Goal: Task Accomplishment & Management: Manage account settings

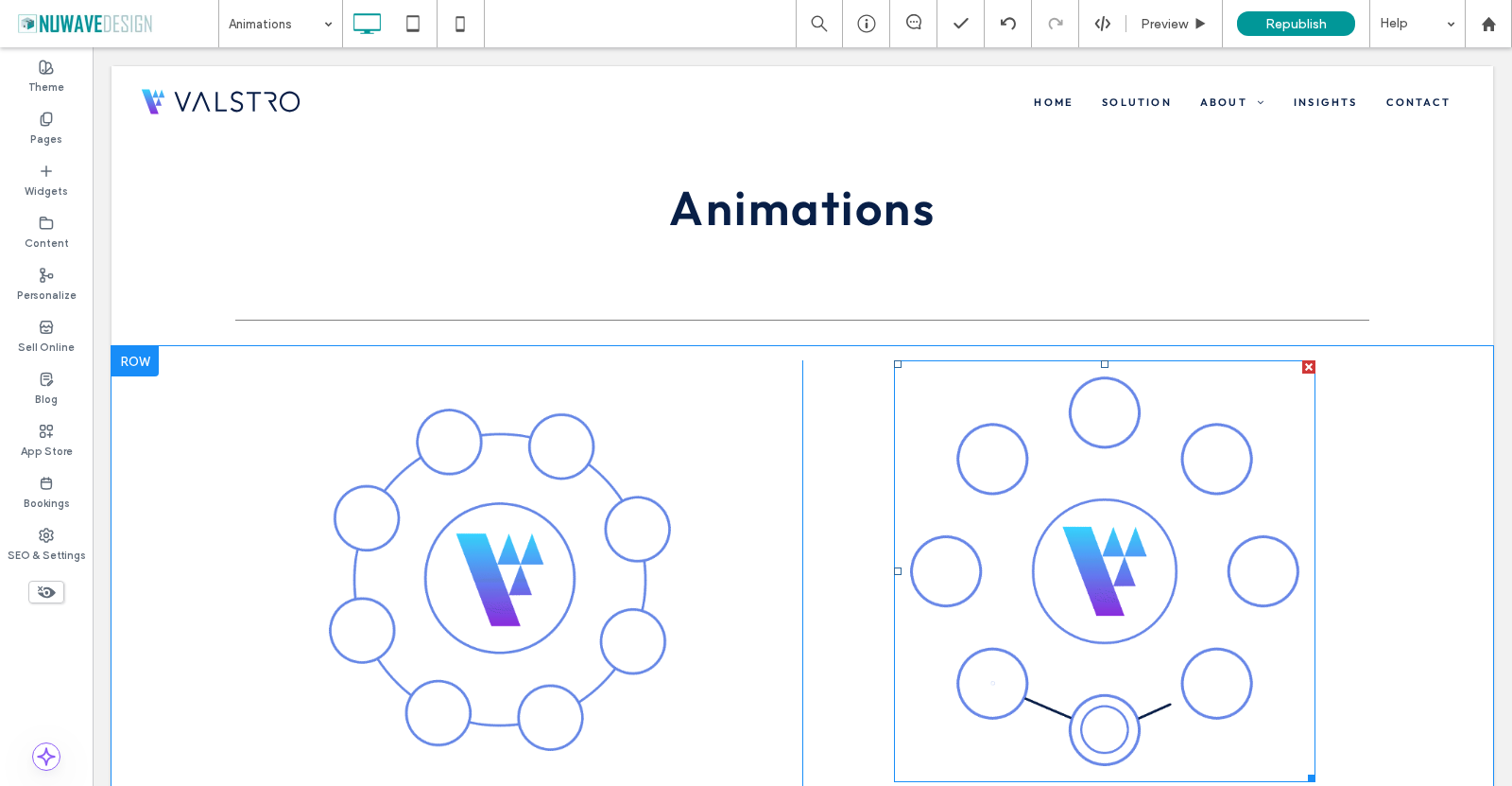
scroll to position [189, 0]
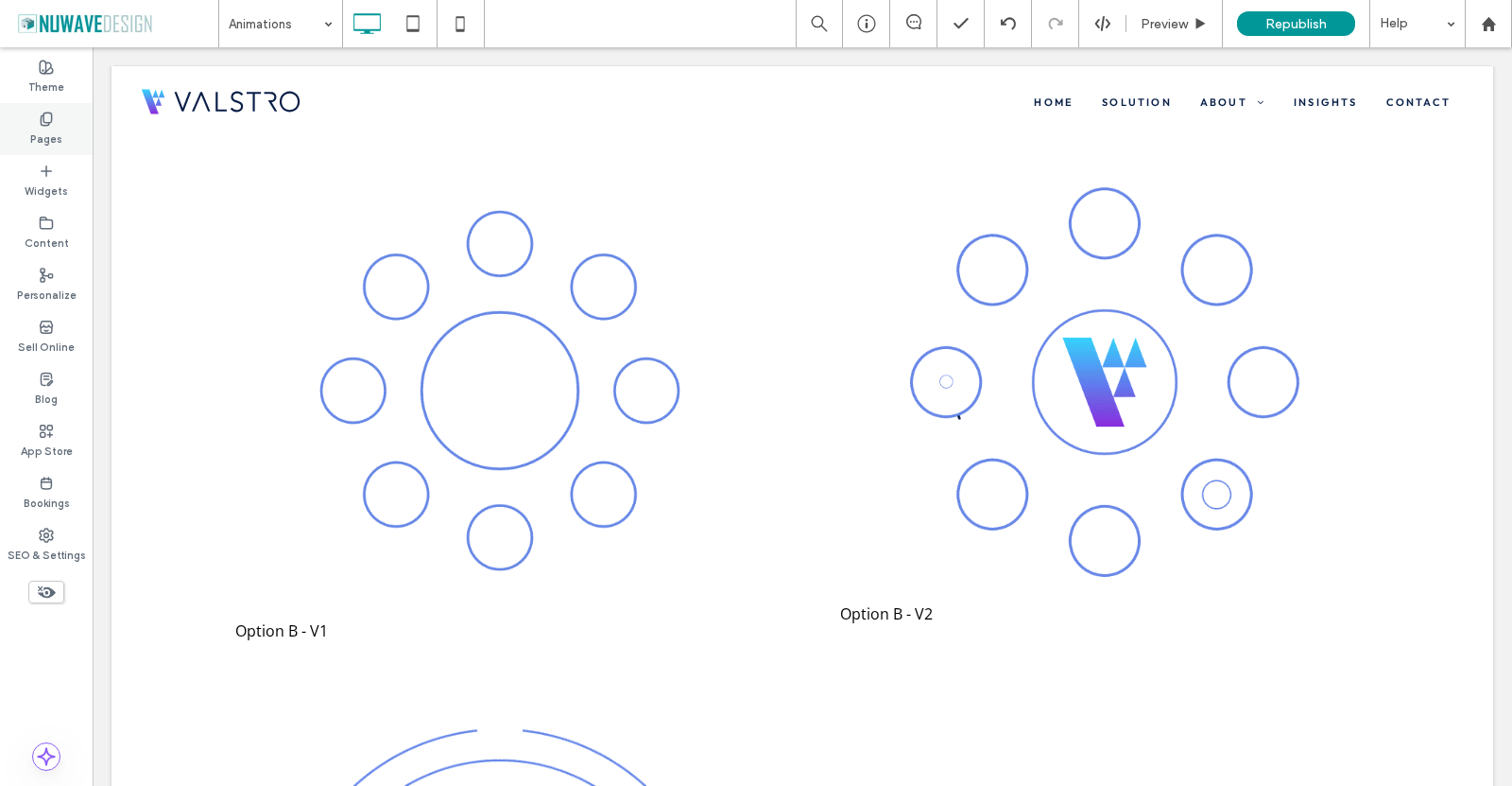
click at [89, 111] on div "Pages" at bounding box center [46, 129] width 93 height 52
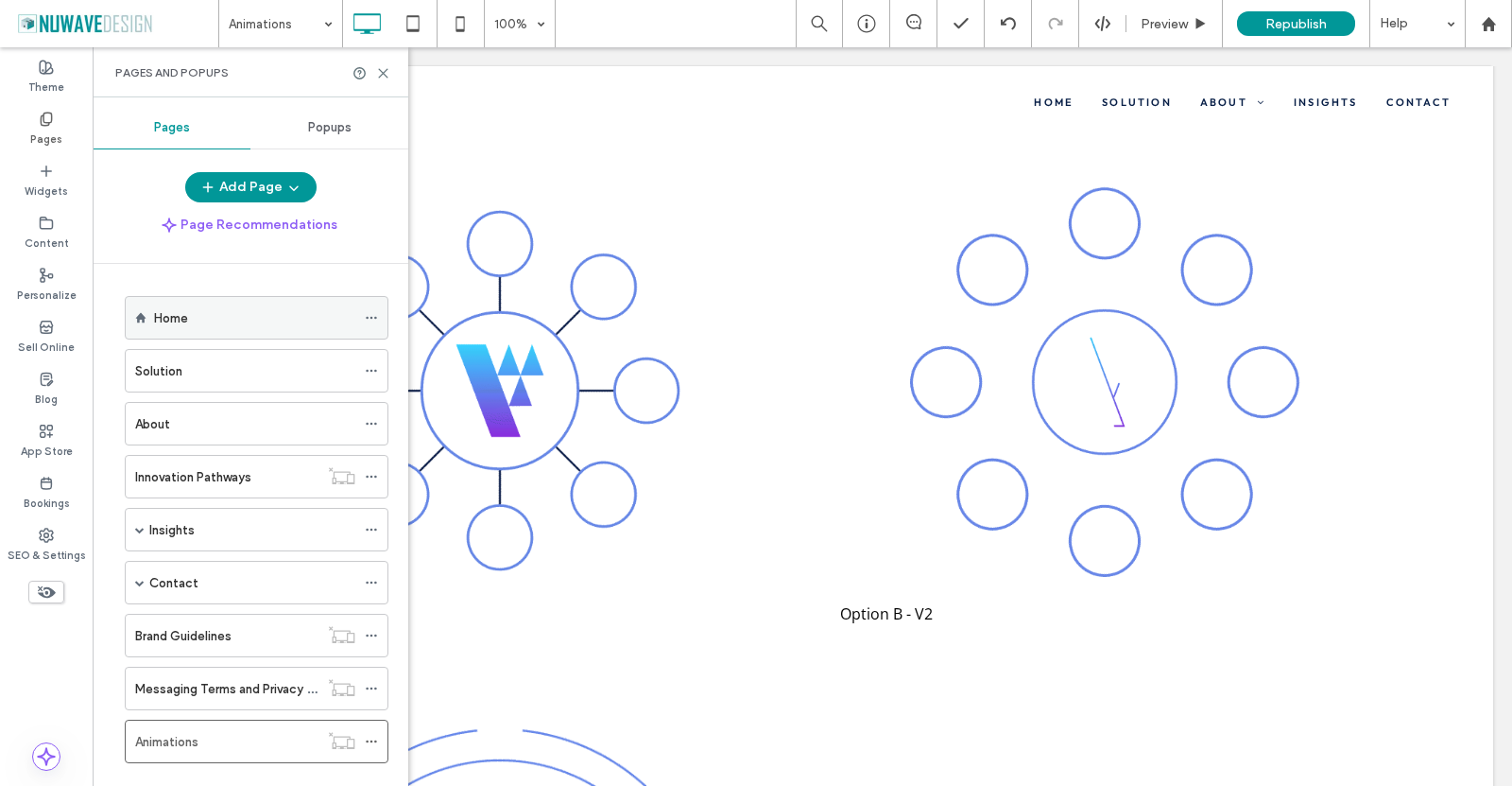
click at [174, 323] on label "Home" at bounding box center [171, 318] width 34 height 33
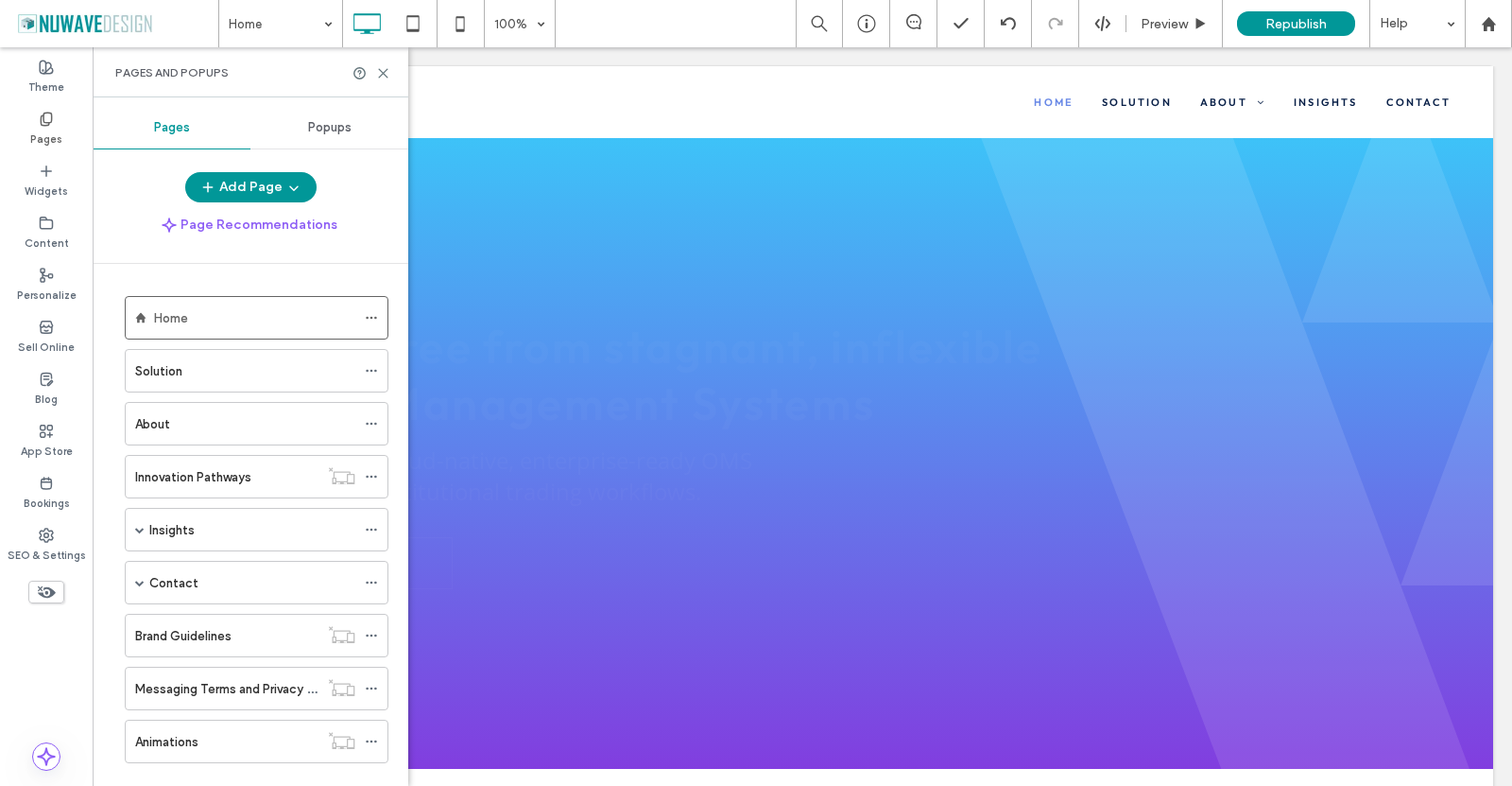
scroll to position [0, 0]
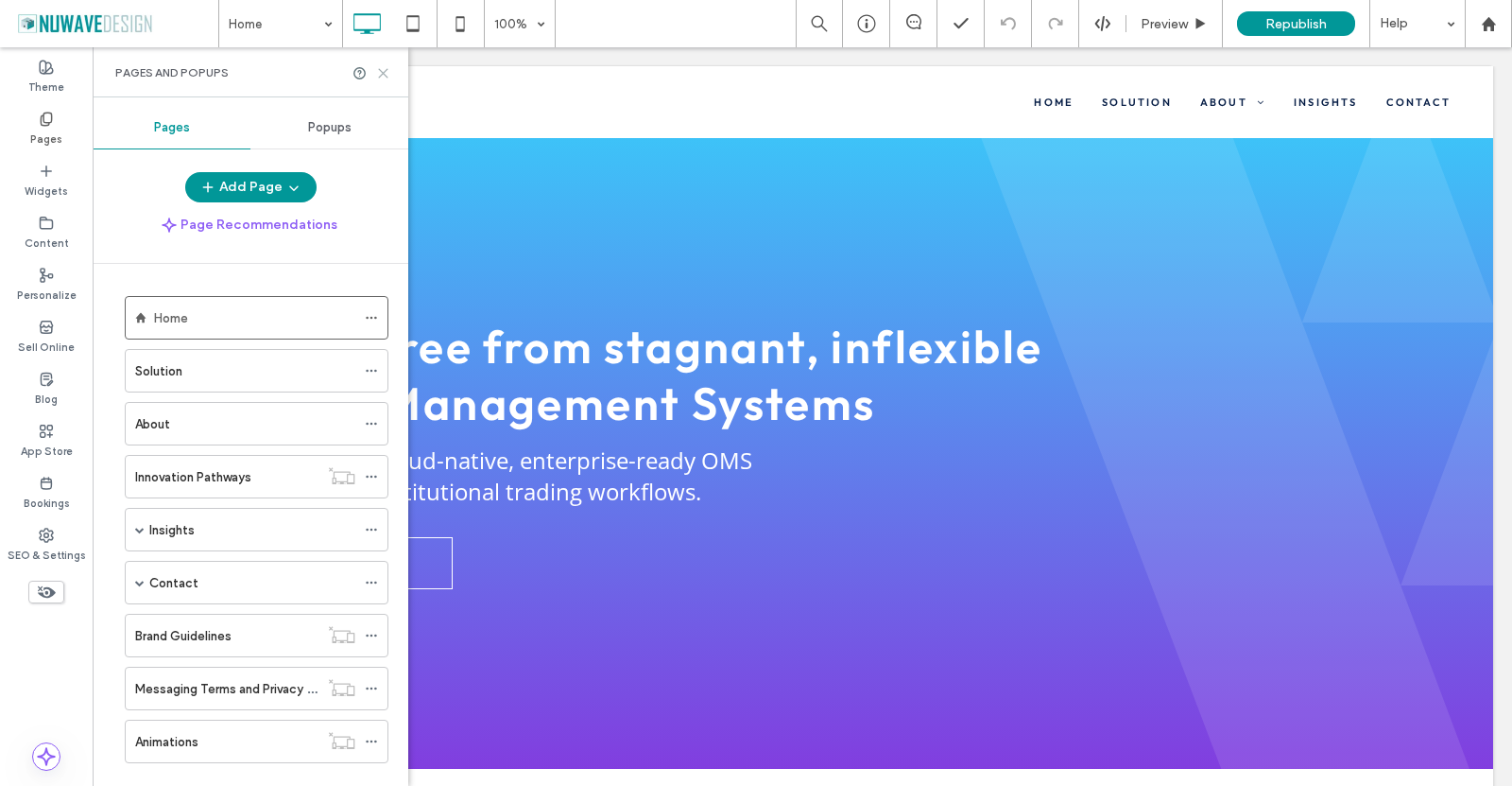
drag, startPoint x: 381, startPoint y: 65, endPoint x: 479, endPoint y: 121, distance: 112.9
click at [381, 66] on icon at bounding box center [383, 73] width 14 height 14
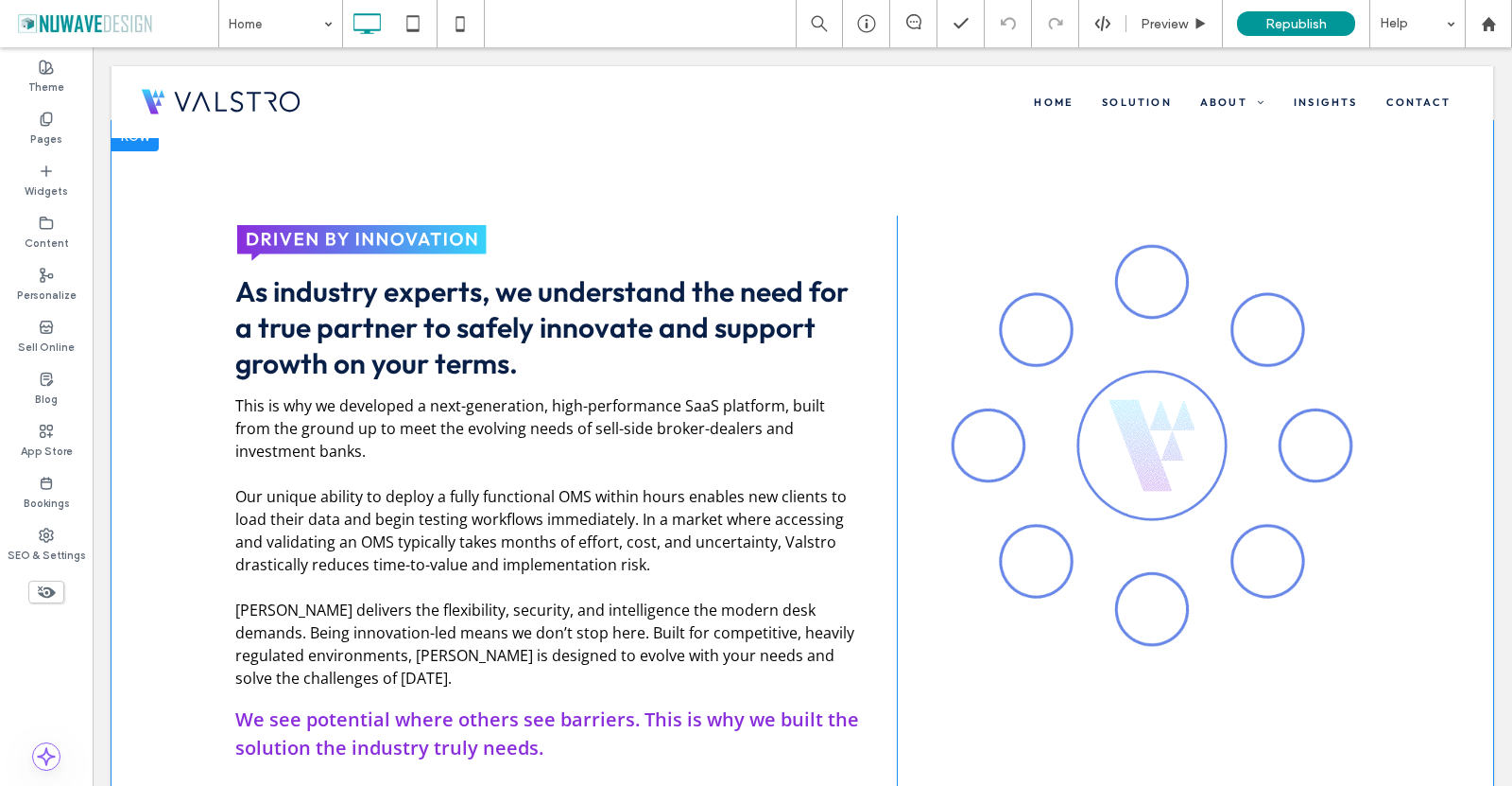
scroll to position [662, 0]
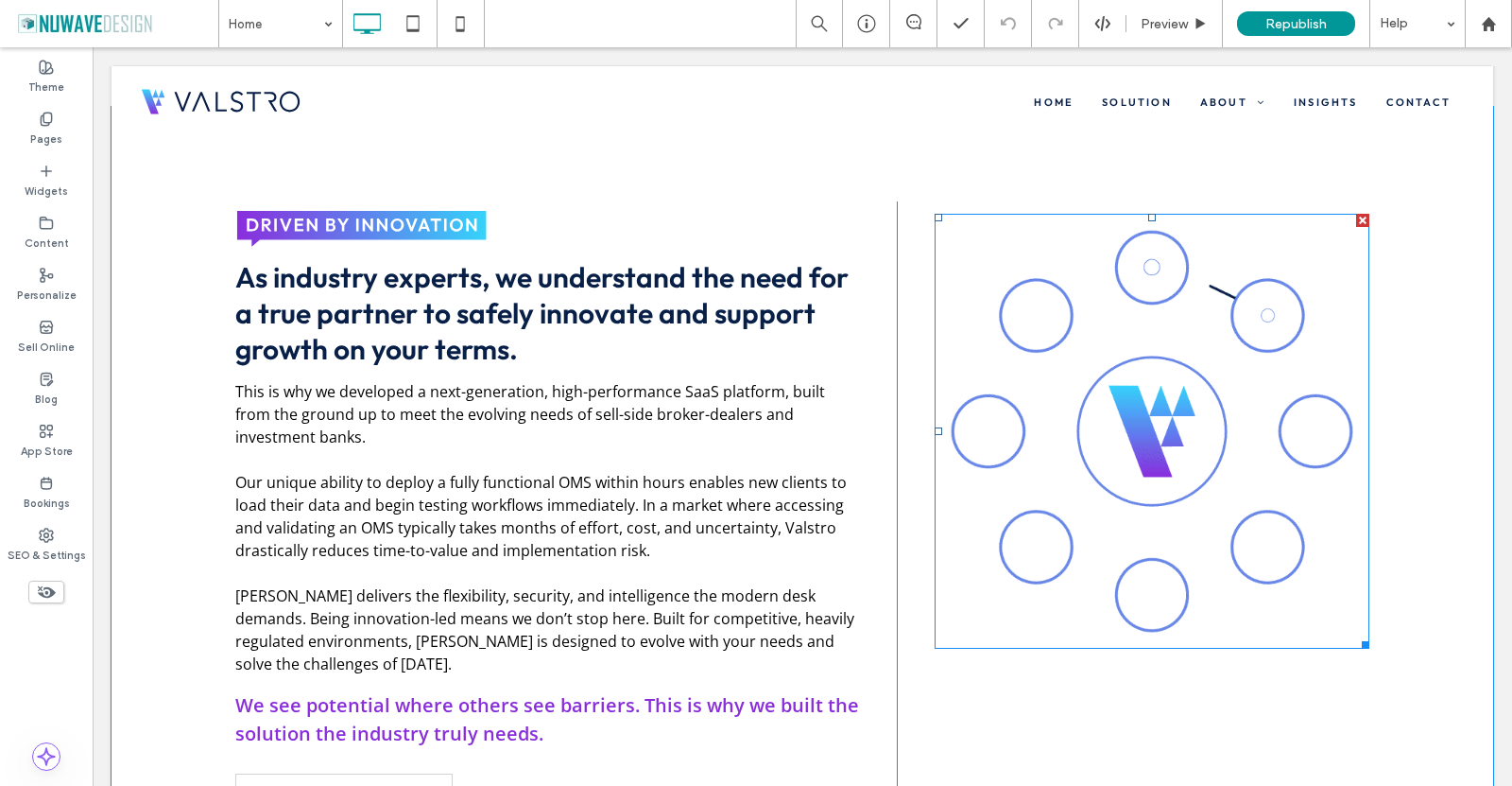
click at [1169, 391] on img at bounding box center [1152, 432] width 435 height 435
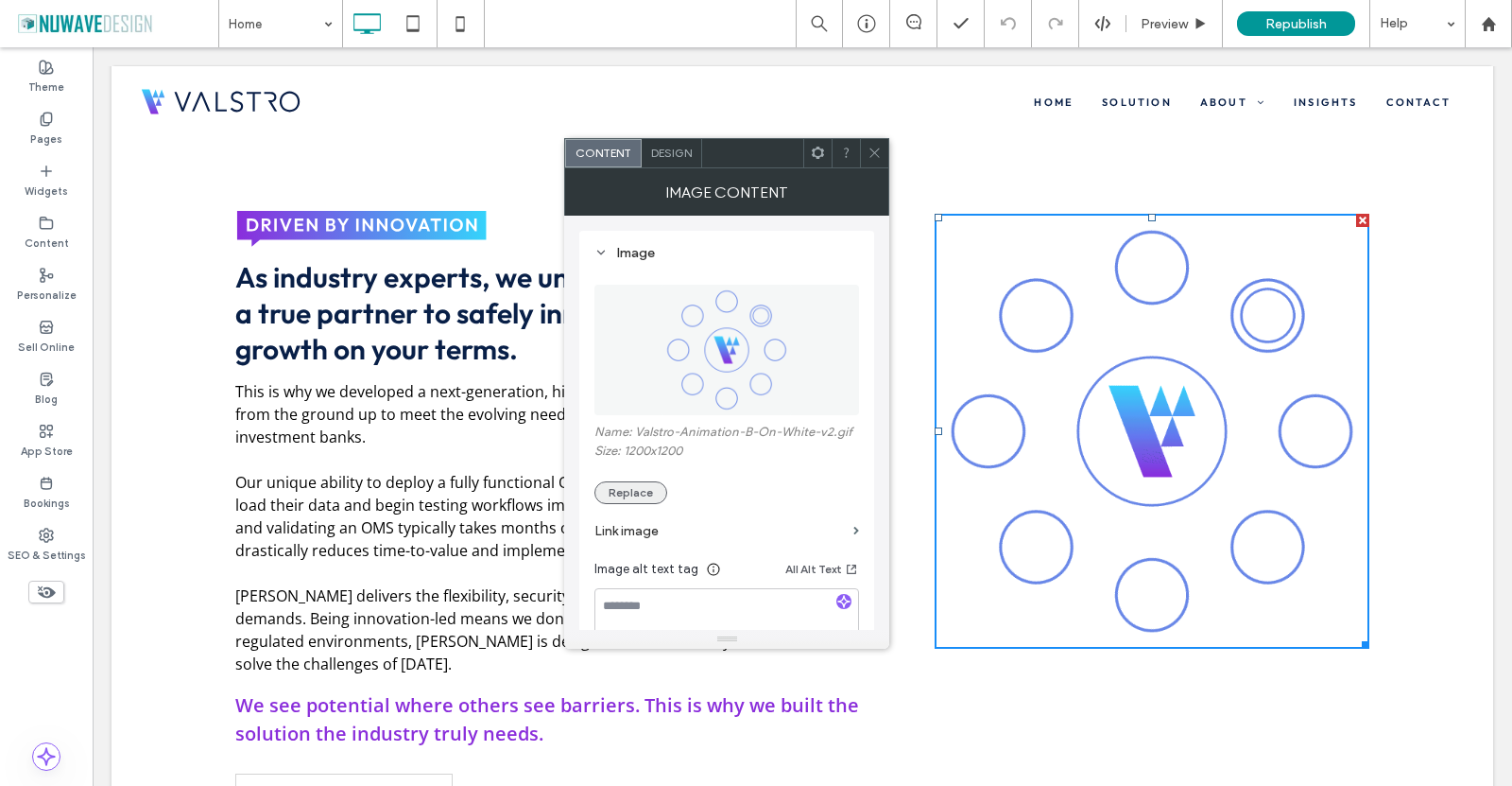
click at [620, 490] on button "Replace" at bounding box center [631, 493] width 73 height 23
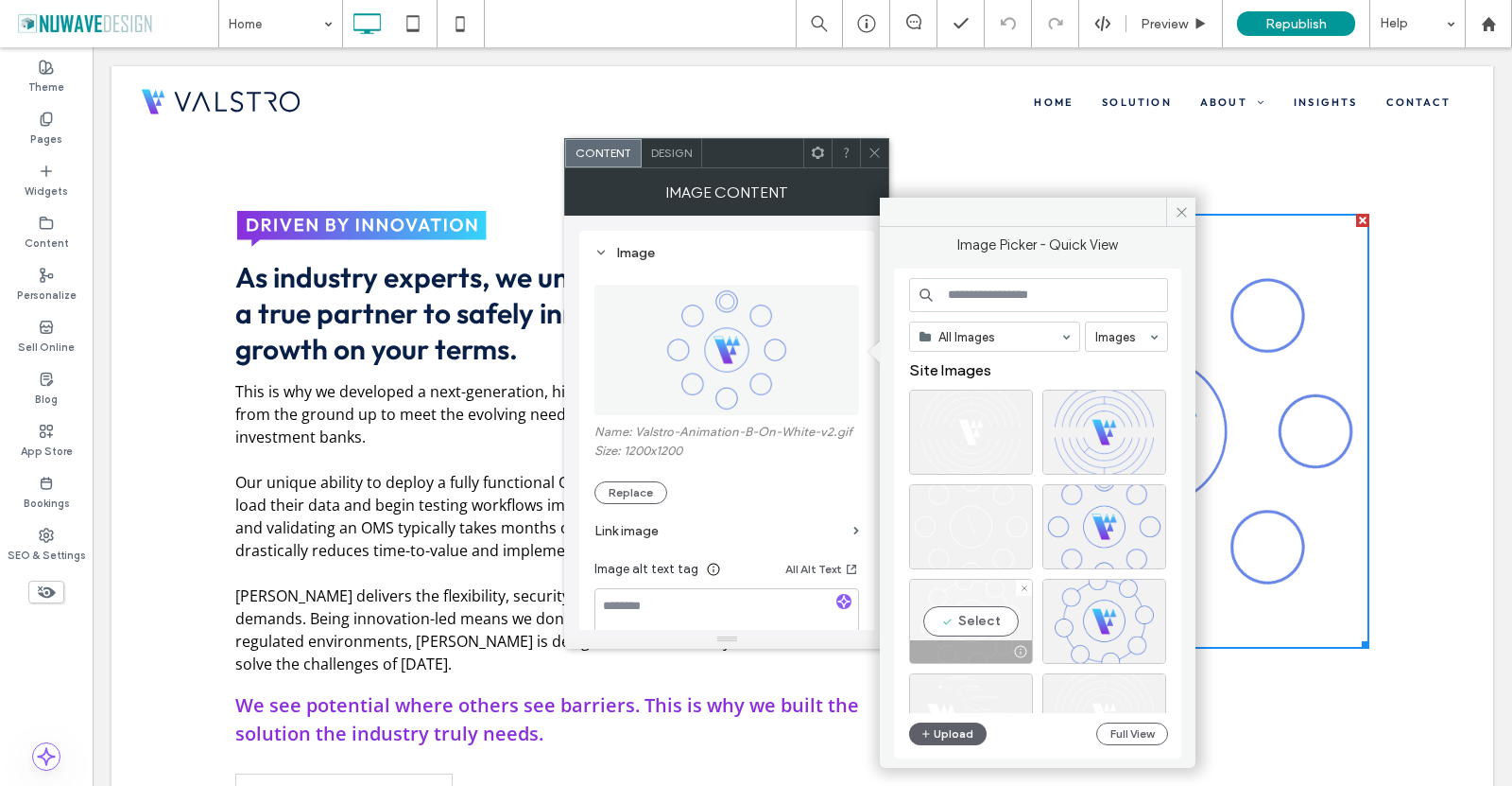
click at [1010, 606] on div "Select" at bounding box center [972, 621] width 124 height 85
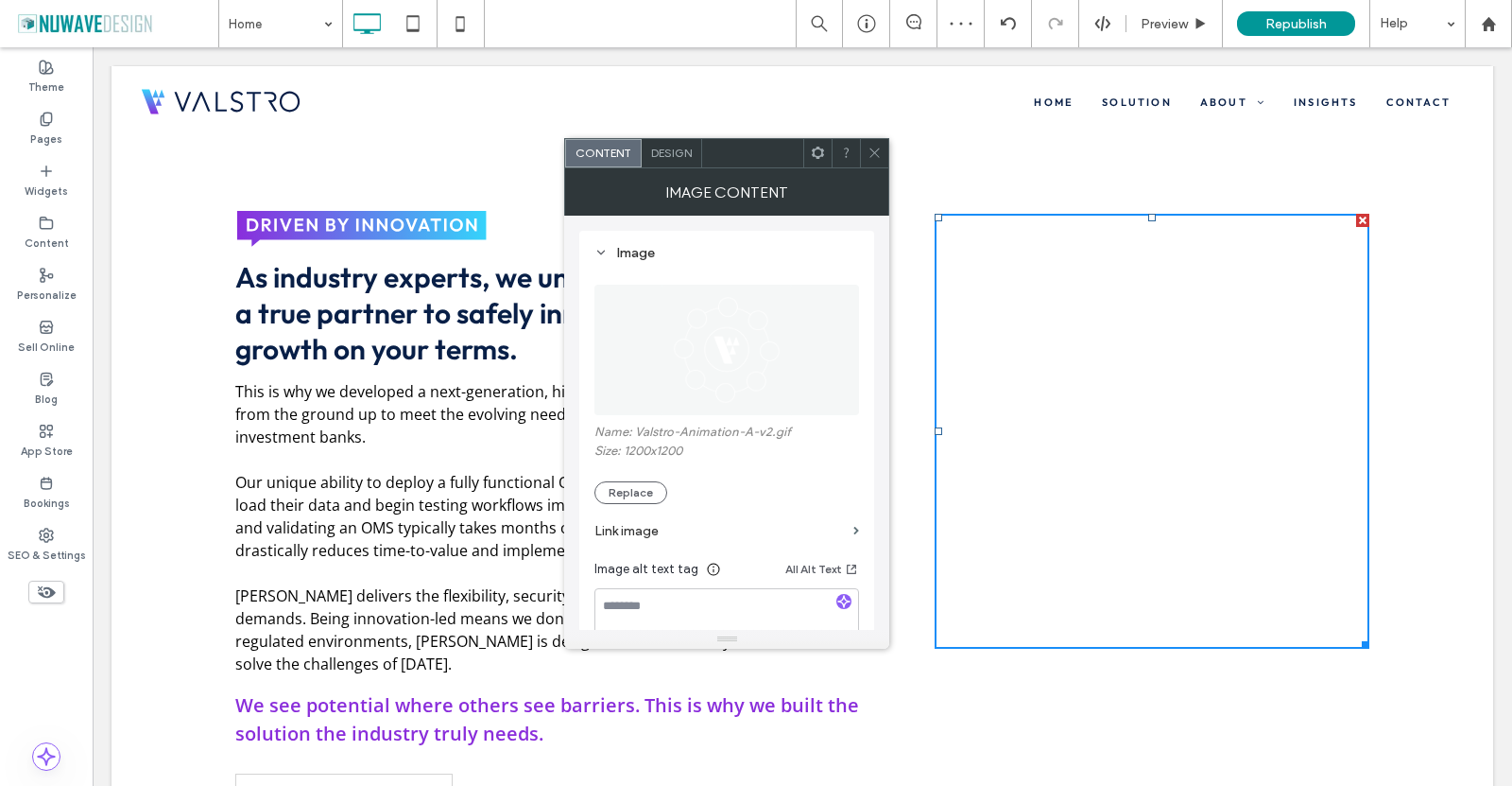
click at [640, 482] on div "Name: Valstro-Animation-A-v2.gif Size: 1200x1200 Replace" at bounding box center [726, 464] width 264 height 79
click at [615, 504] on button "Replace" at bounding box center [631, 493] width 73 height 23
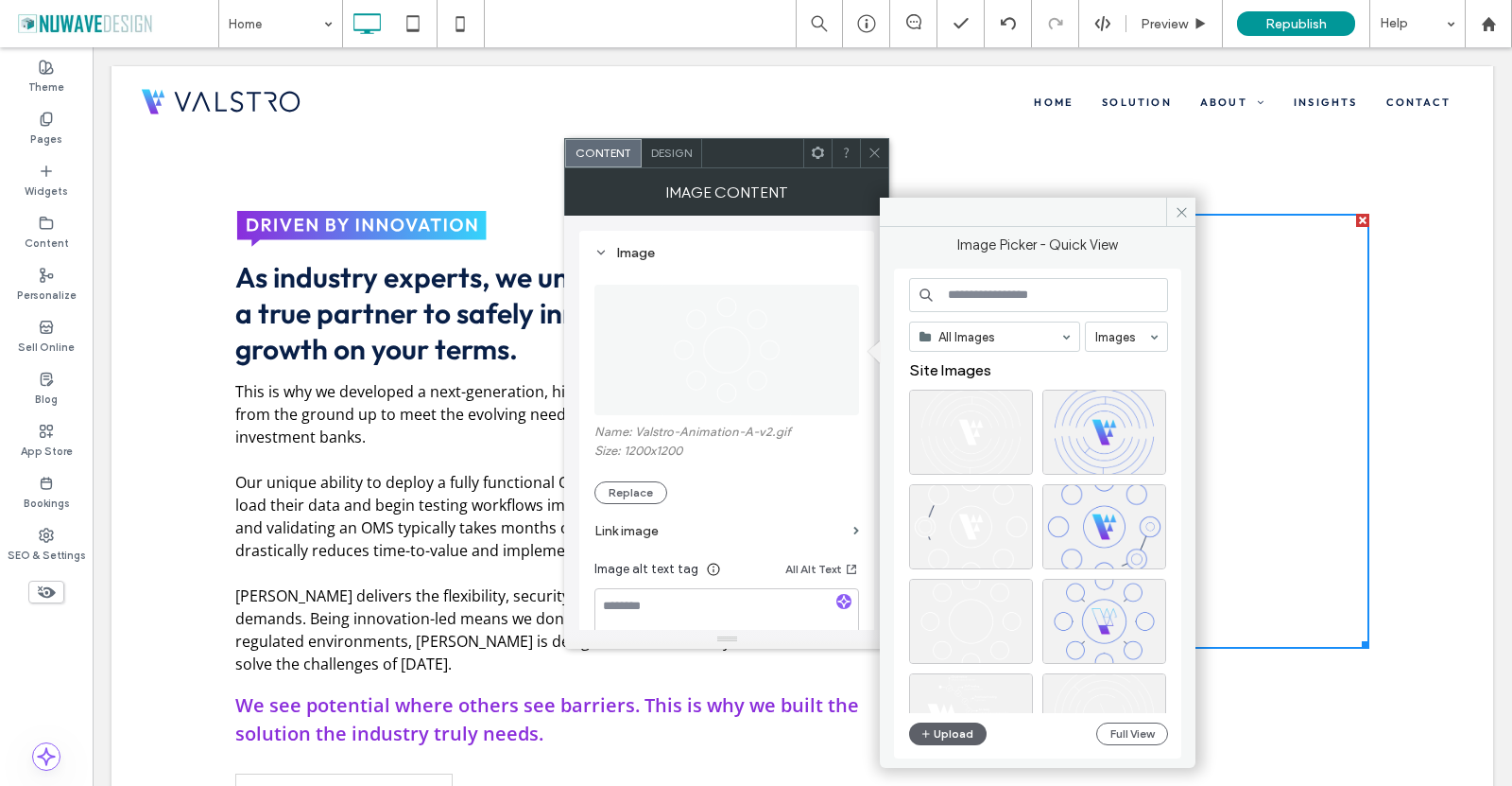
click at [898, 393] on div "All Images Images Site Images Upload Full View" at bounding box center [1038, 513] width 287 height 490
click at [1181, 203] on span at bounding box center [1181, 212] width 30 height 29
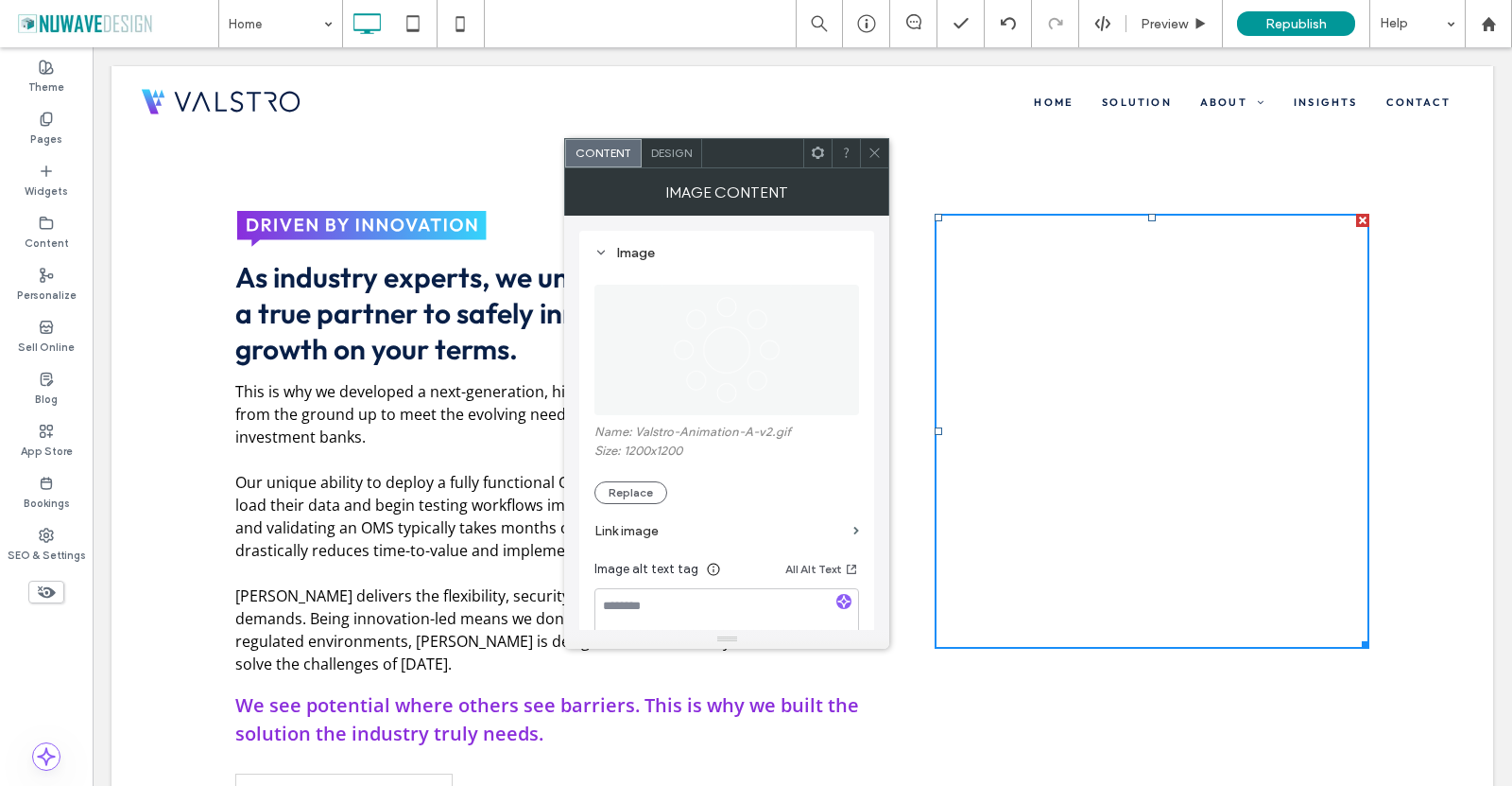
click at [872, 153] on icon at bounding box center [874, 153] width 14 height 14
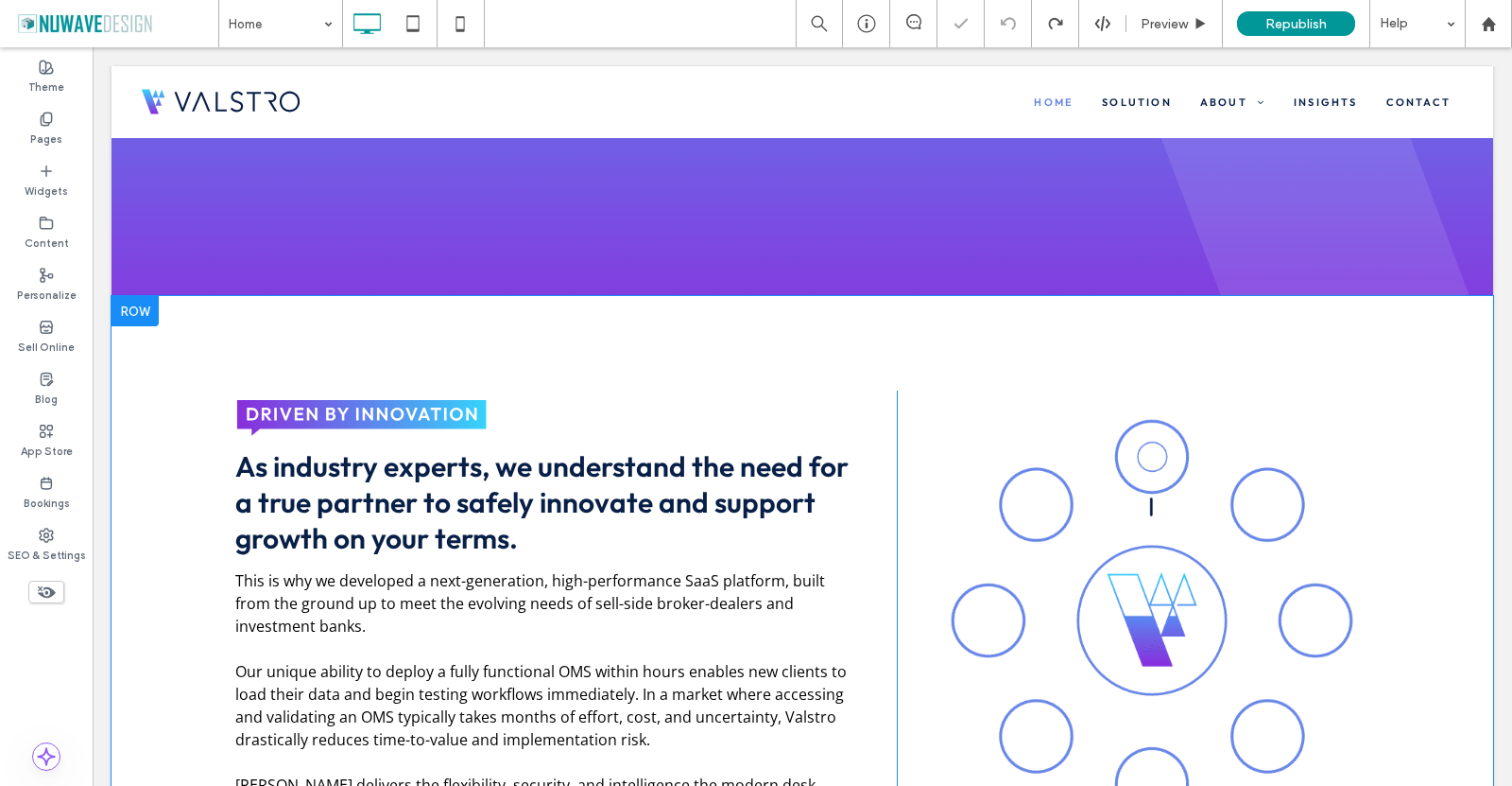
scroll to position [756, 0]
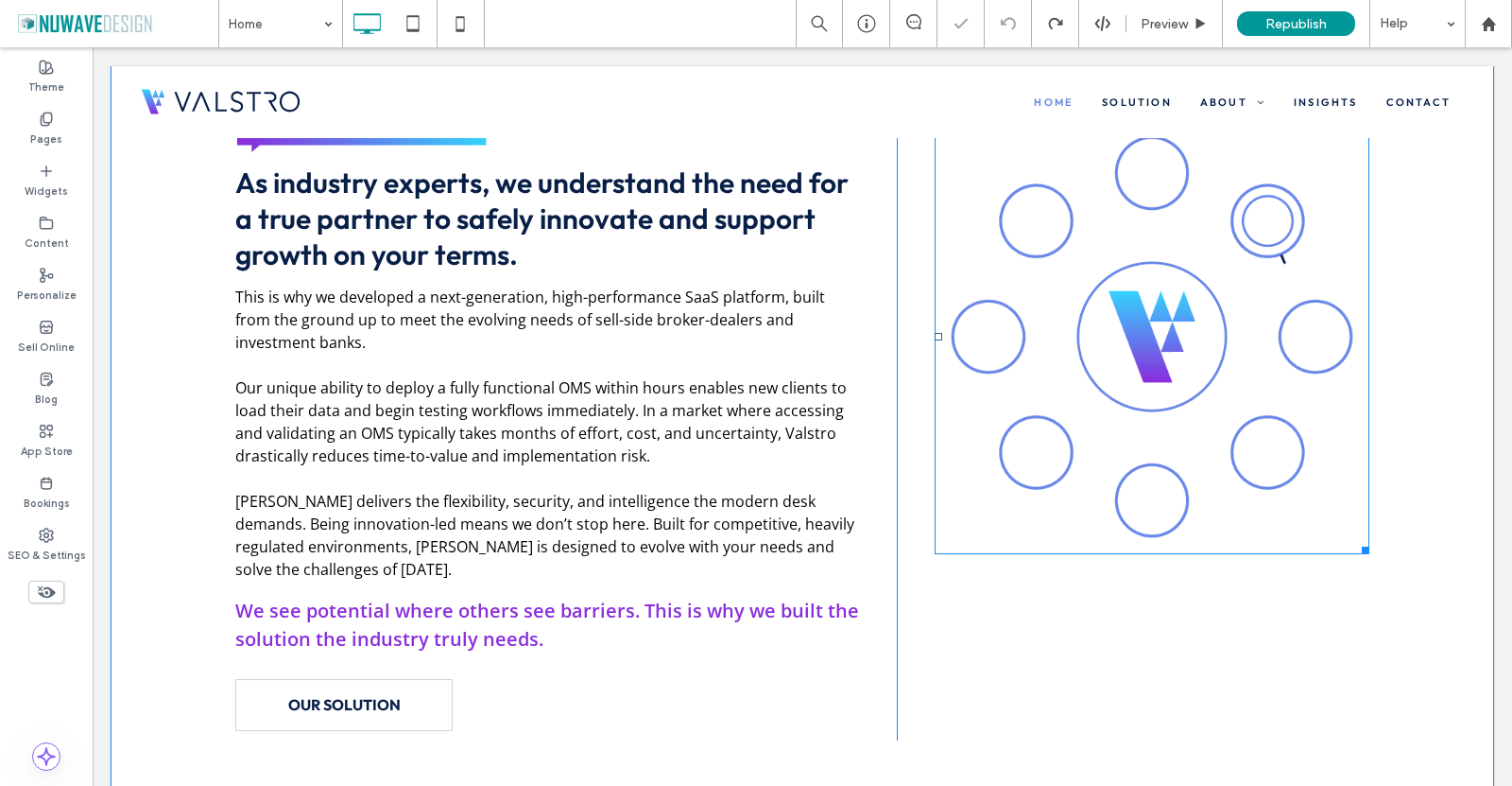
click at [1121, 374] on img at bounding box center [1152, 337] width 435 height 435
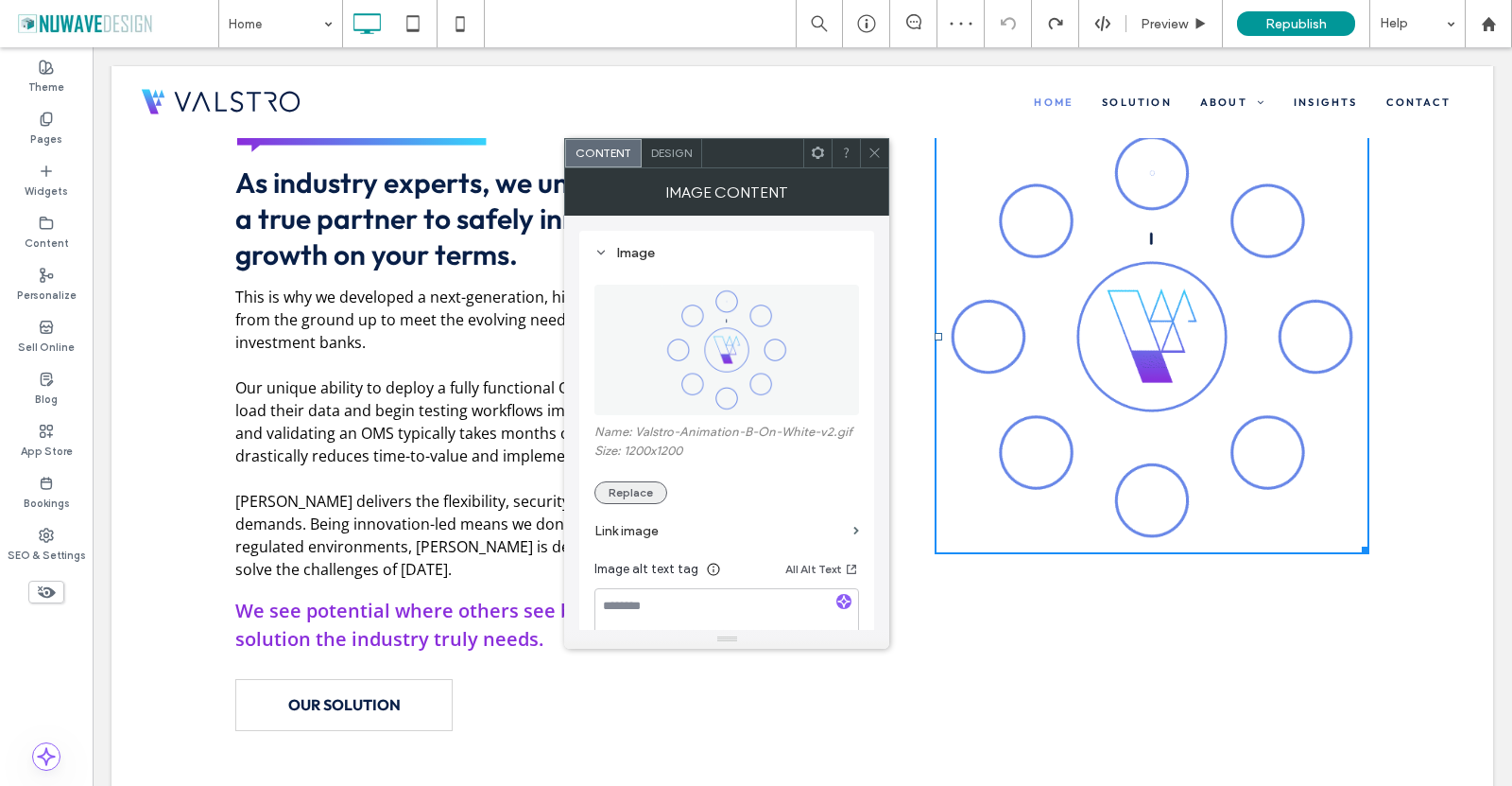
click at [637, 491] on button "Replace" at bounding box center [631, 493] width 73 height 23
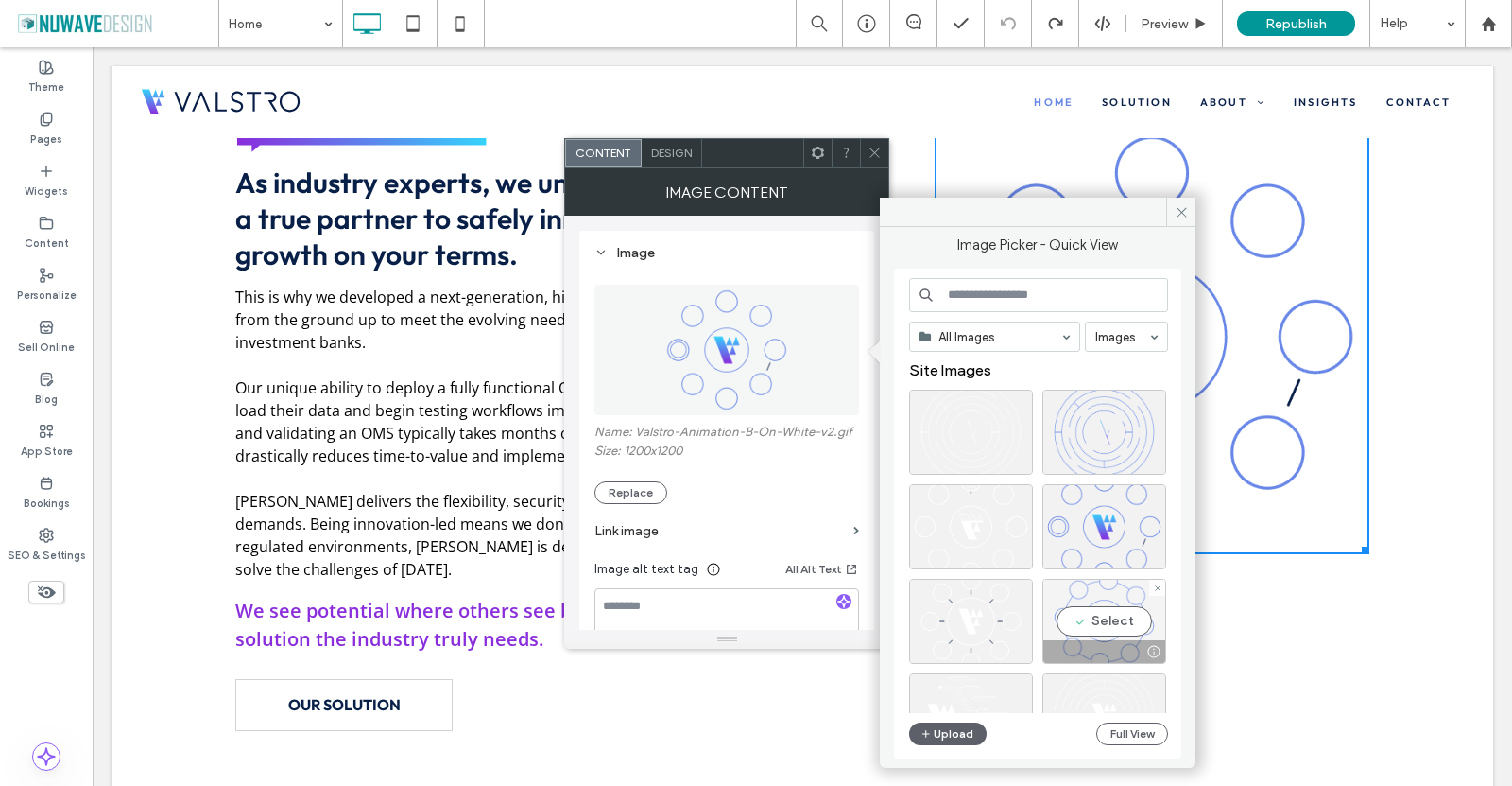
click at [1115, 603] on div "Select" at bounding box center [1104, 621] width 124 height 85
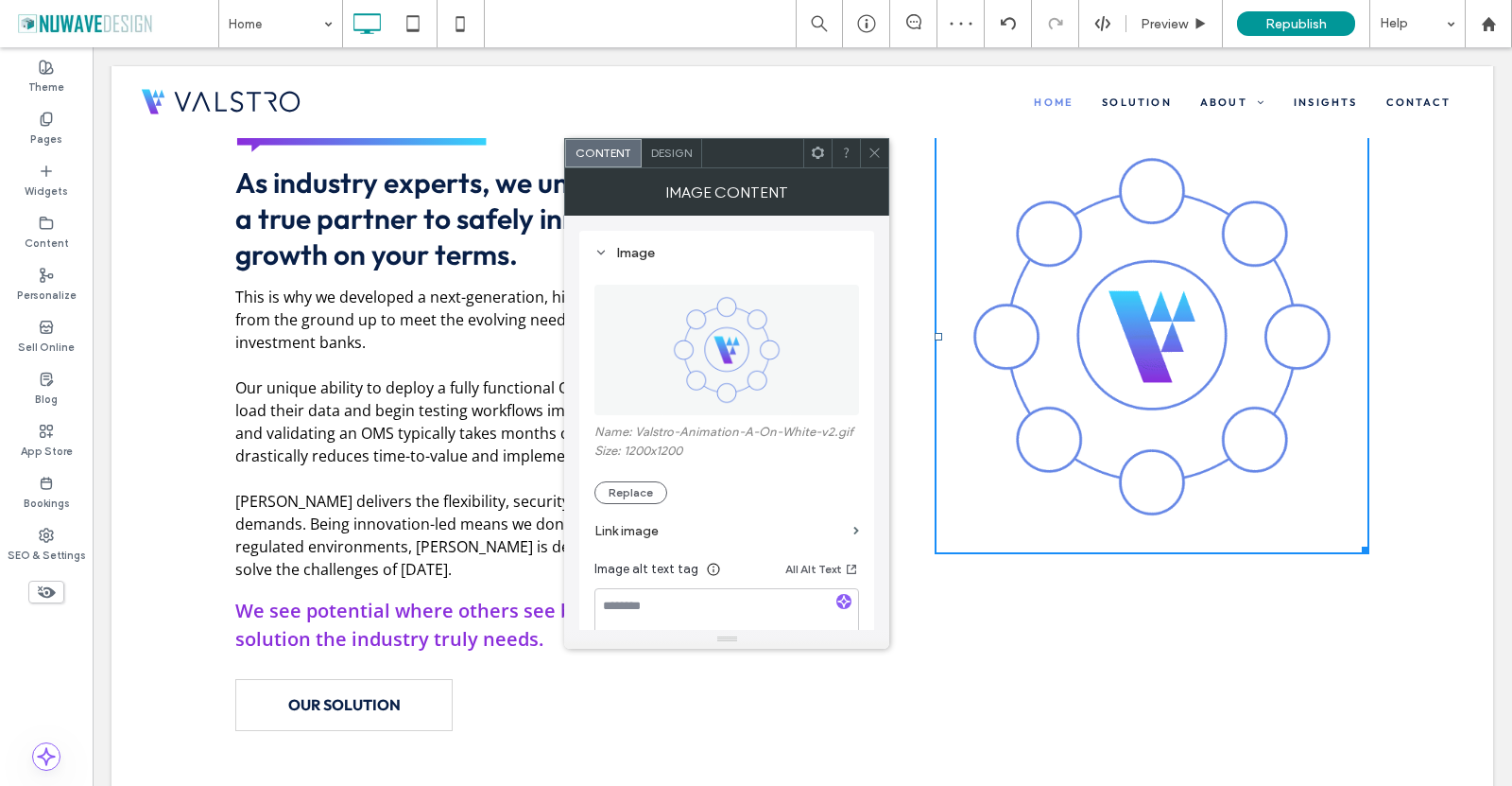
click at [876, 150] on icon at bounding box center [874, 153] width 14 height 14
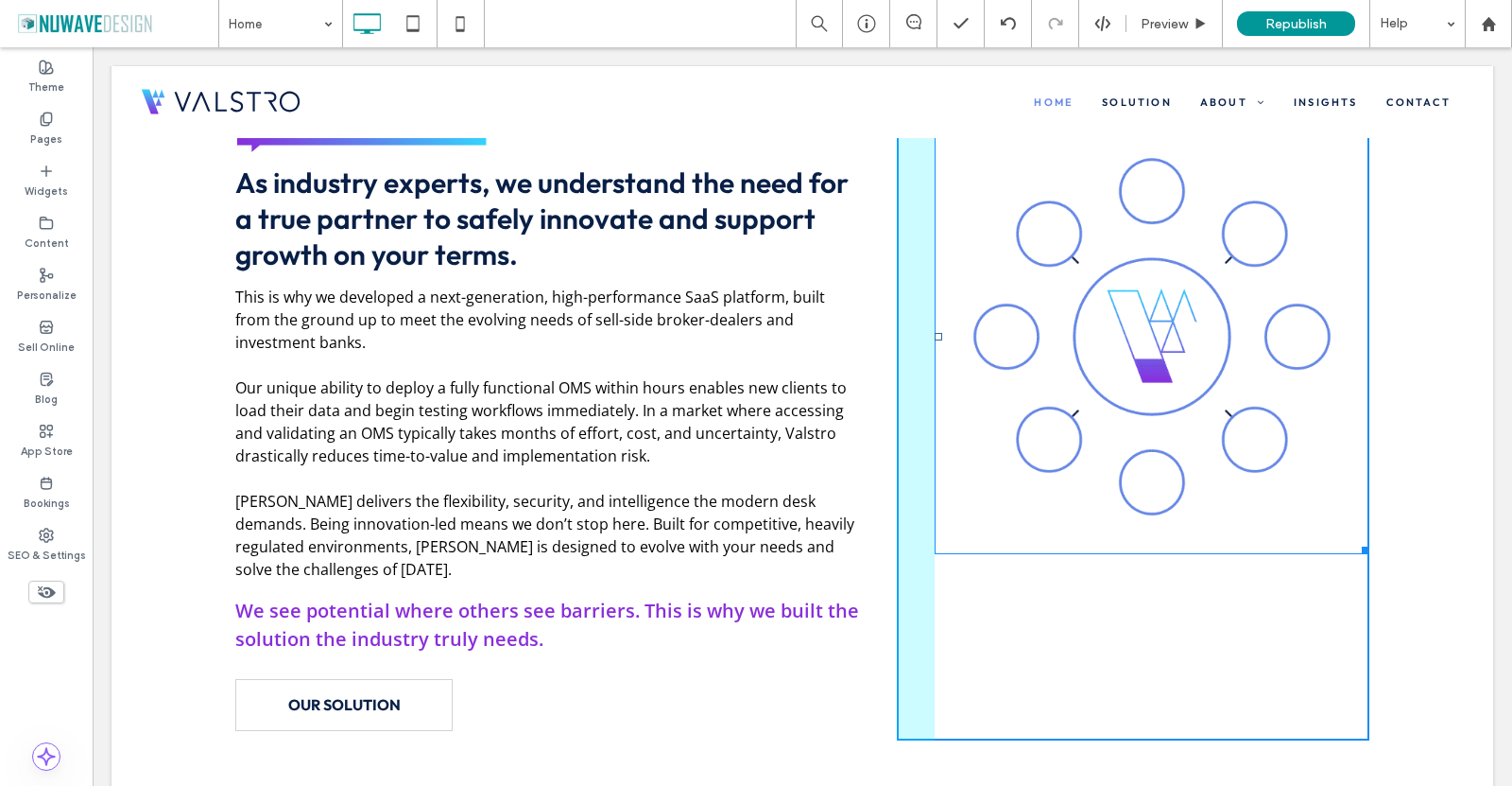
drag, startPoint x: 1352, startPoint y: 547, endPoint x: 1381, endPoint y: 566, distance: 34.7
click at [1381, 566] on div "As industry experts, we understand the need for a true partner to safely innova…" at bounding box center [803, 424] width 1382 height 823
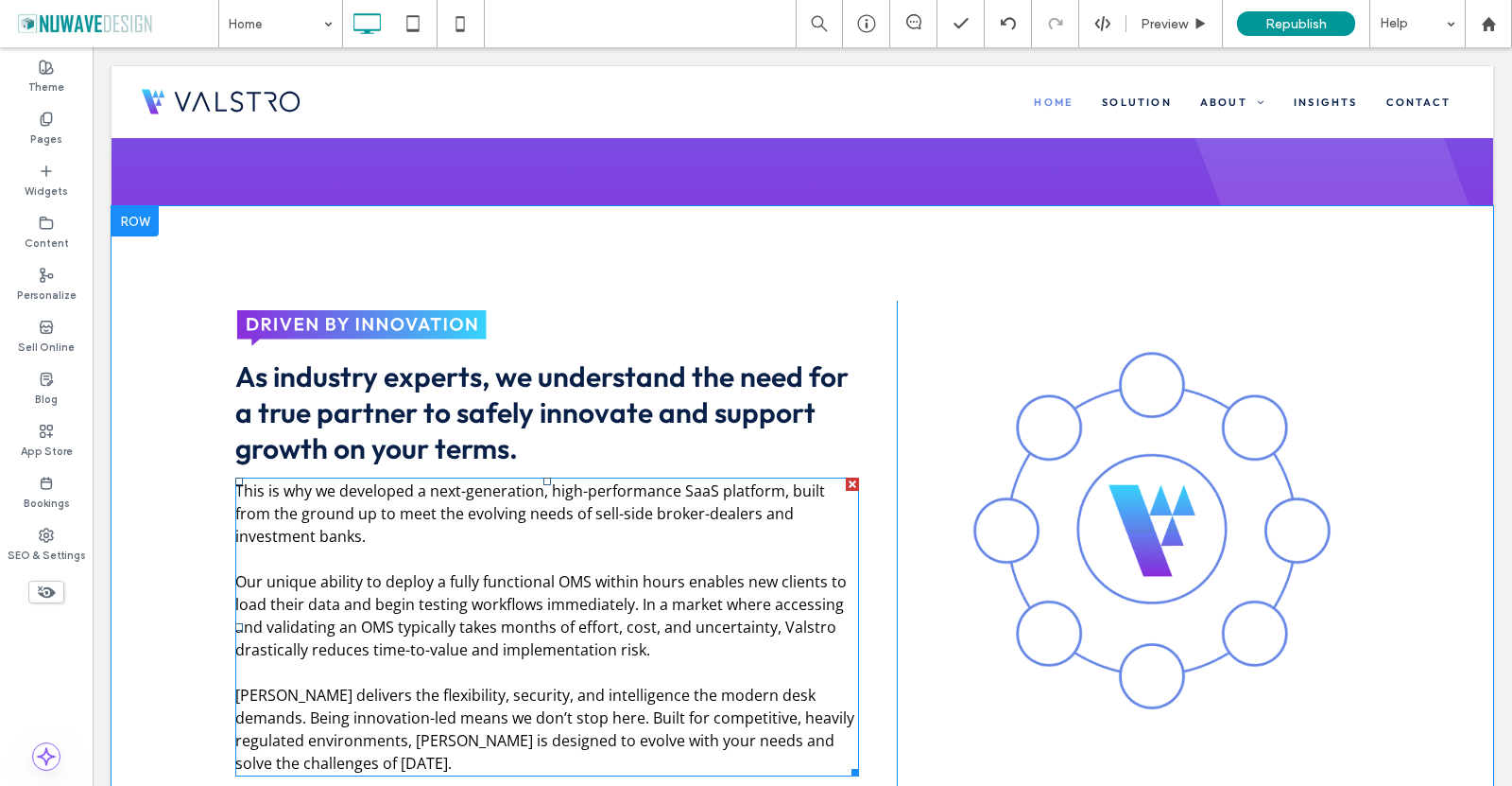
scroll to position [473, 0]
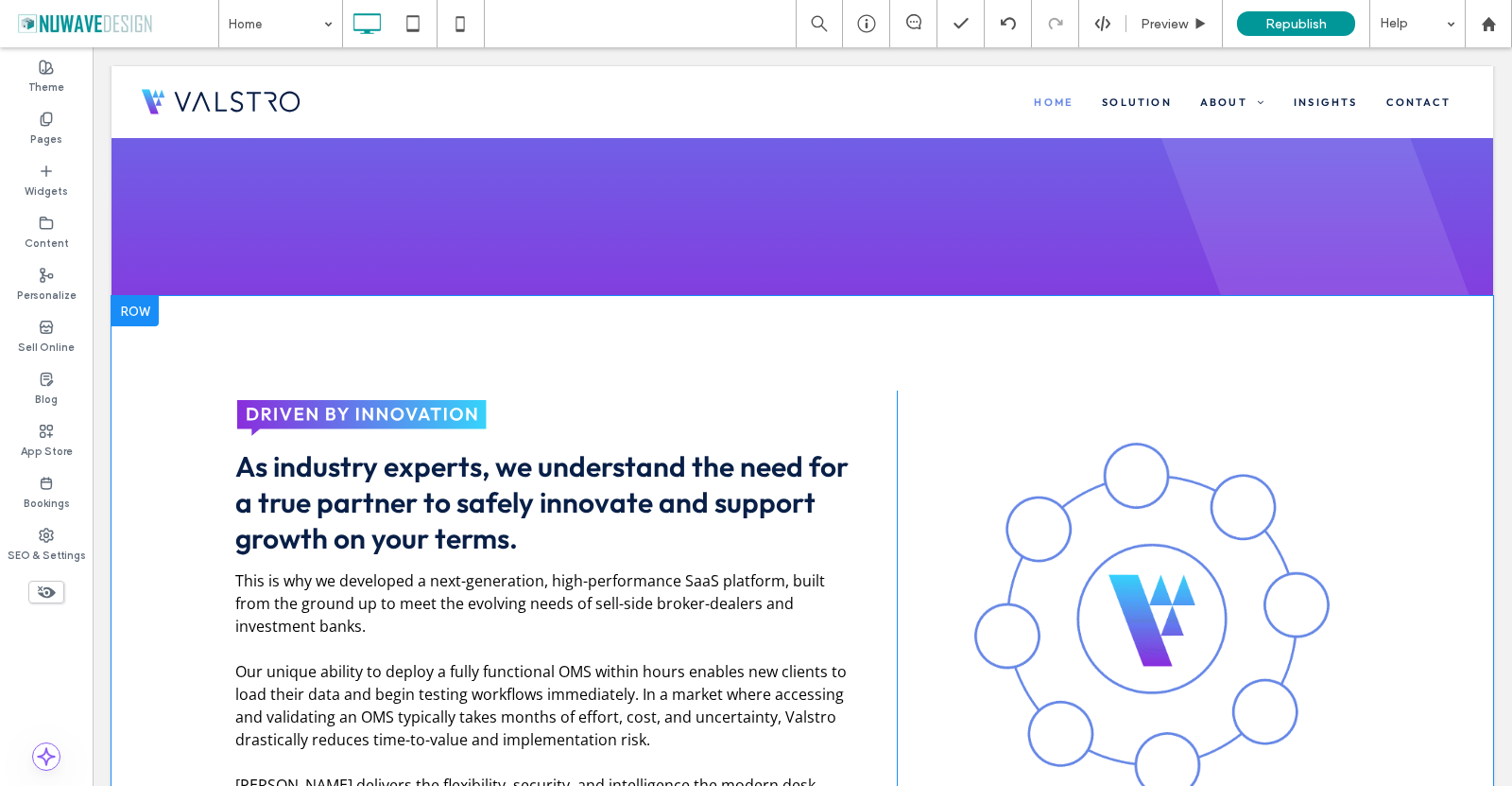
click at [901, 460] on div "Click To Paste" at bounding box center [1133, 707] width 472 height 633
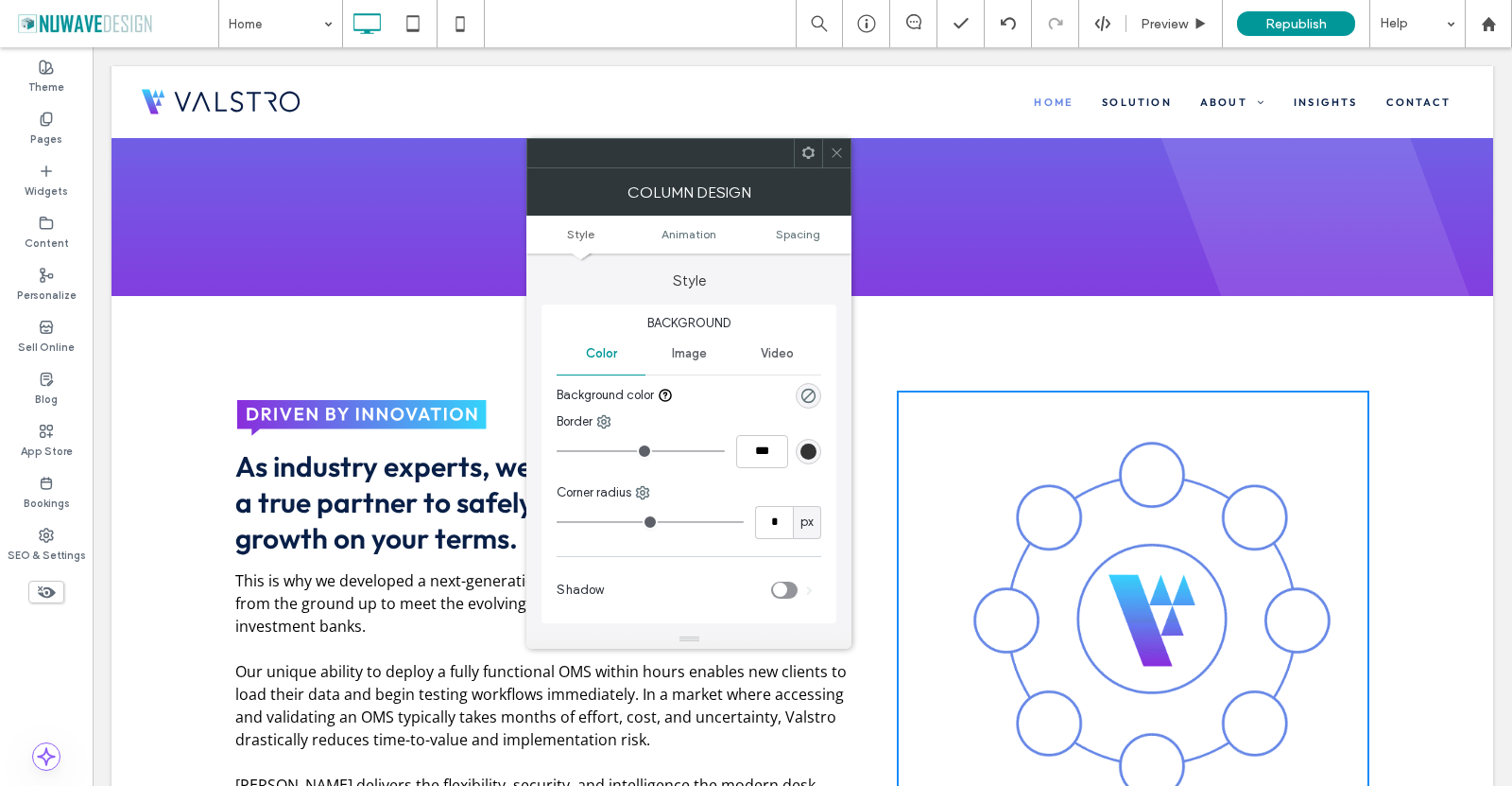
click at [831, 153] on icon at bounding box center [836, 153] width 14 height 14
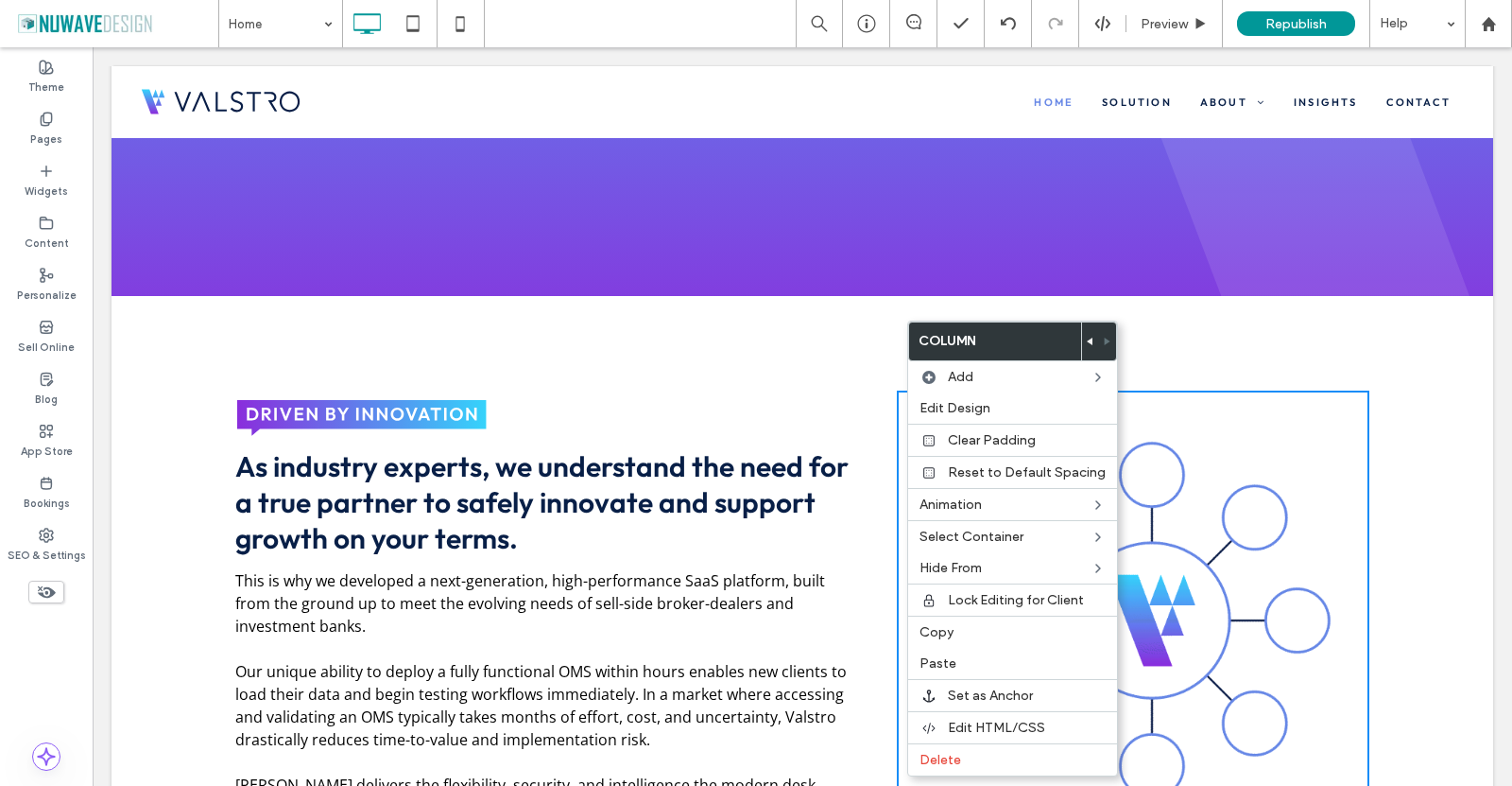
click at [1087, 334] on span at bounding box center [1091, 342] width 8 height 38
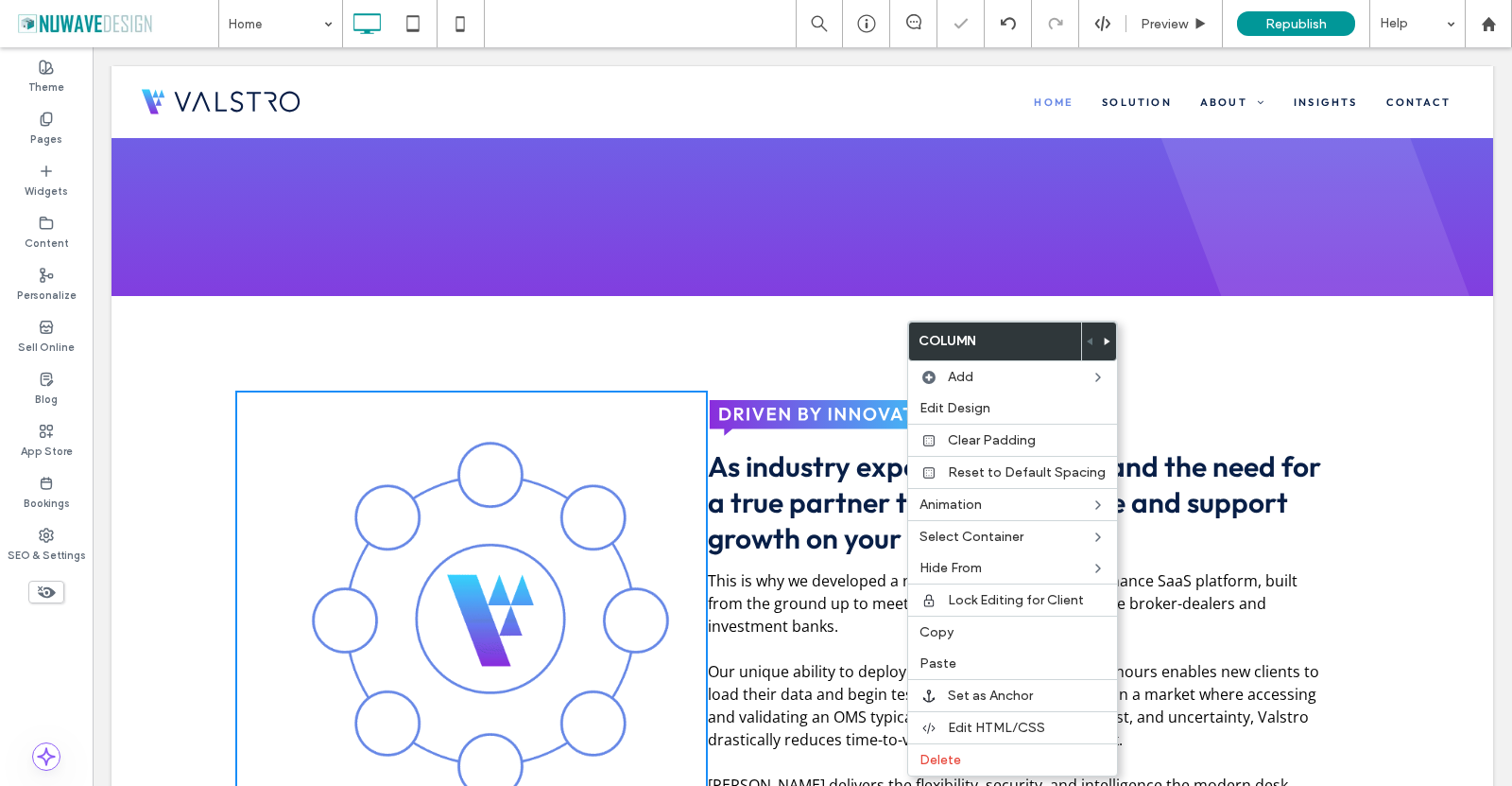
click at [573, 339] on div "Click To Paste As industry experts, we understand the need for a true partner t…" at bounding box center [803, 708] width 1382 height 823
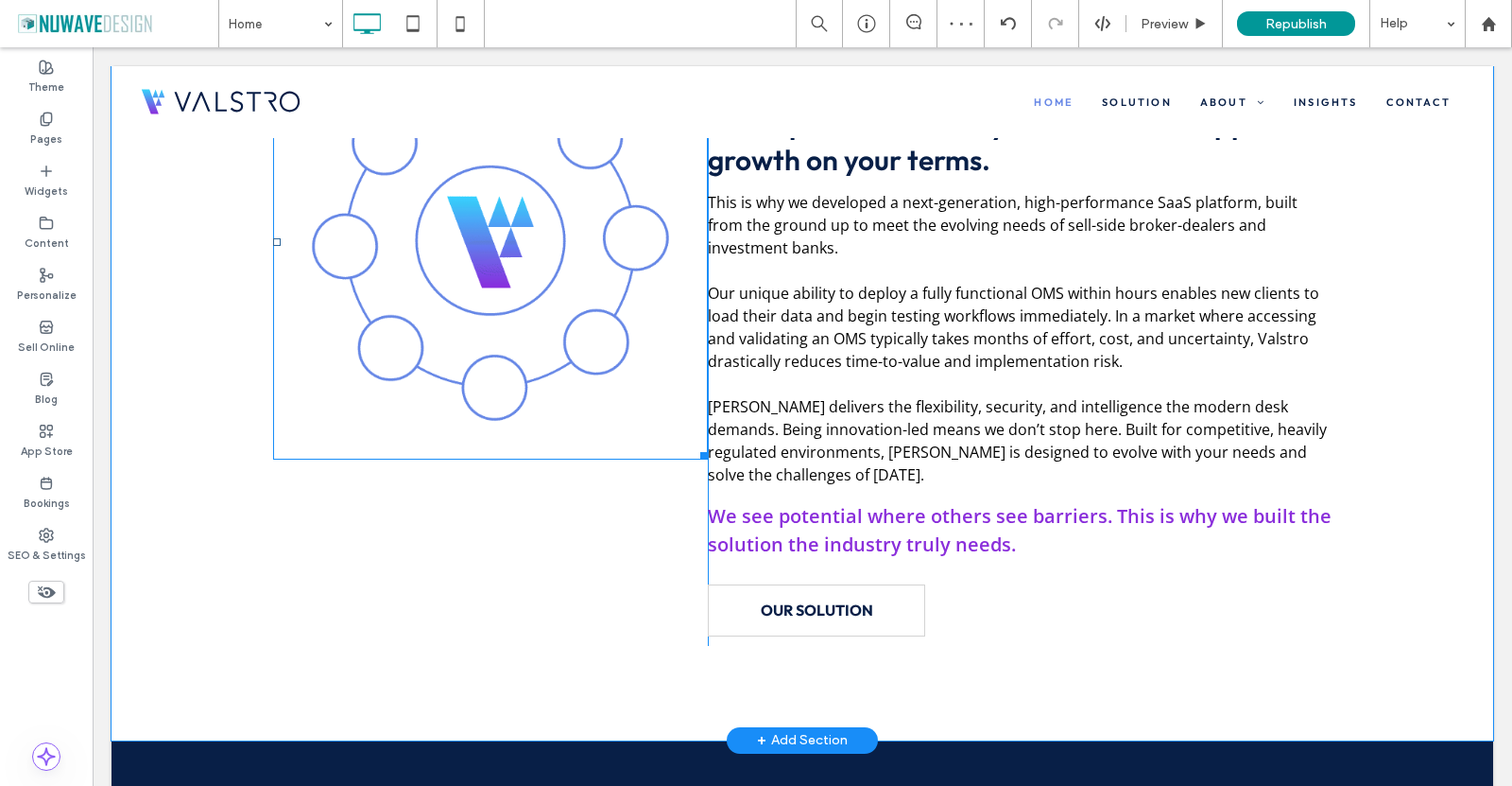
scroll to position [567, 0]
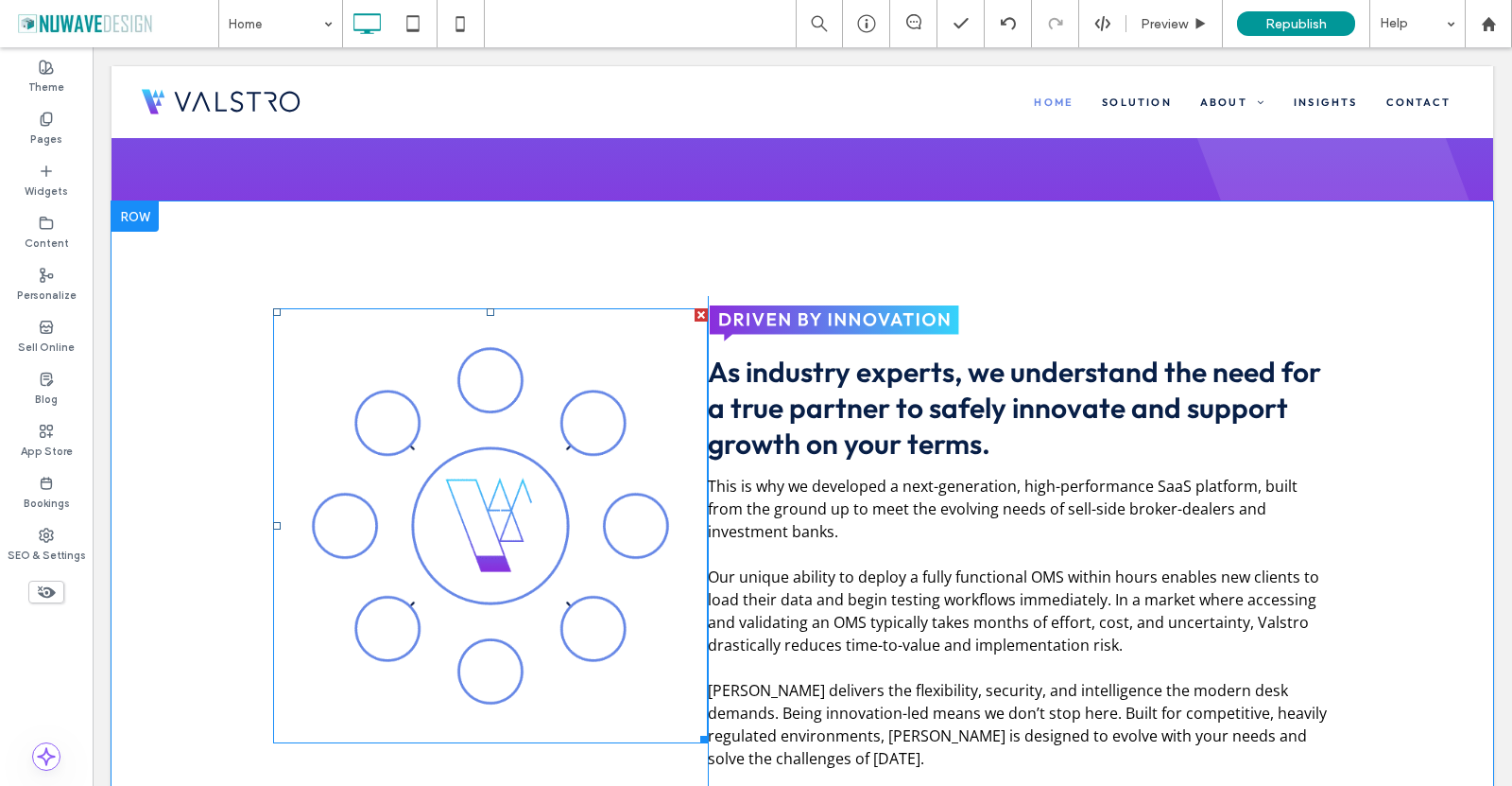
click at [285, 671] on img at bounding box center [491, 526] width 435 height 435
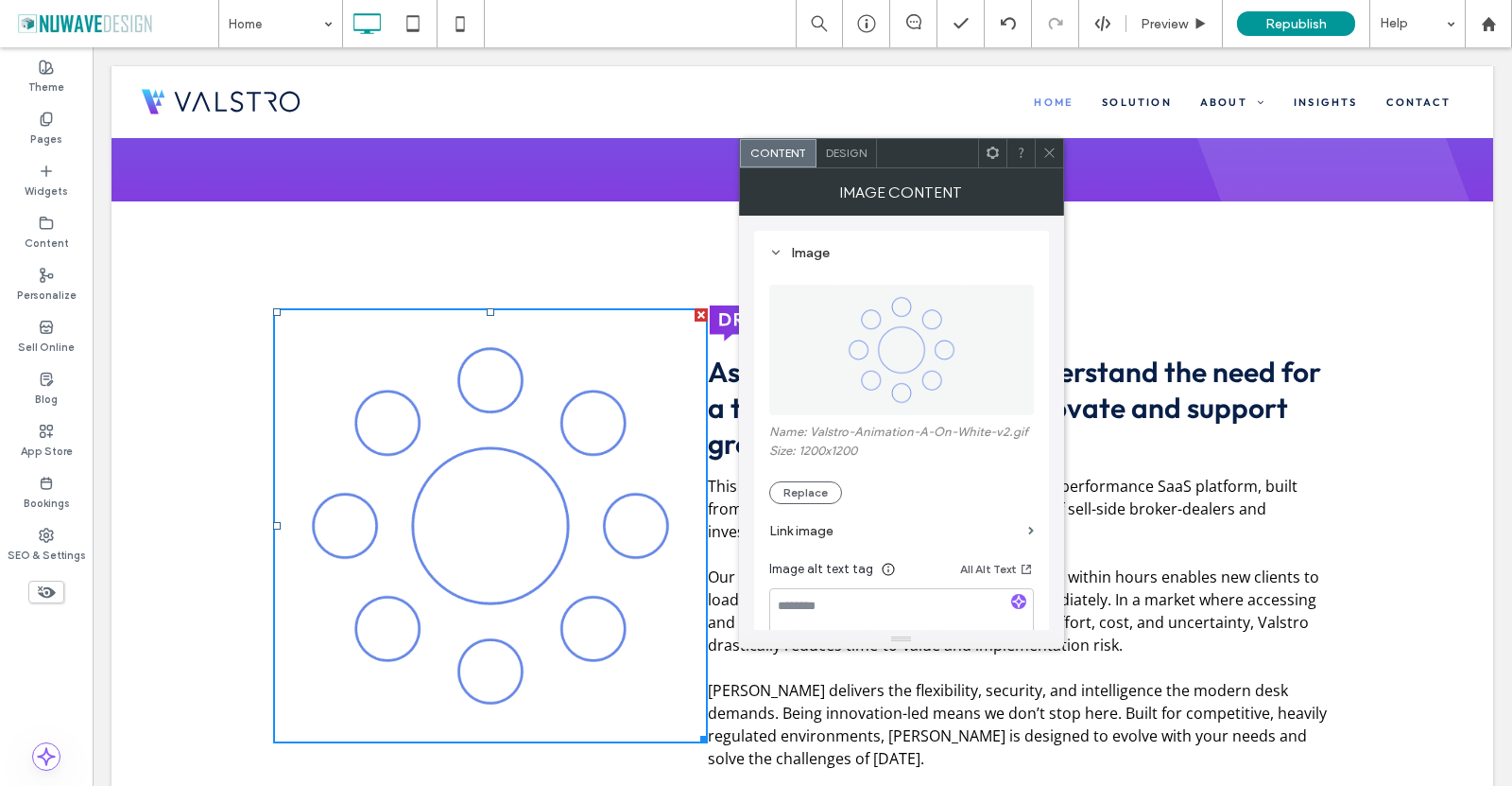
click at [1046, 155] on use at bounding box center [1049, 153] width 10 height 10
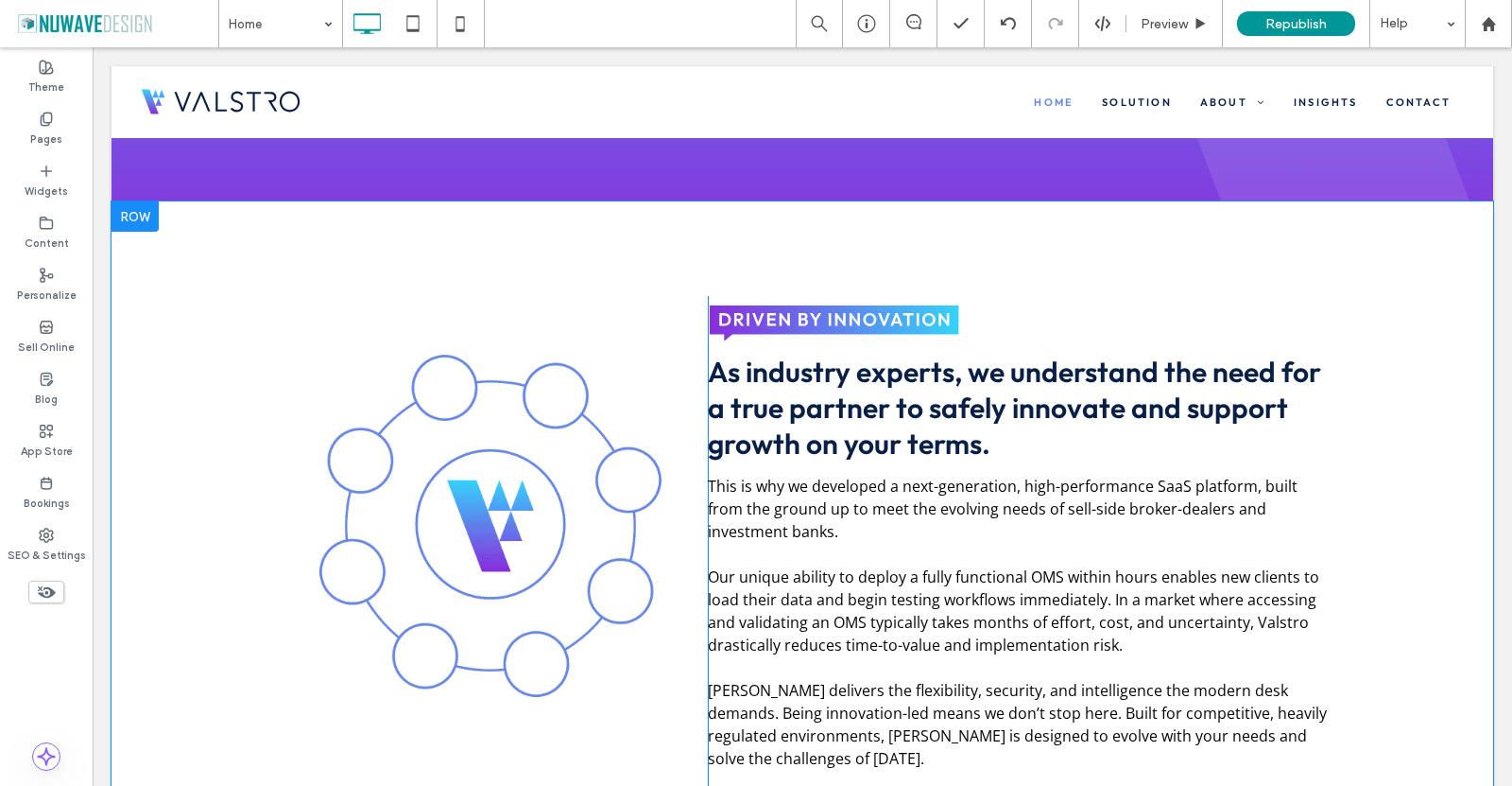
click at [620, 771] on div "Click To Paste" at bounding box center [472, 612] width 472 height 633
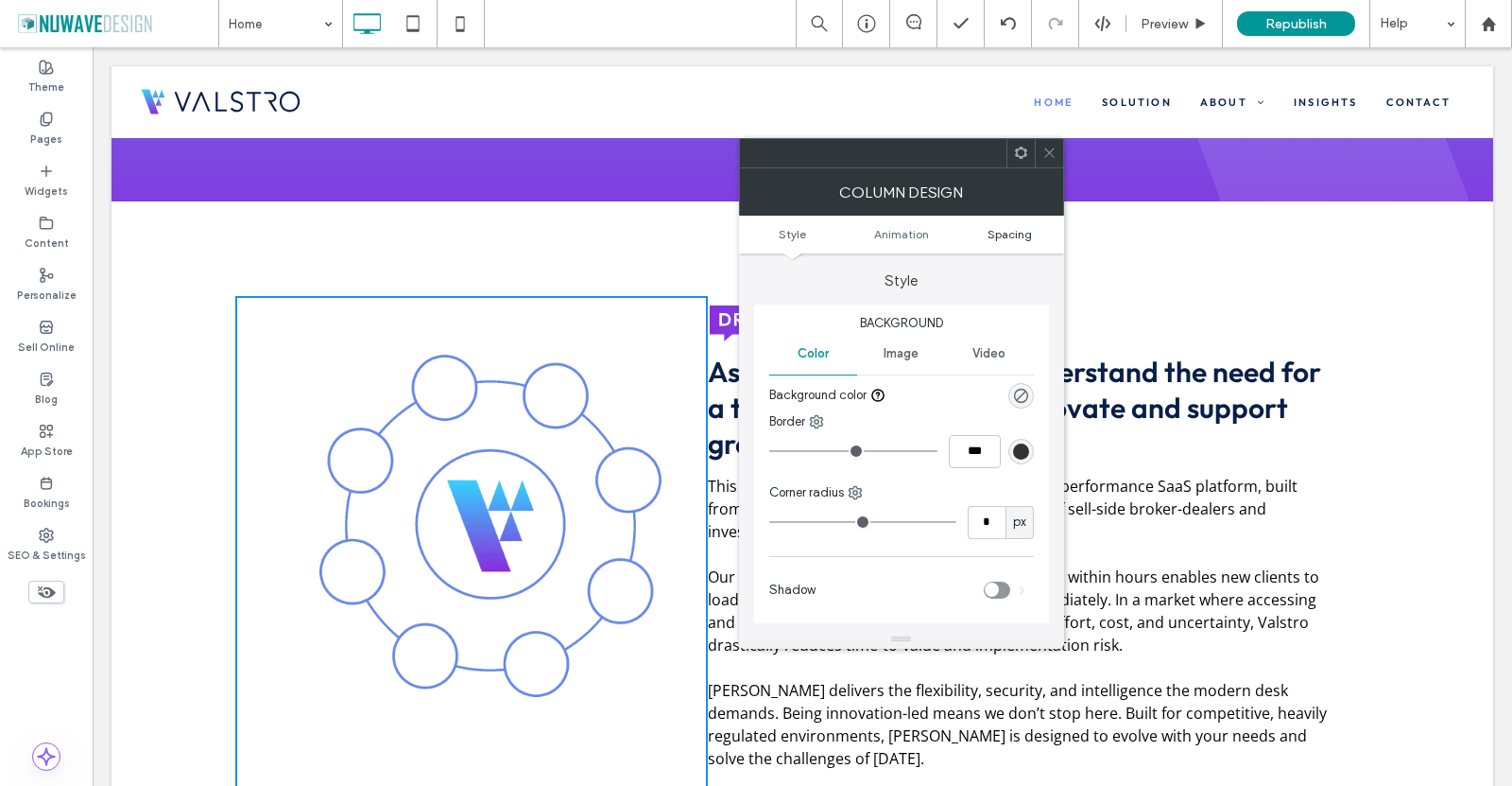
click at [1004, 229] on span "Spacing" at bounding box center [1010, 234] width 45 height 14
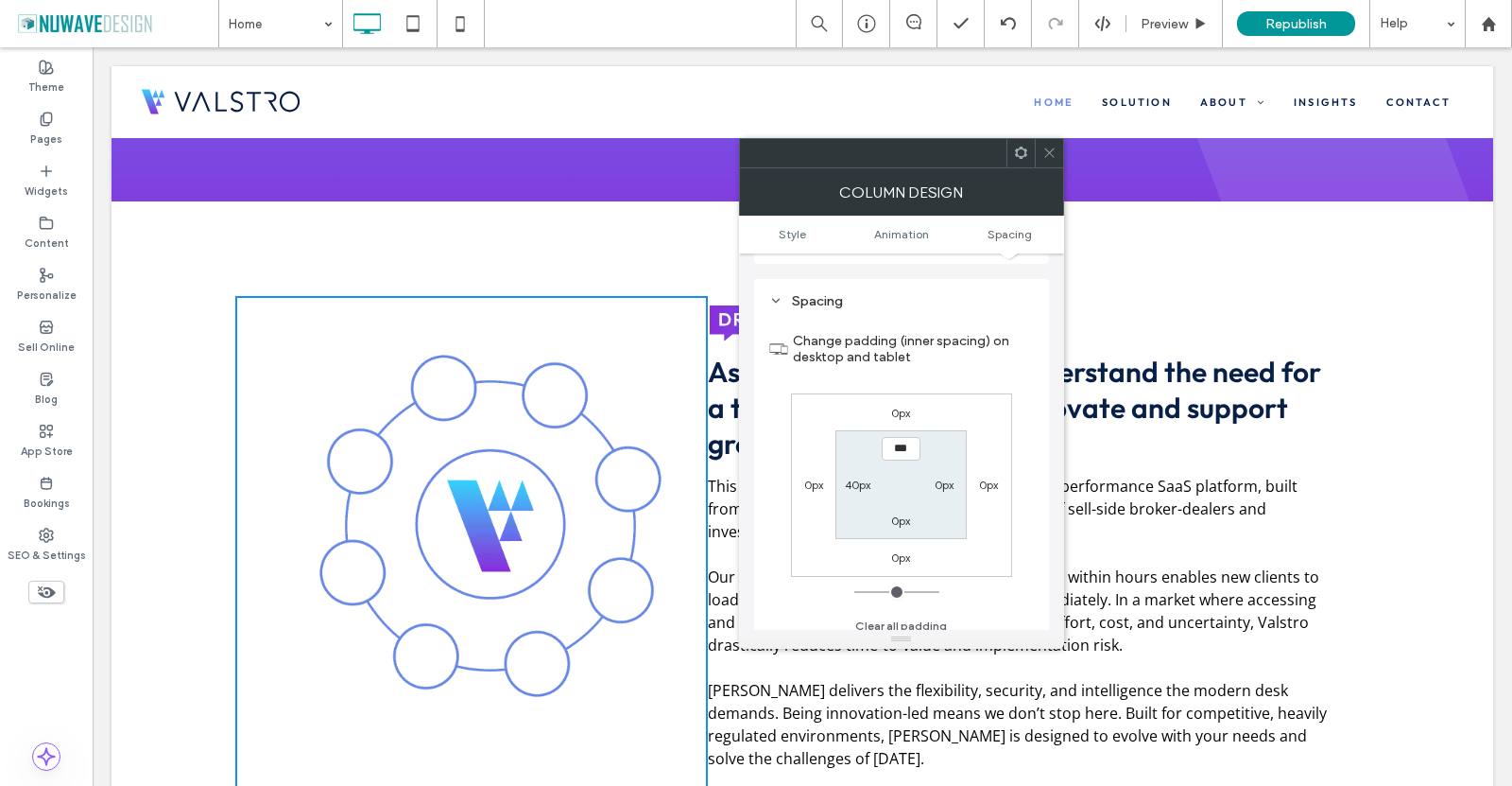
scroll to position [431, 0]
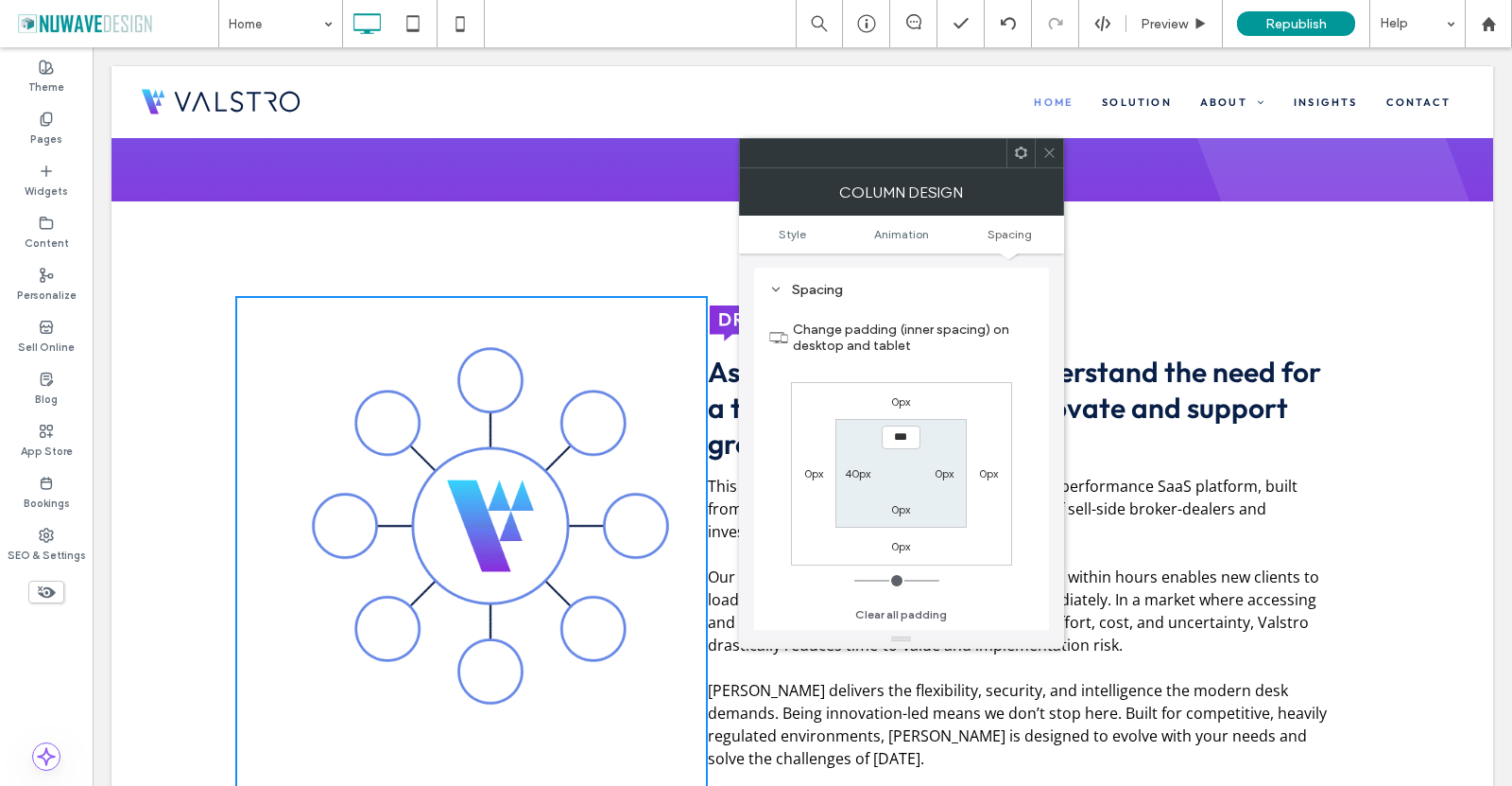
click at [869, 473] on label "40px" at bounding box center [857, 473] width 26 height 14
type input "**"
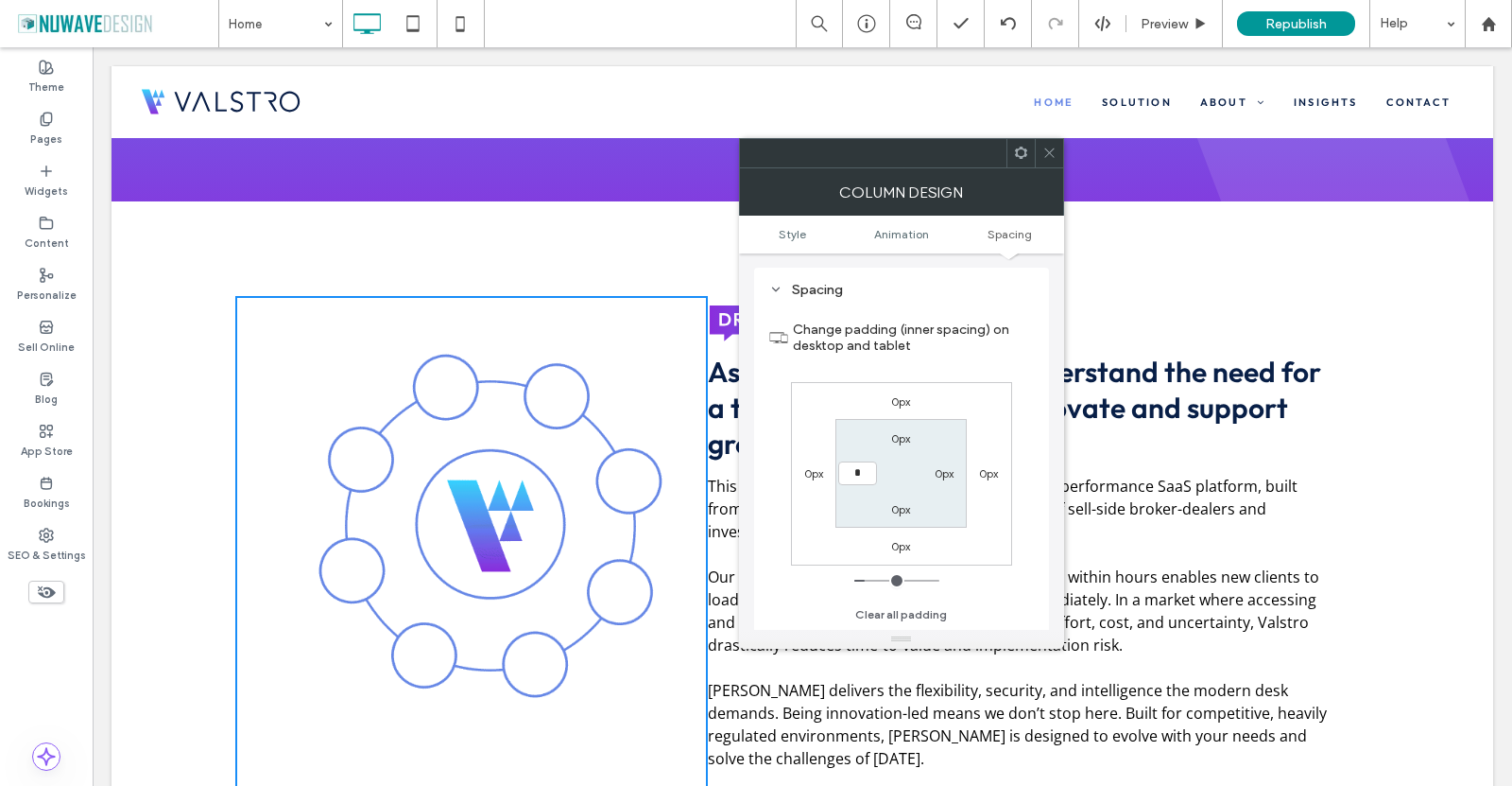
type input "*"
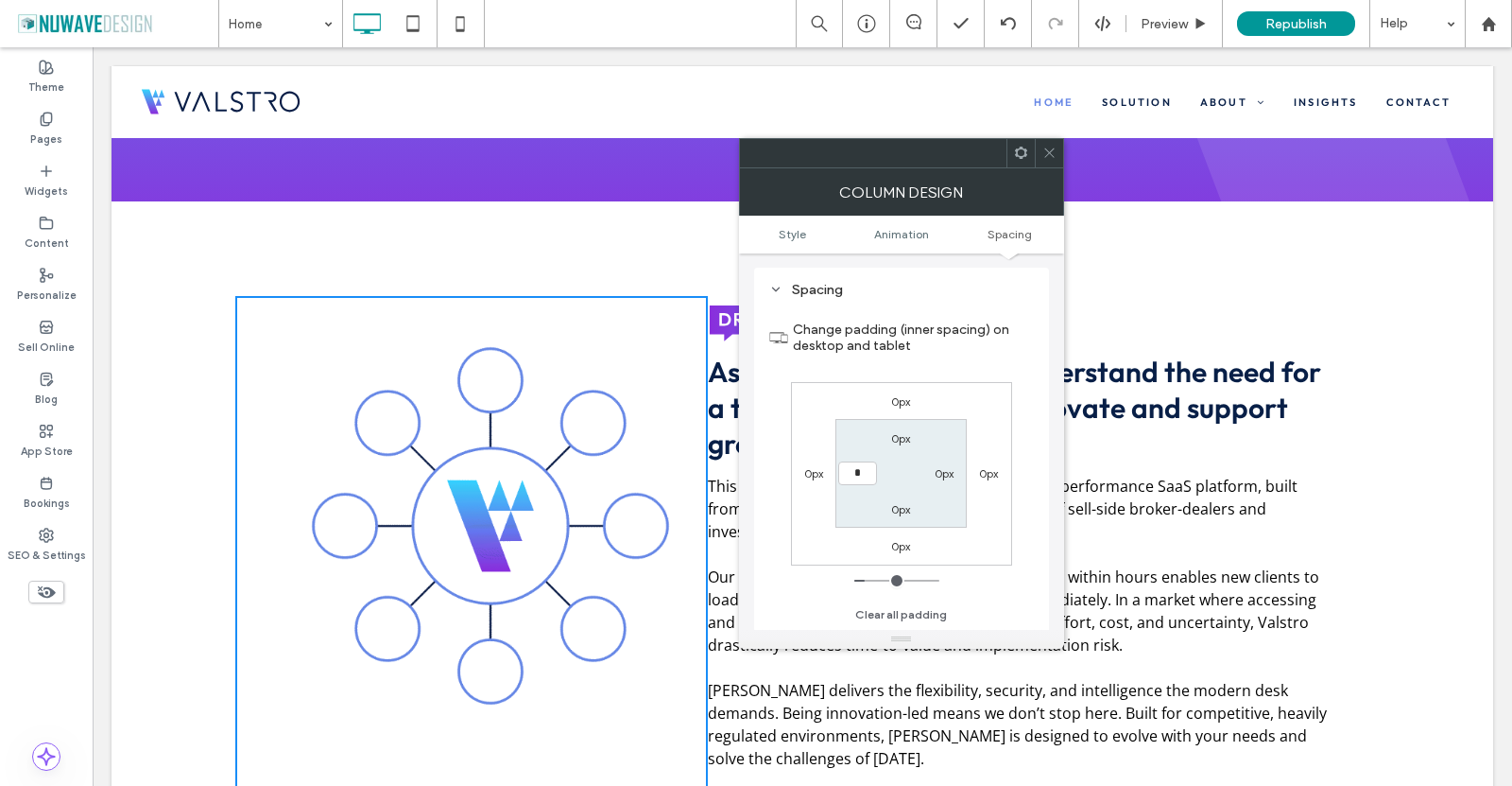
type input "*"
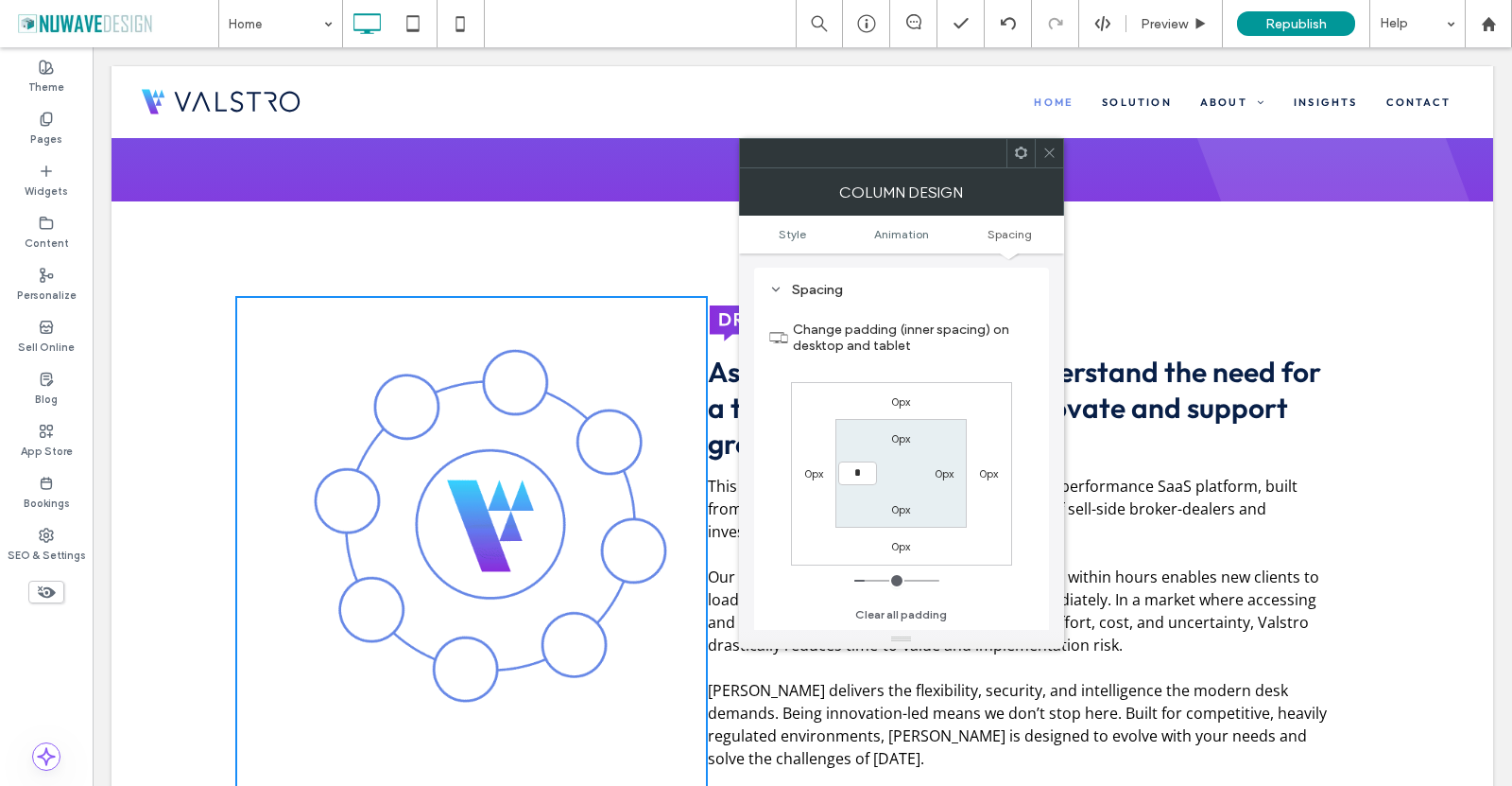
type input "***"
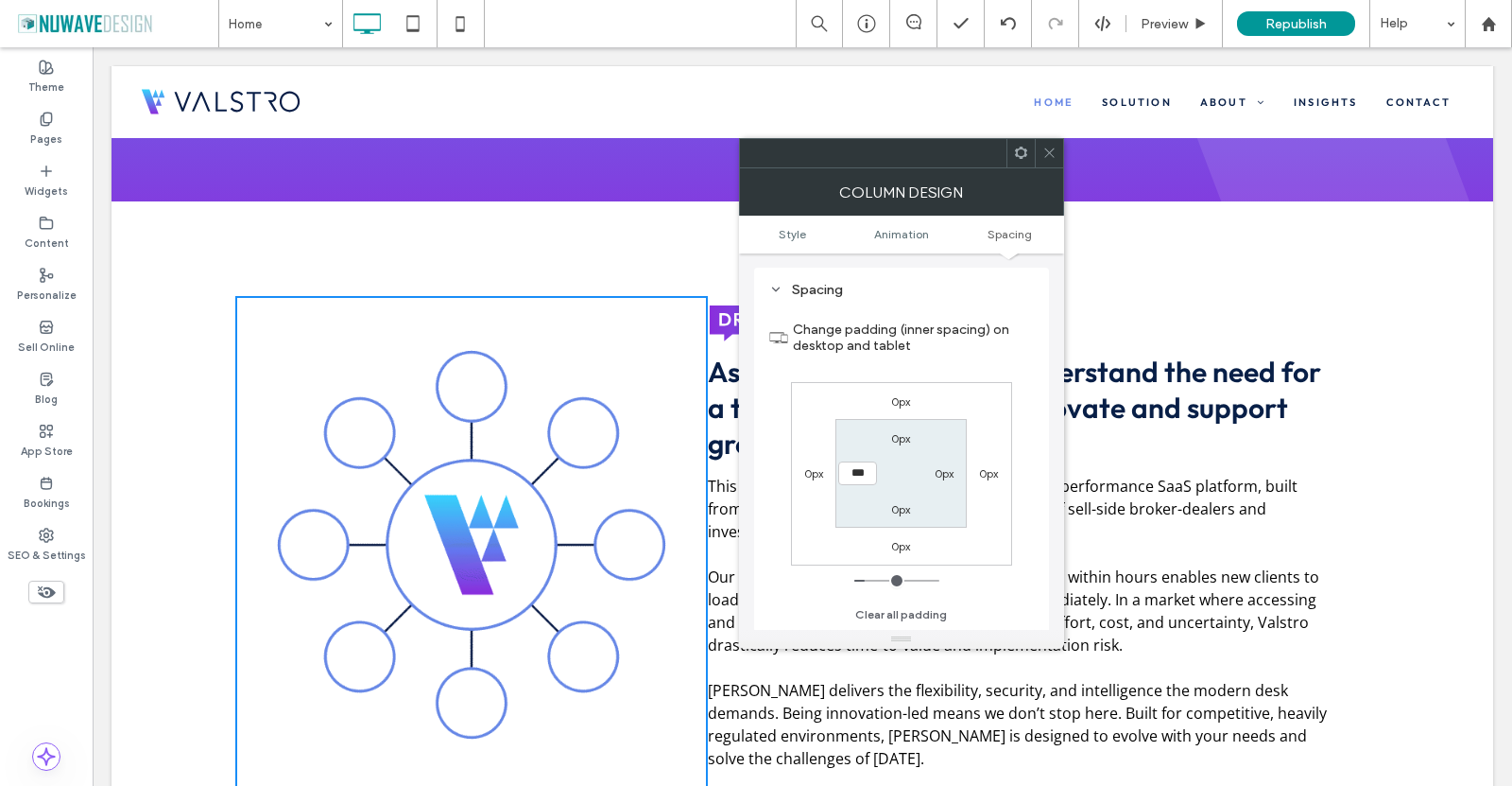
click at [951, 482] on div "0px" at bounding box center [944, 473] width 19 height 19
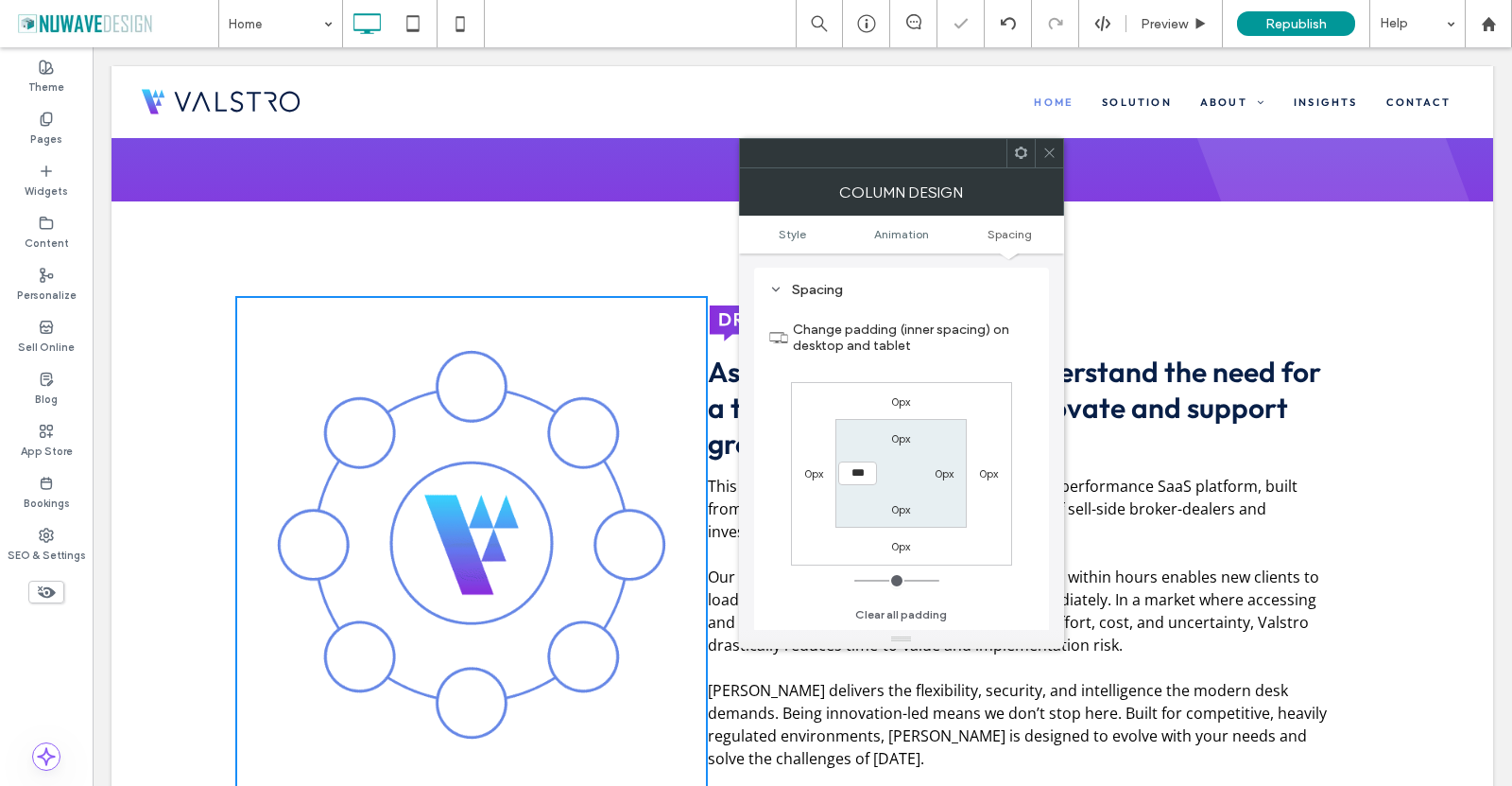
click at [946, 468] on label "0px" at bounding box center [944, 473] width 19 height 14
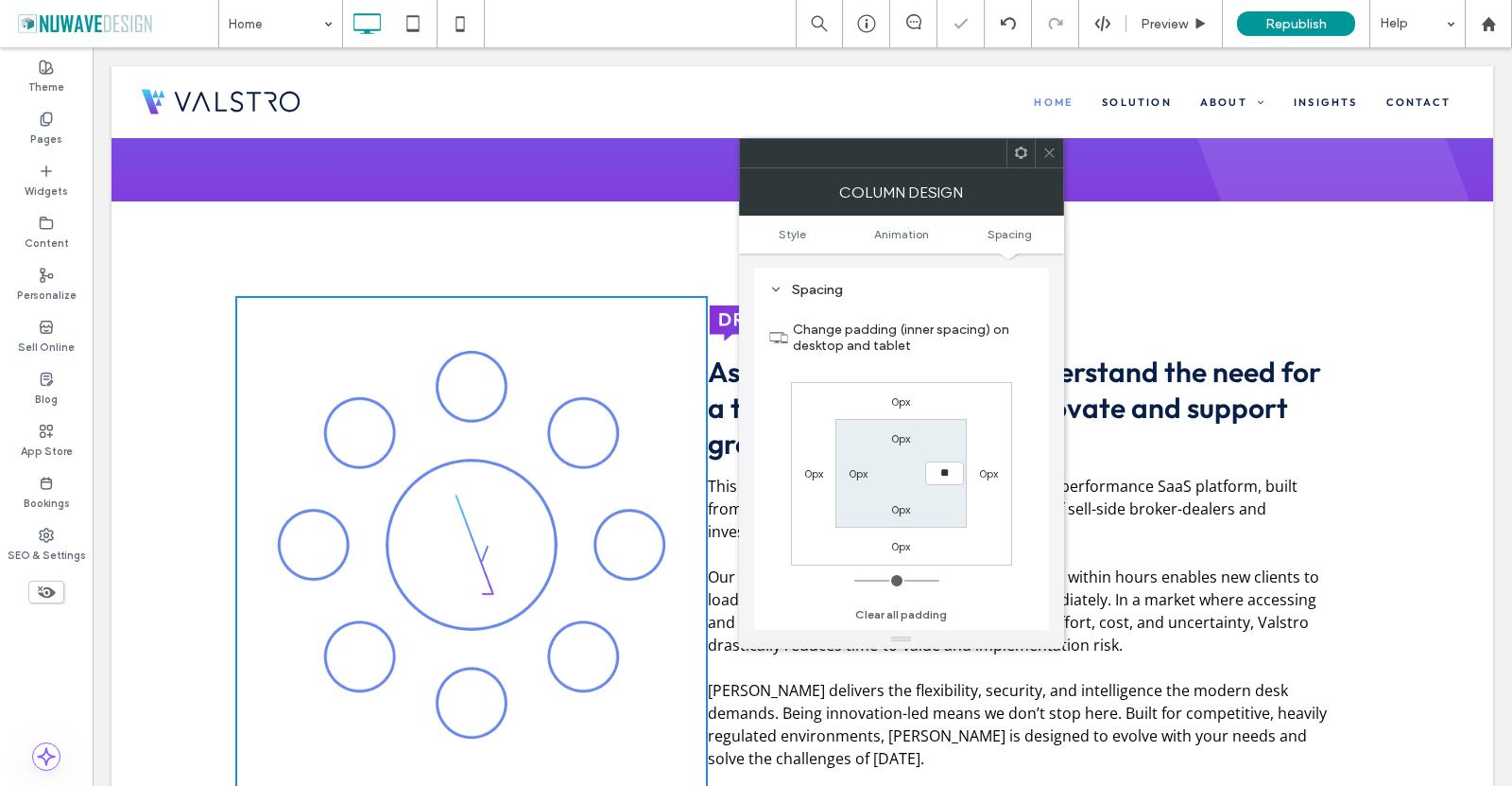
type input "**"
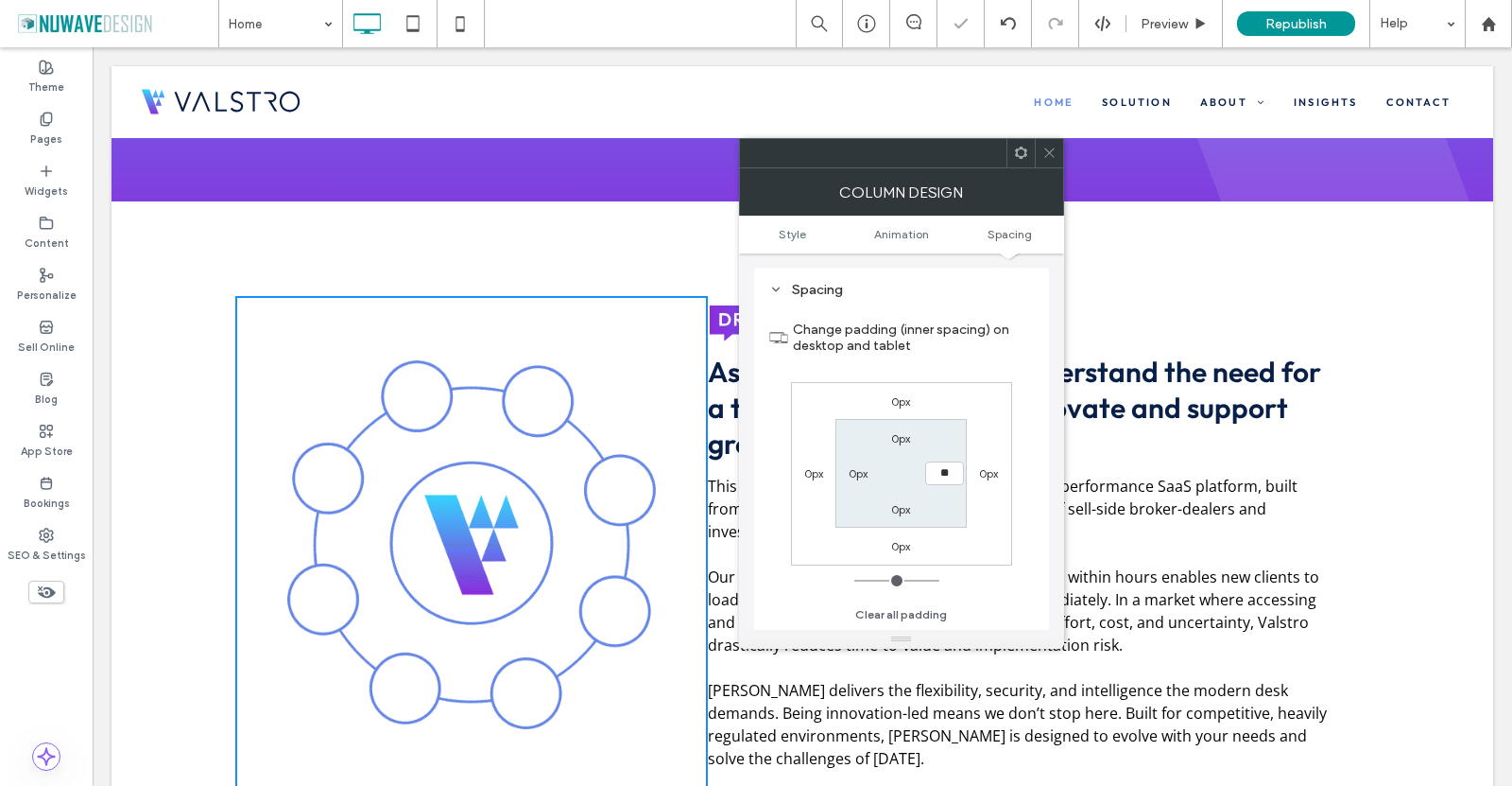
type input "**"
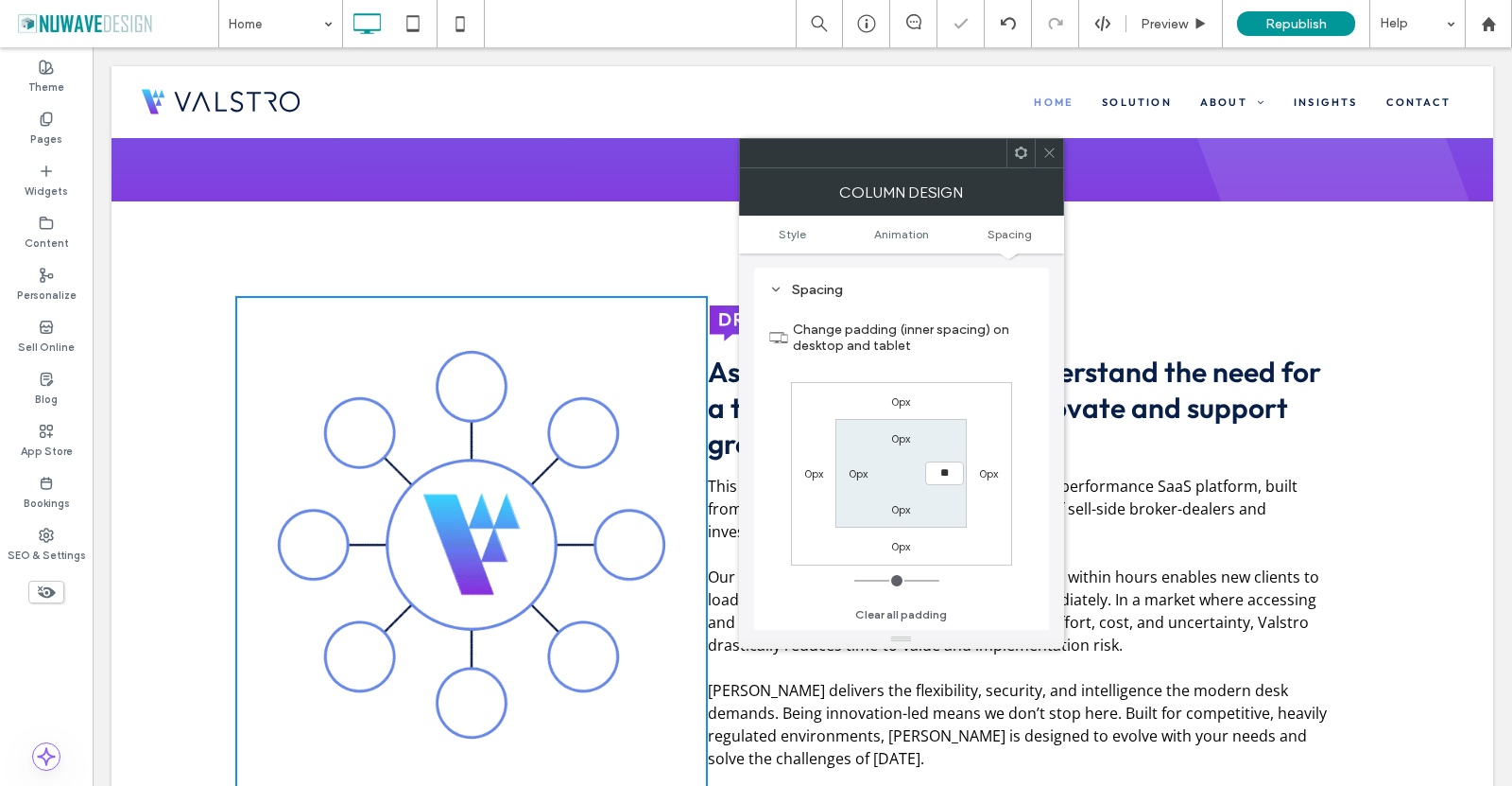
type input "****"
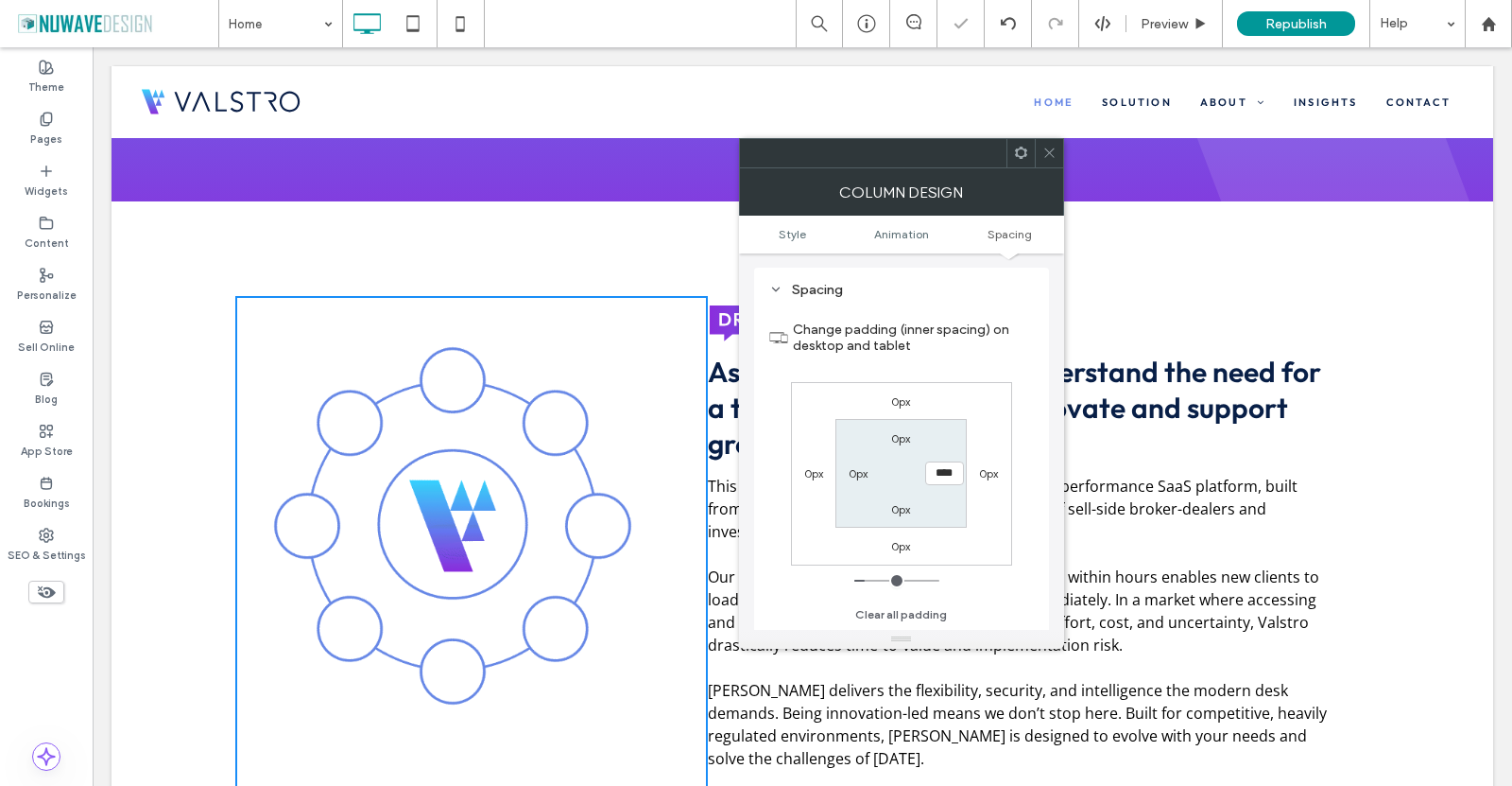
click at [1011, 523] on div "0px 0px 0px 0px 0px **** 0px 0px" at bounding box center [902, 474] width 221 height 183
click at [1047, 152] on icon at bounding box center [1049, 153] width 14 height 14
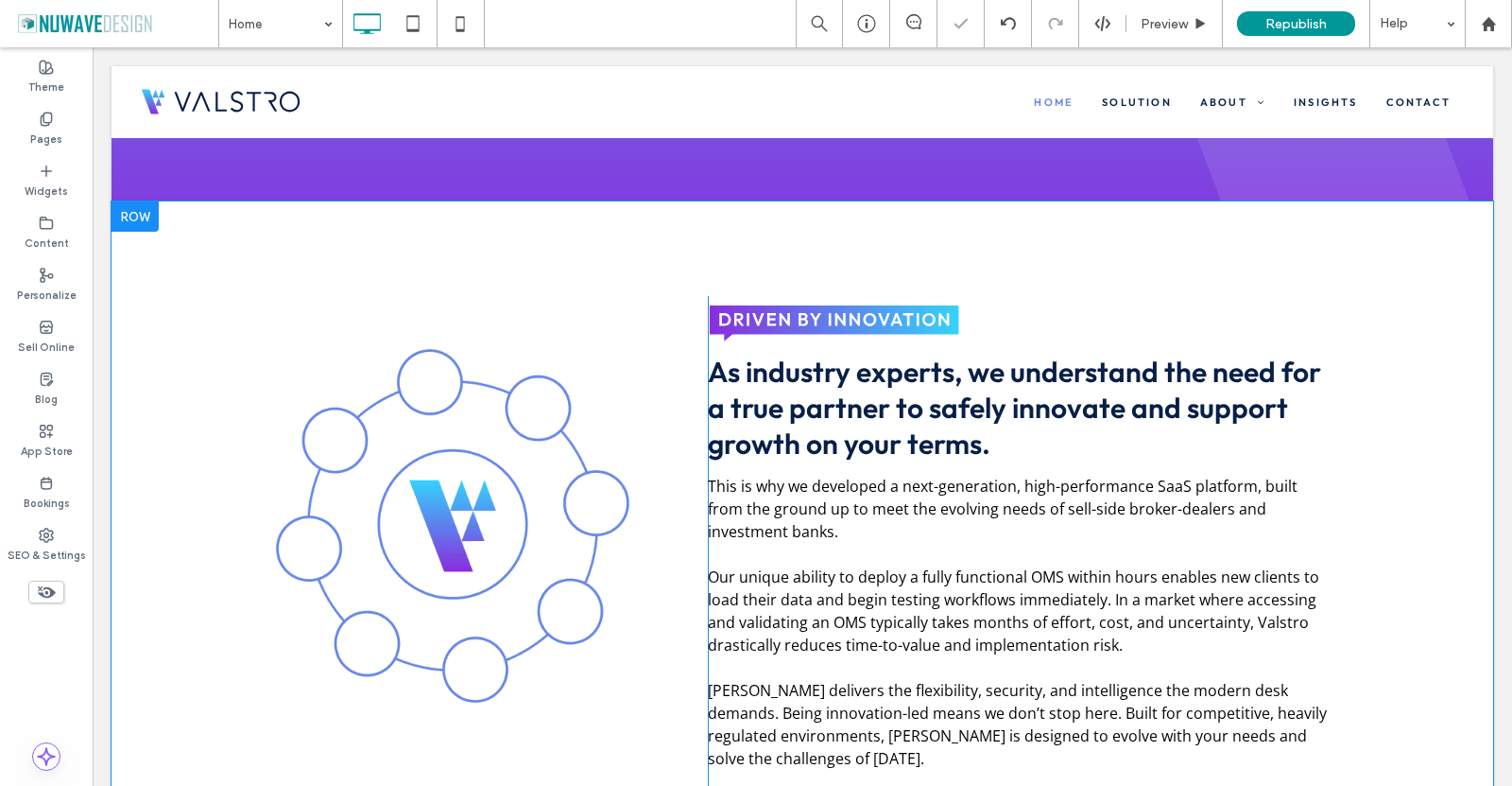
click at [1347, 440] on div "As industry experts, we understand the need for a true partner to safely innova…" at bounding box center [1039, 612] width 662 height 633
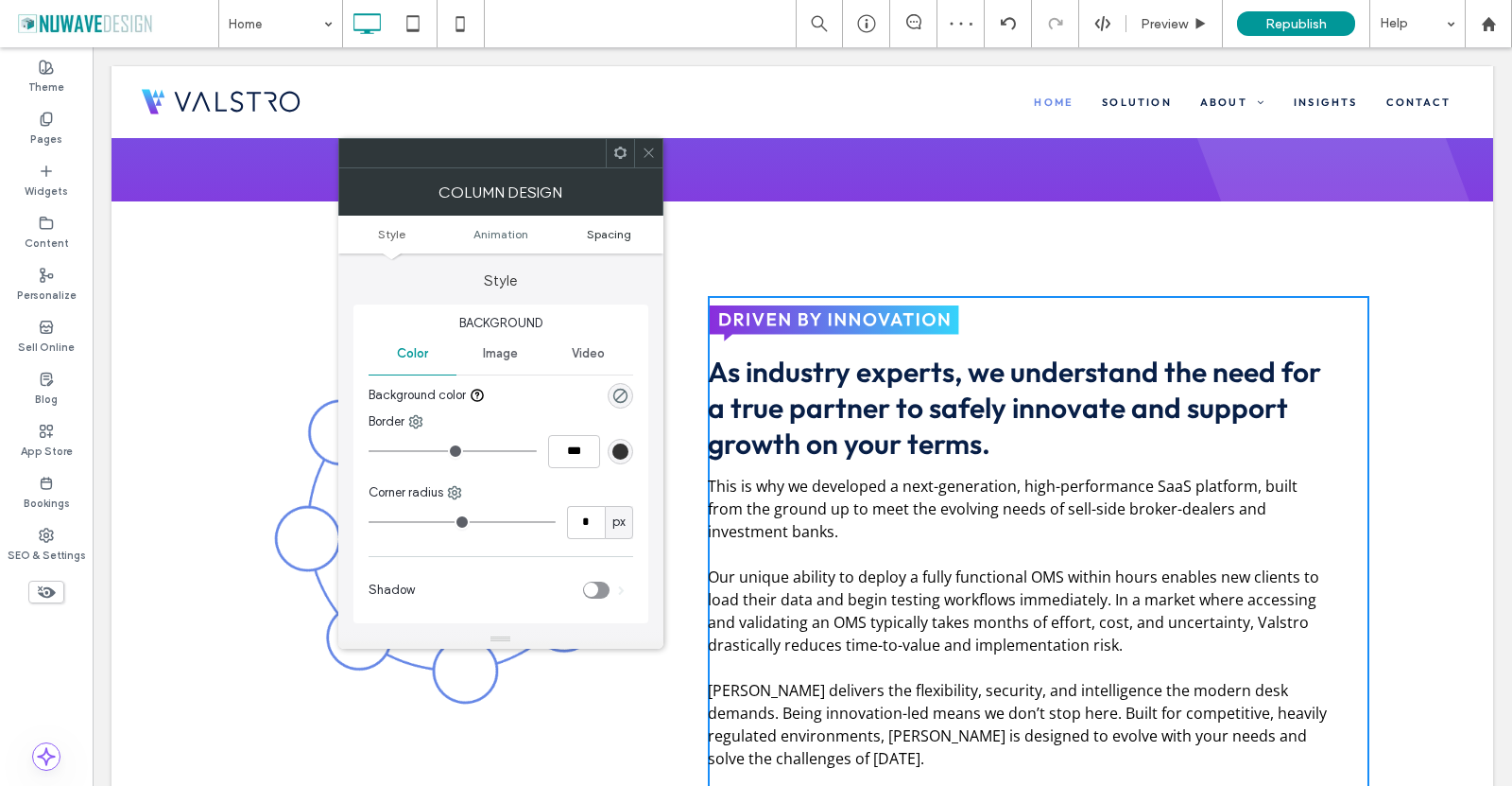
click at [597, 232] on span "Spacing" at bounding box center [609, 234] width 45 height 14
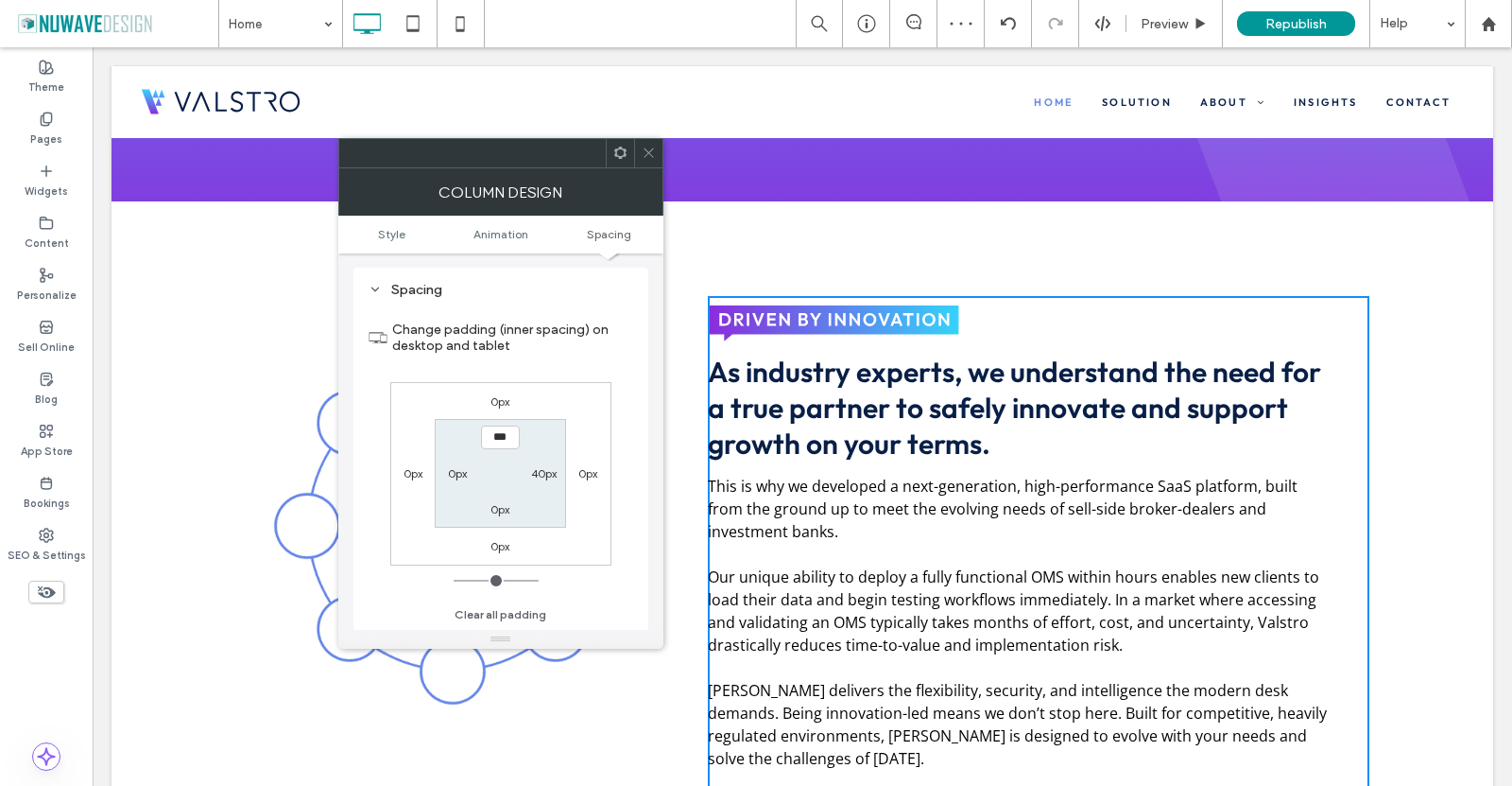
click at [454, 469] on label "0px" at bounding box center [457, 473] width 19 height 14
type input "**"
type input "****"
click at [538, 473] on label "40px" at bounding box center [544, 473] width 26 height 14
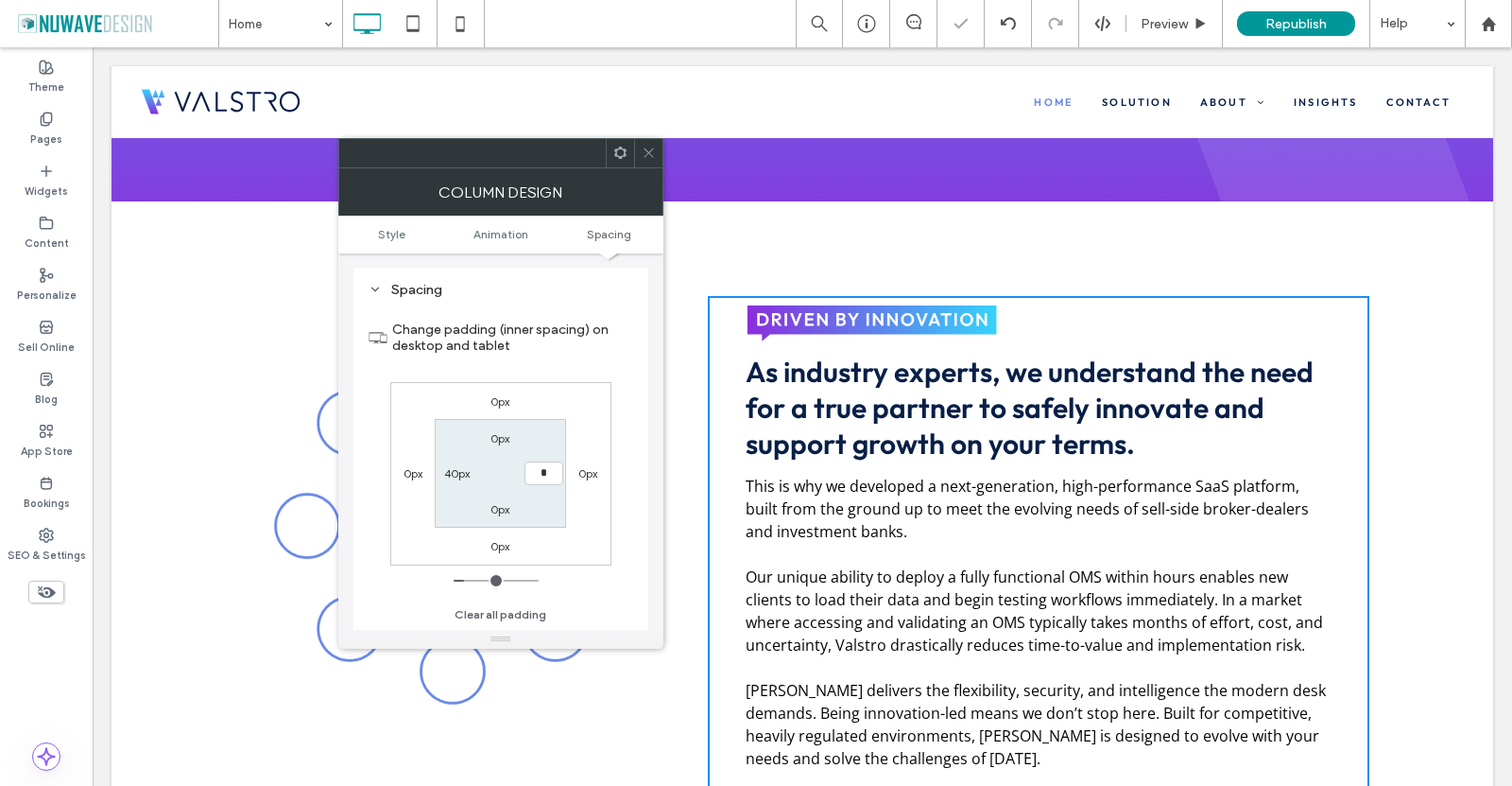
type input "*"
type input "***"
click at [602, 353] on label "Change padding (inner spacing) on desktop and tablet" at bounding box center [513, 337] width 242 height 51
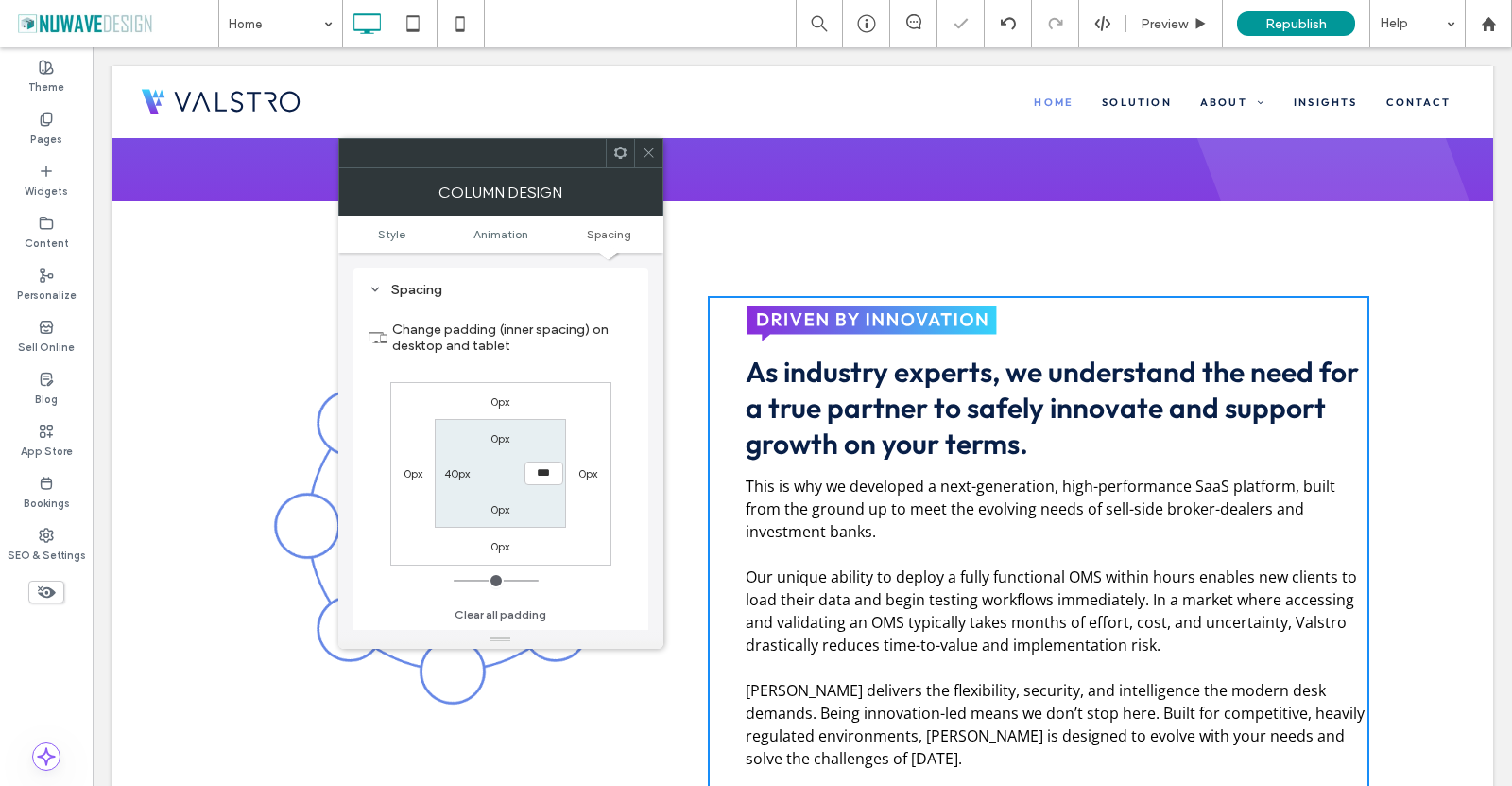
click at [651, 154] on icon at bounding box center [648, 153] width 14 height 14
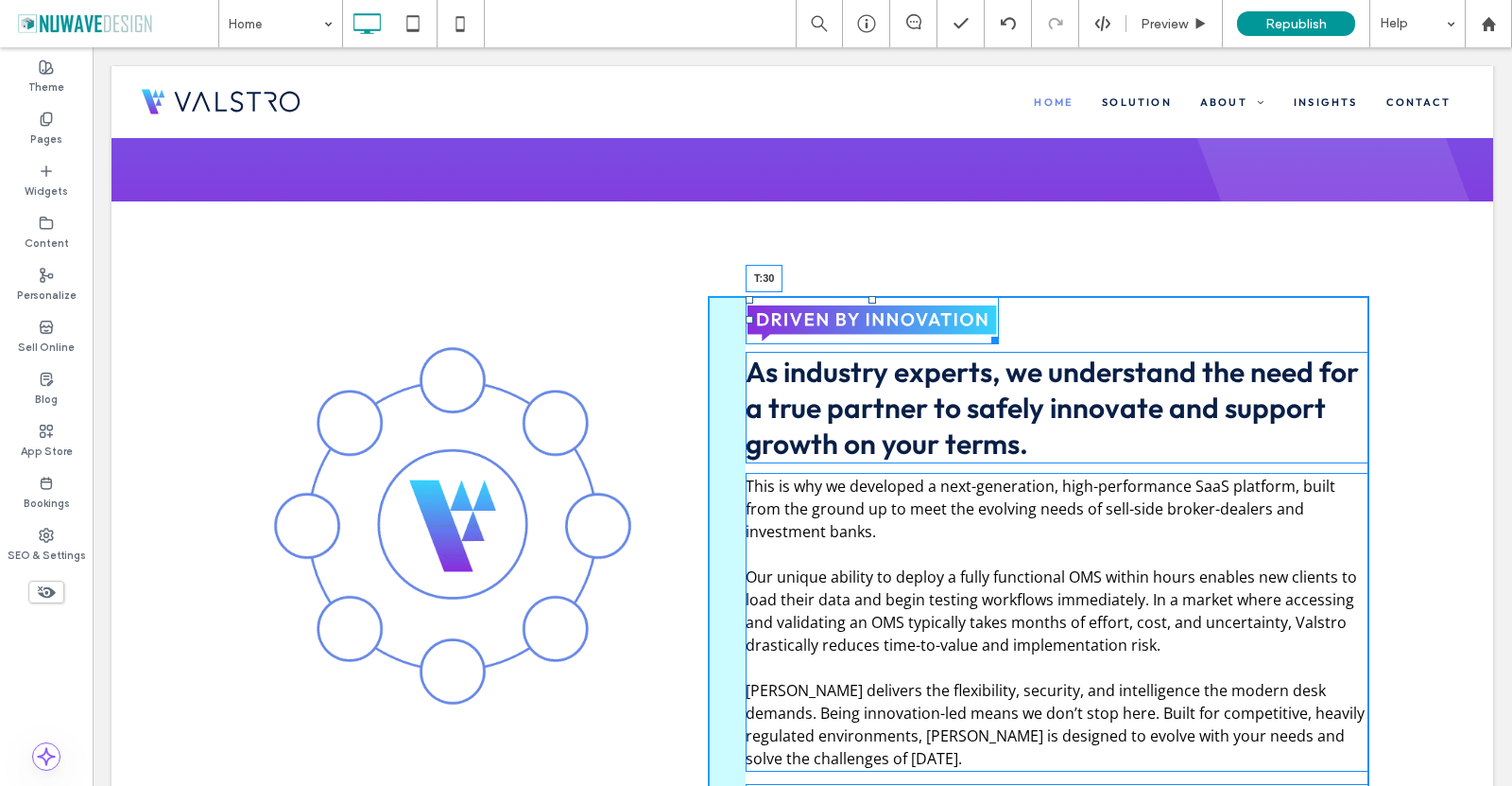
drag, startPoint x: 864, startPoint y: 298, endPoint x: 856, endPoint y: 327, distance: 30.1
click at [856, 327] on div "T:30" at bounding box center [872, 320] width 253 height 49
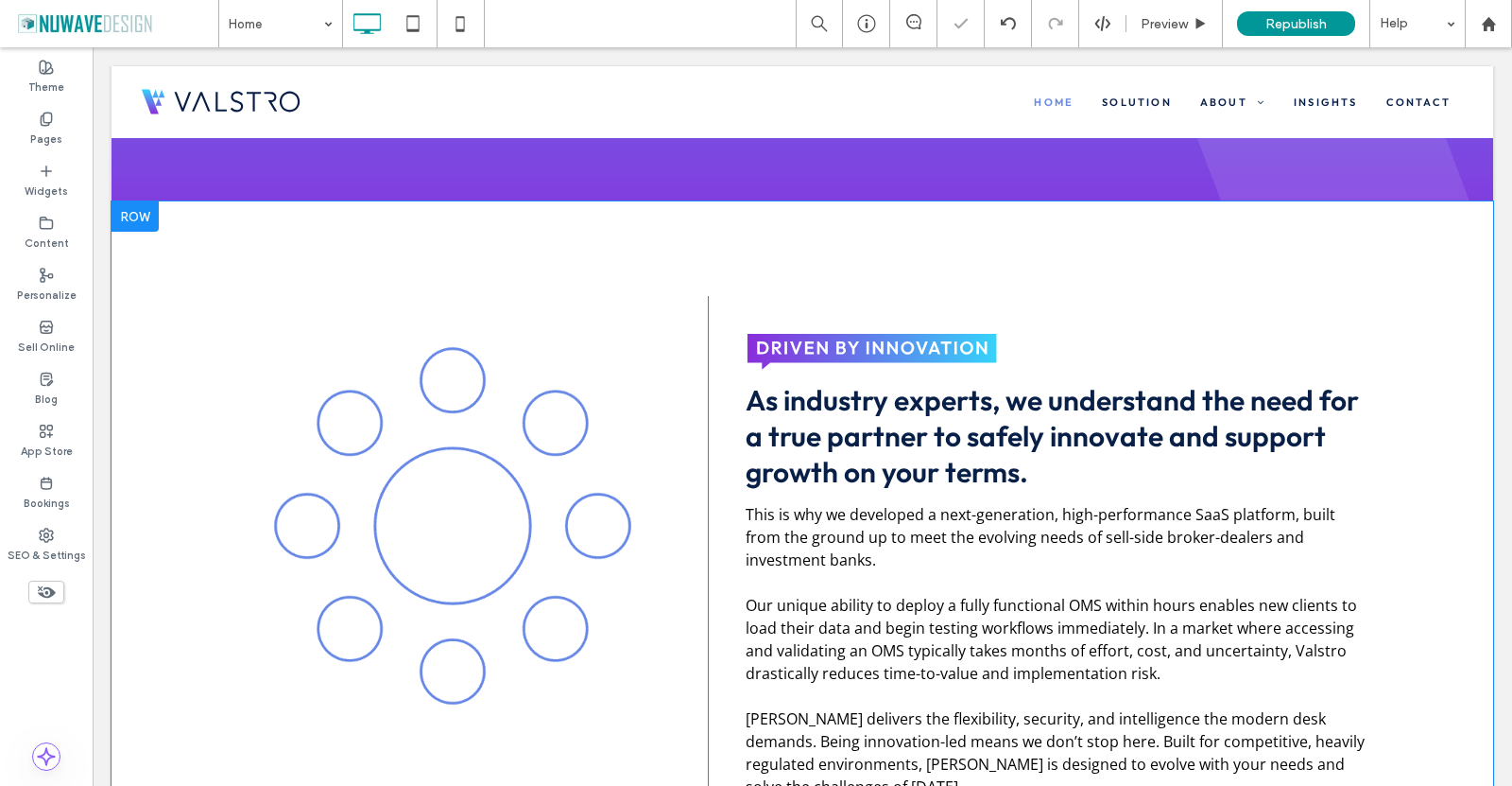
click at [757, 233] on div "Click To Paste As industry experts, we understand the need for a true partner t…" at bounding box center [803, 627] width 1382 height 851
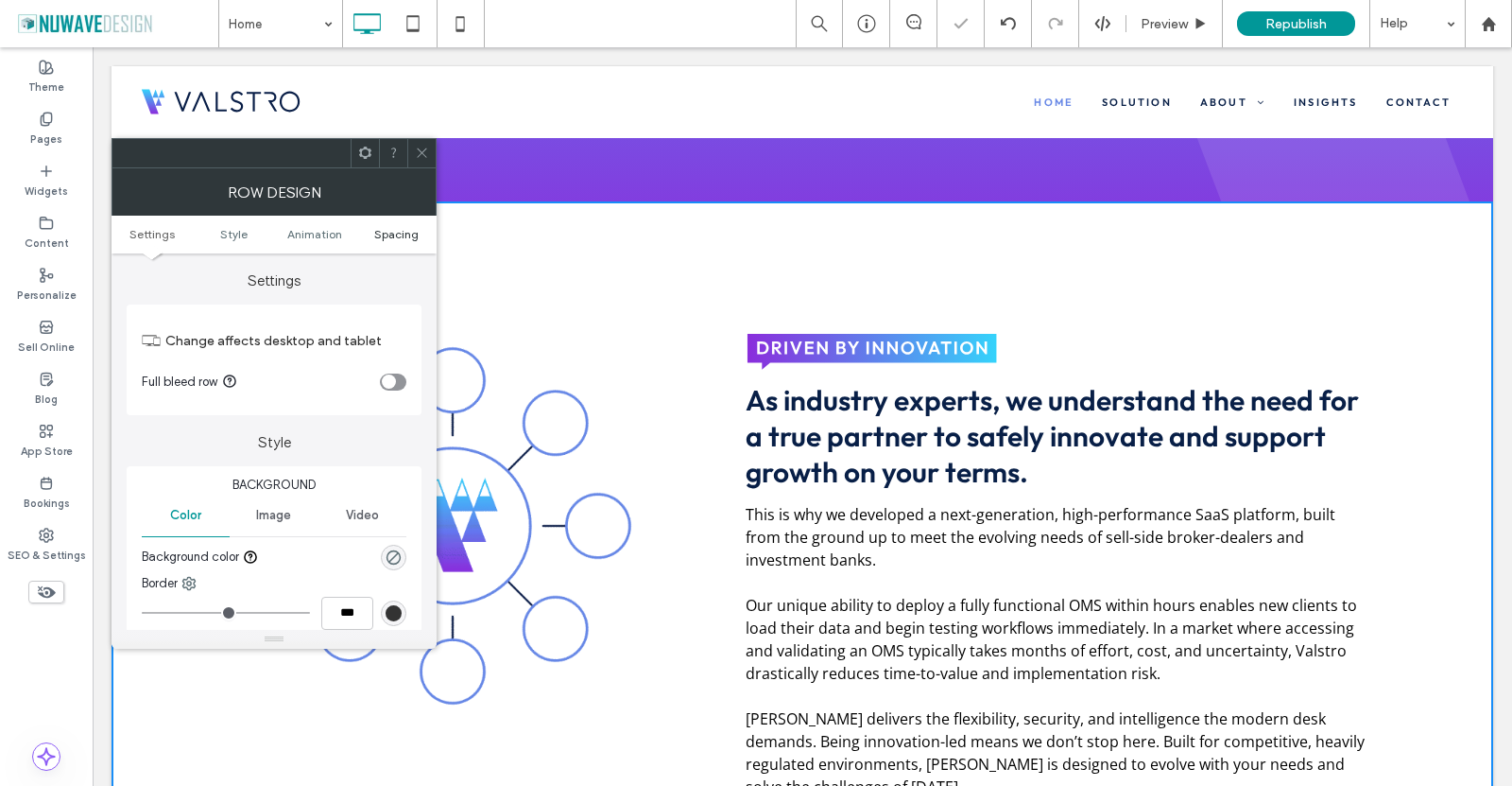
click at [383, 233] on span "Spacing" at bounding box center [396, 234] width 45 height 14
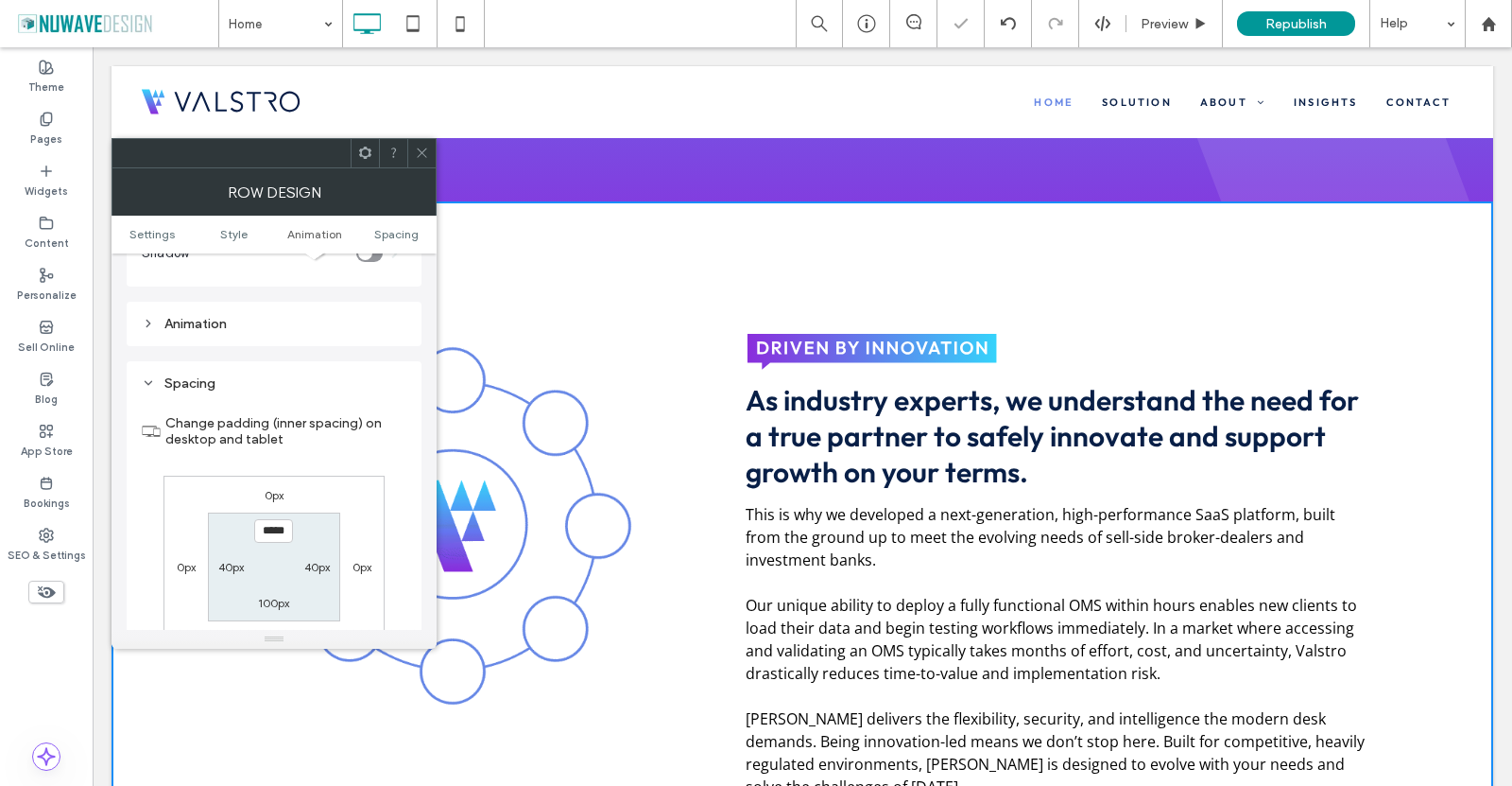
scroll to position [521, 0]
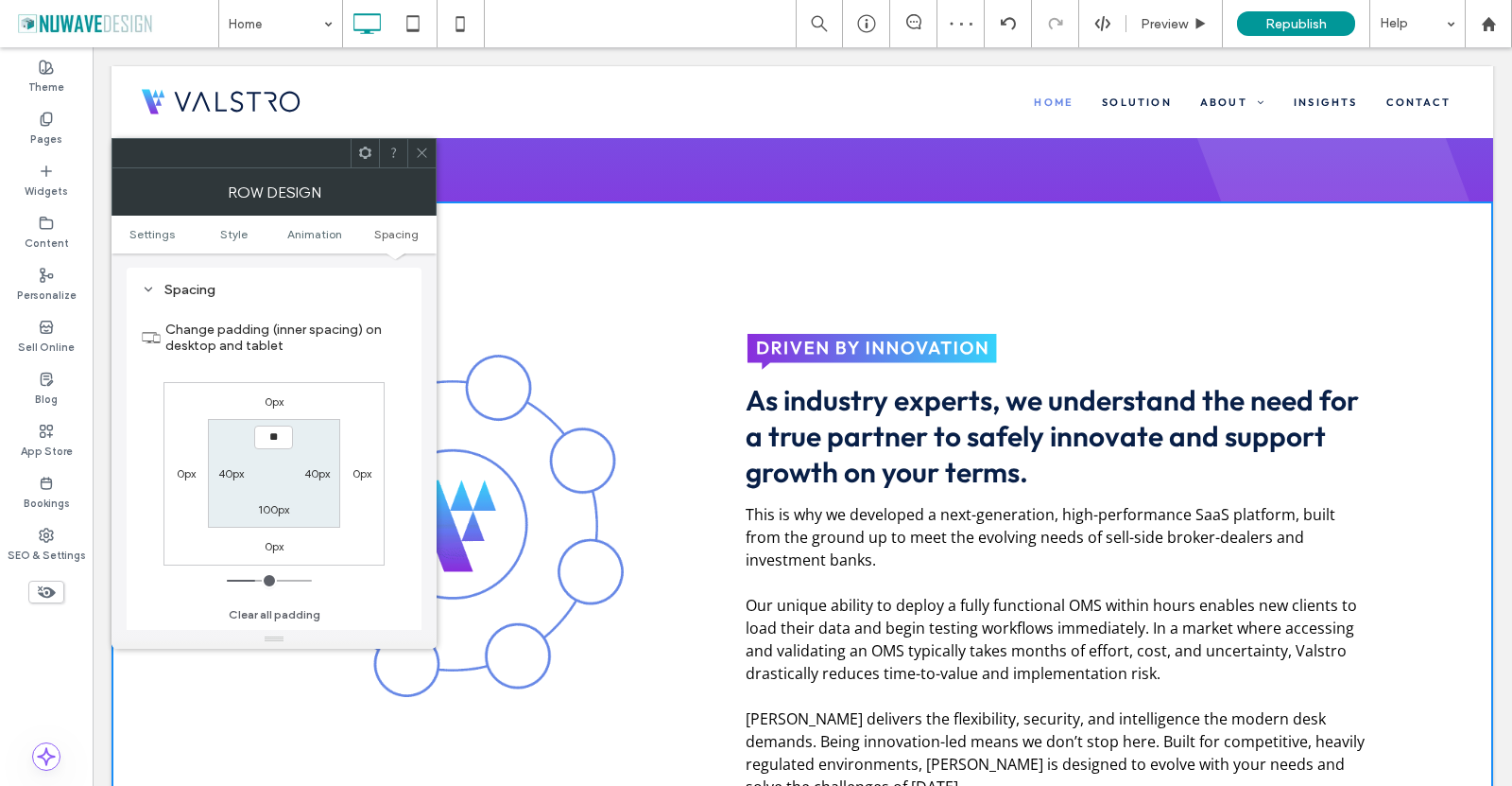
type input "****"
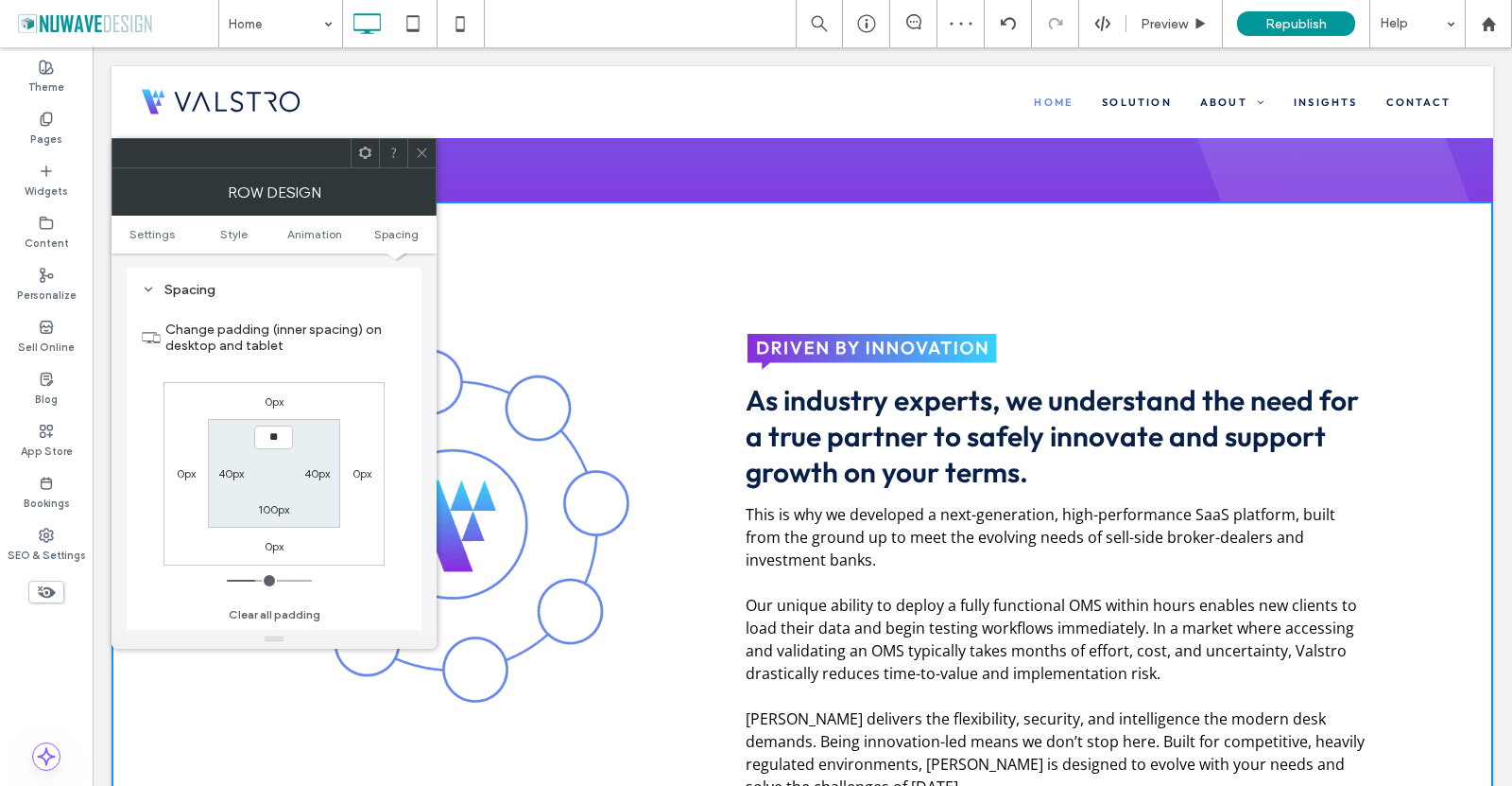
type input "**"
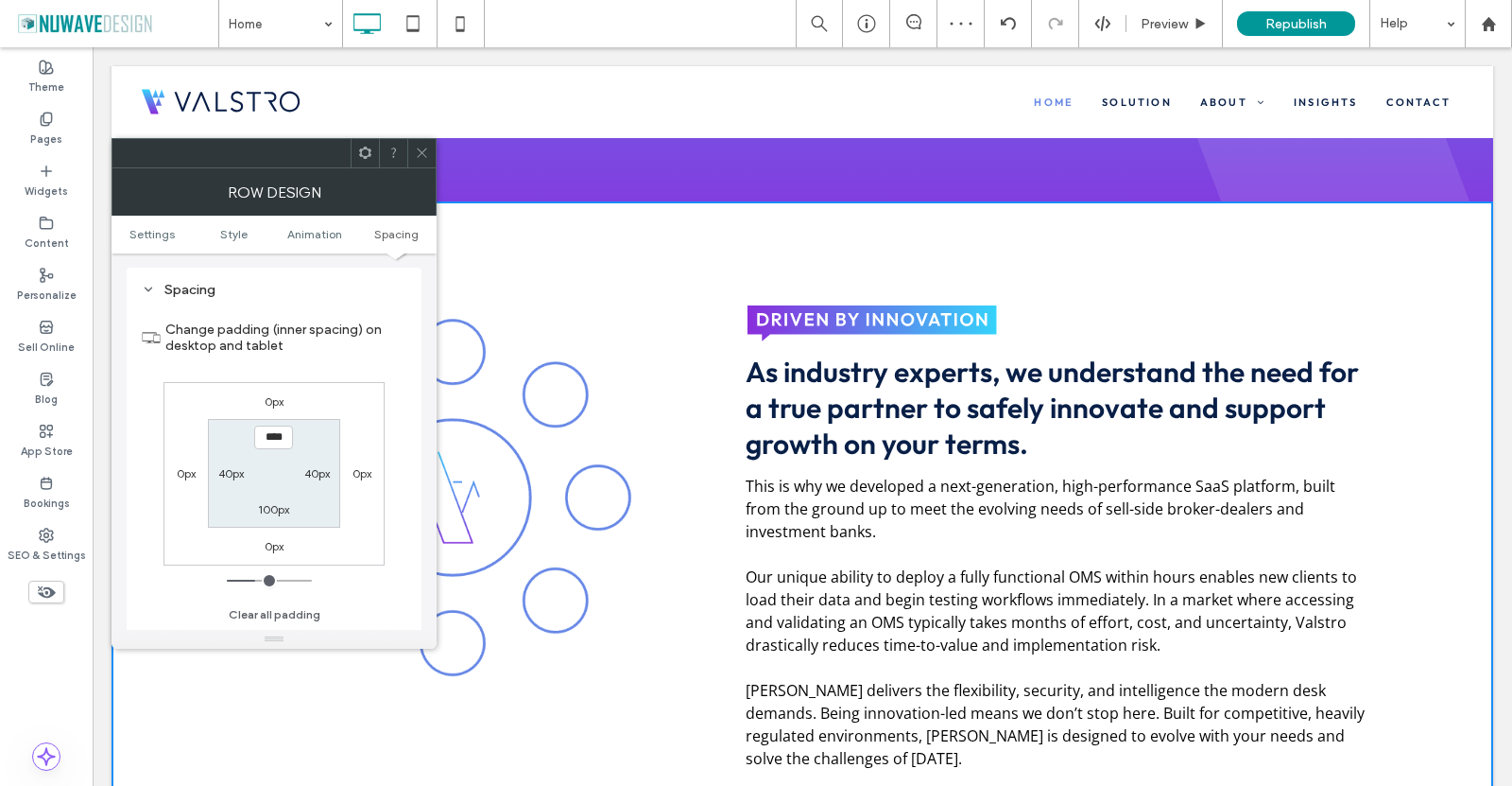
click at [368, 357] on label "Change padding (inner spacing) on desktop and tablet" at bounding box center [285, 337] width 242 height 51
drag, startPoint x: 286, startPoint y: 438, endPoint x: 216, endPoint y: 437, distance: 70.0
click at [216, 437] on section "**** 40px 100px 40px" at bounding box center [274, 474] width 132 height 109
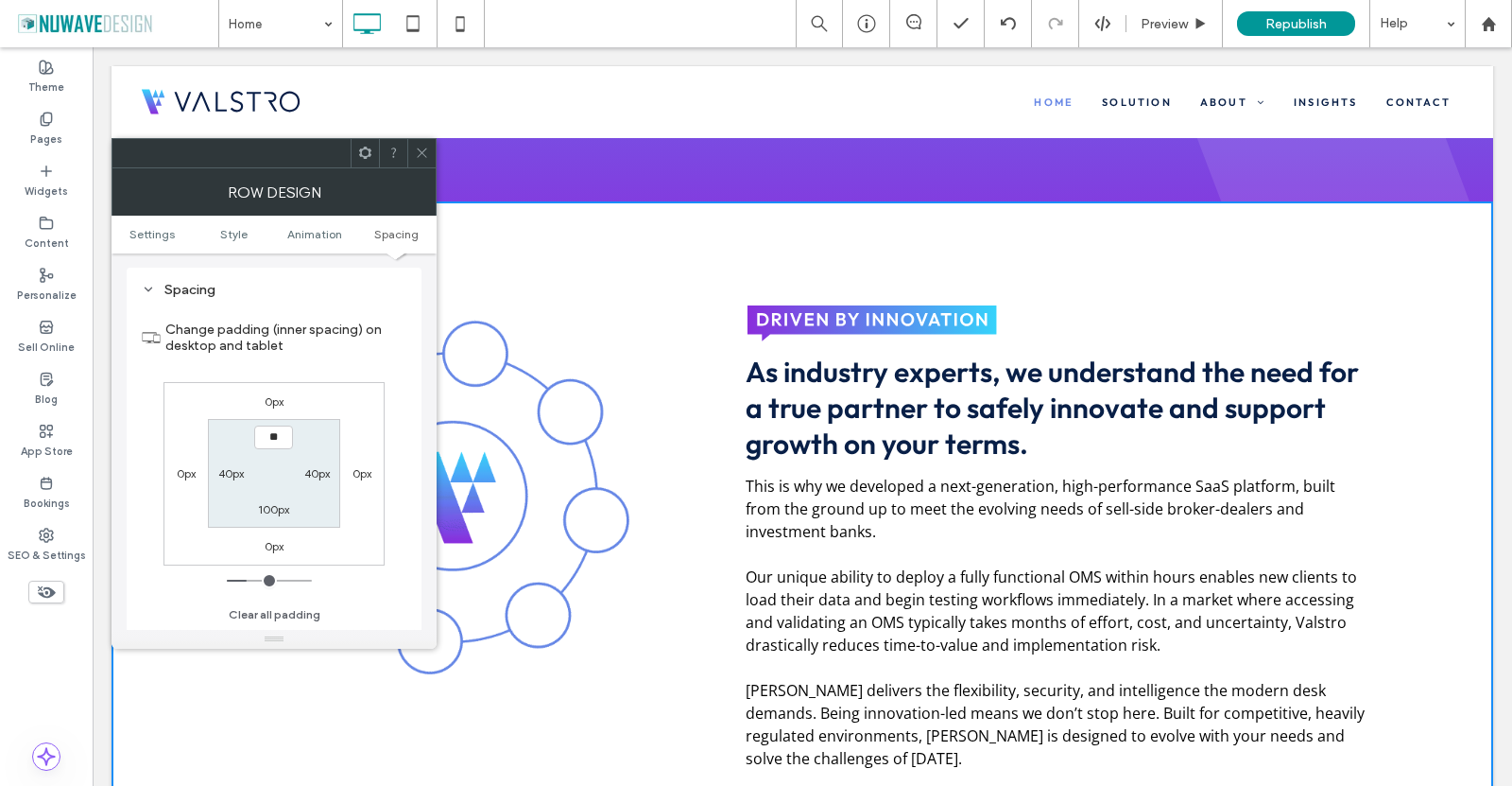
type input "****"
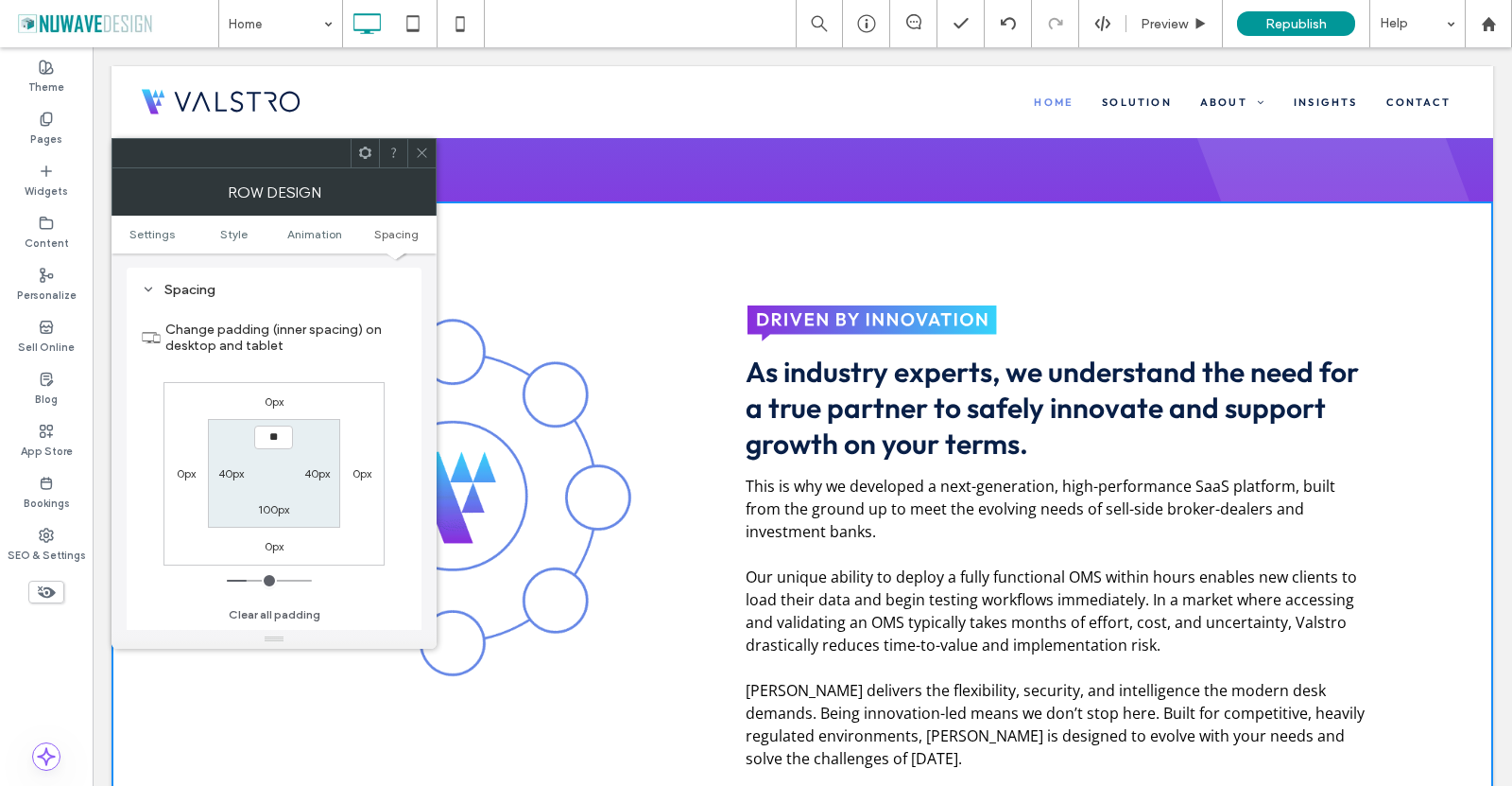
type input "**"
click at [326, 336] on label "Change padding (inner spacing) on desktop and tablet" at bounding box center [285, 337] width 242 height 51
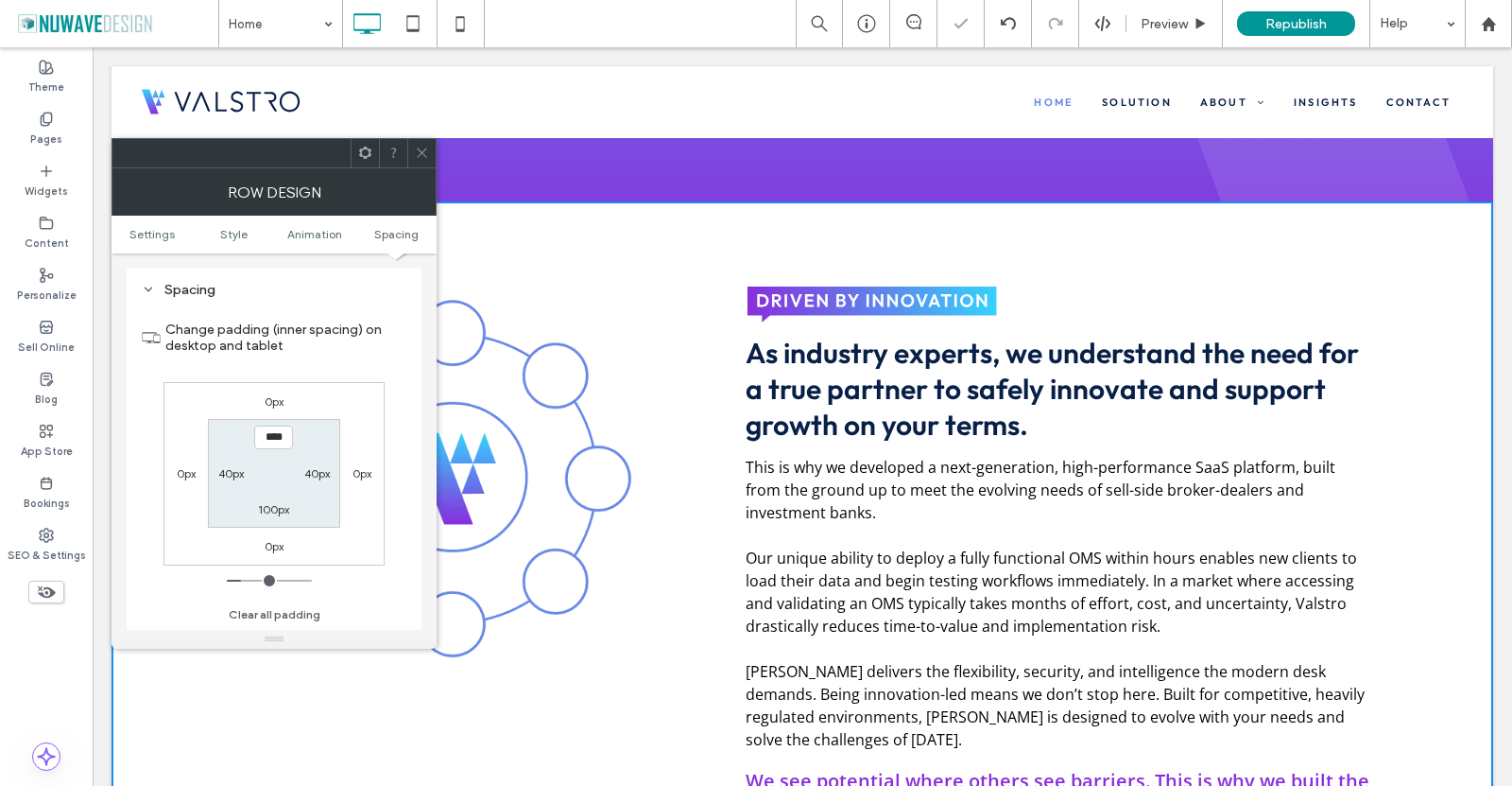
click at [419, 154] on icon at bounding box center [422, 153] width 14 height 14
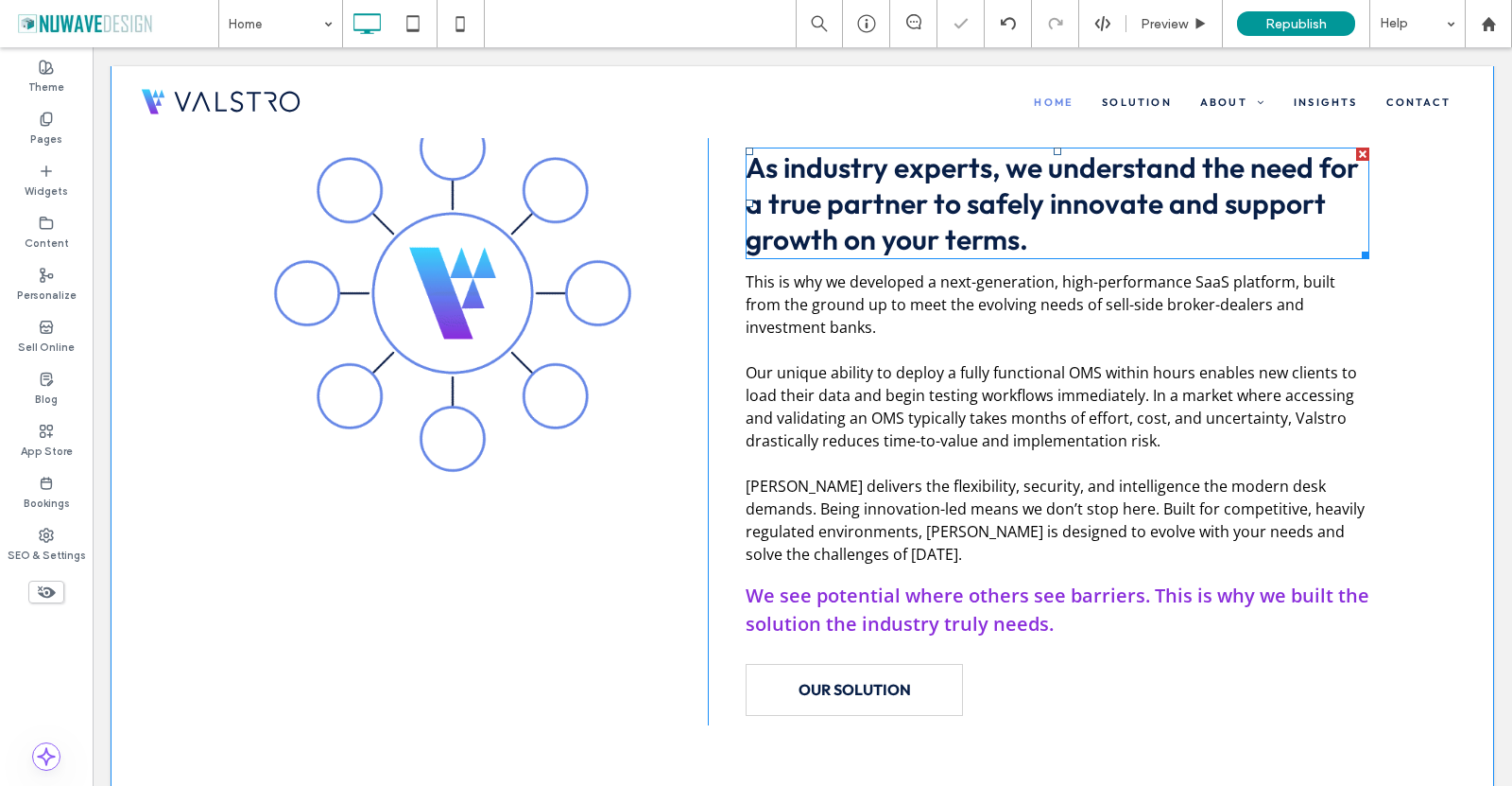
scroll to position [945, 0]
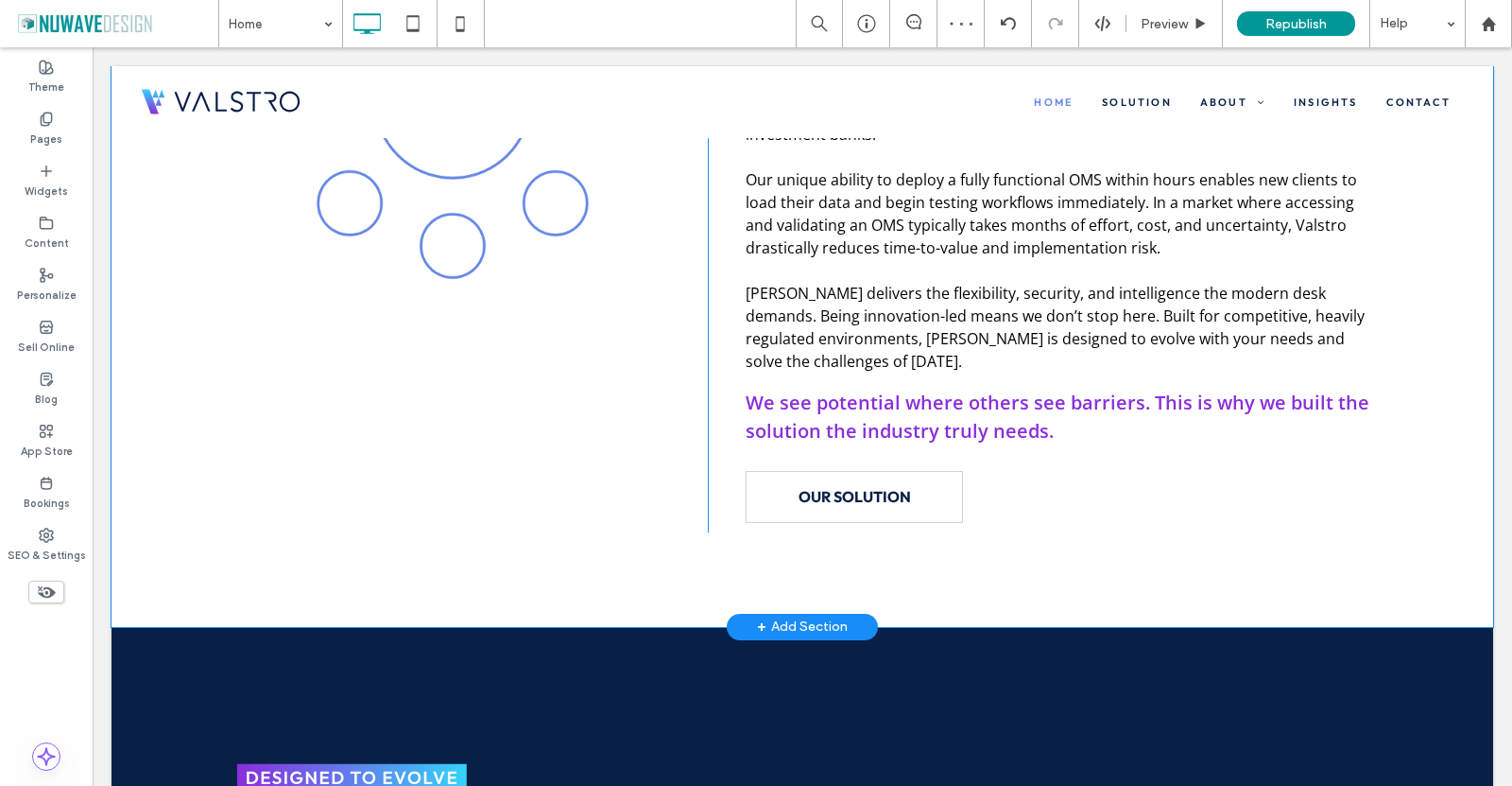
click at [534, 595] on div "Click To Paste As industry experts, we understand the need for a true partner t…" at bounding box center [803, 225] width 1382 height 804
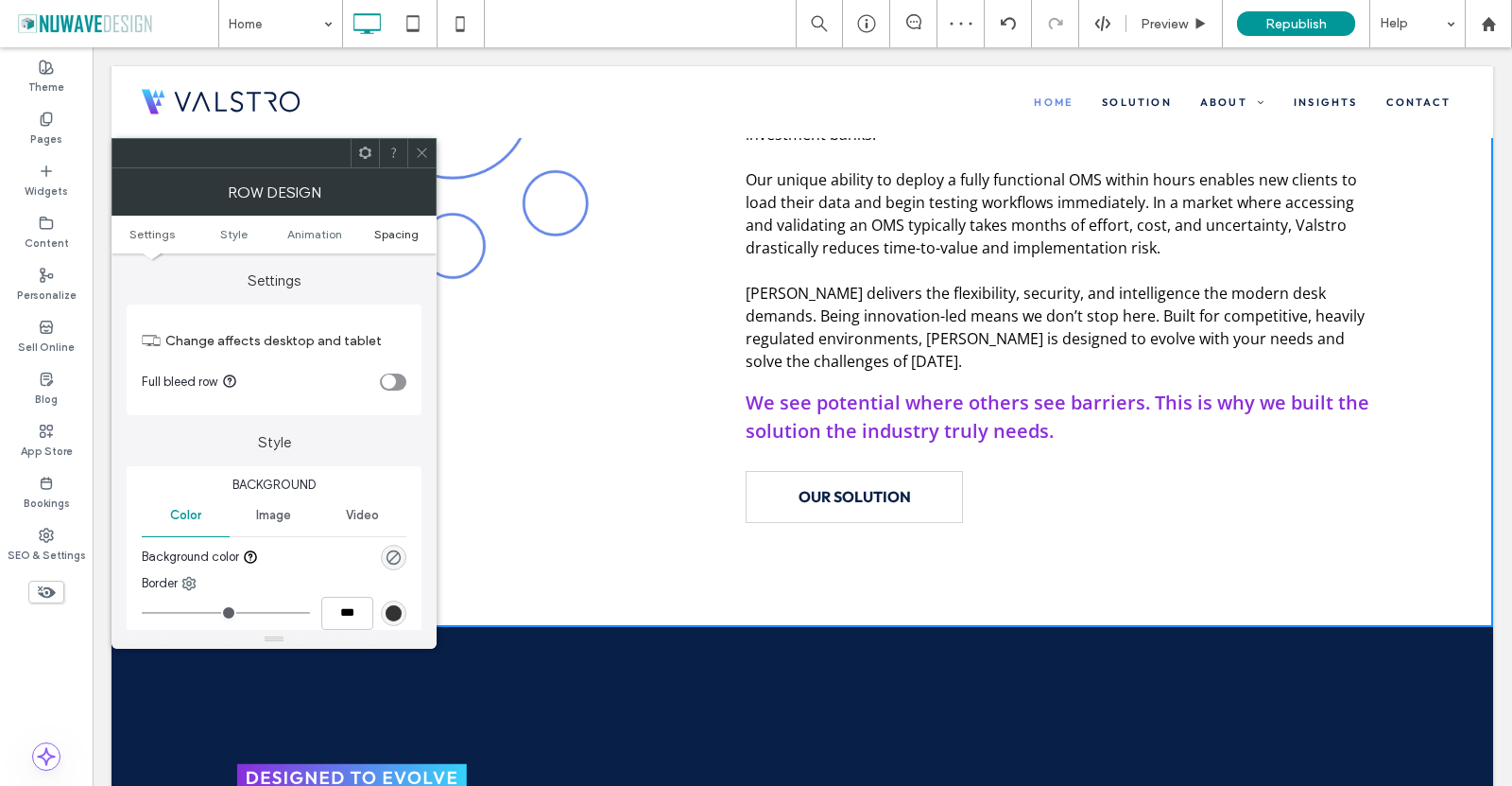
click at [381, 236] on span "Spacing" at bounding box center [396, 234] width 45 height 14
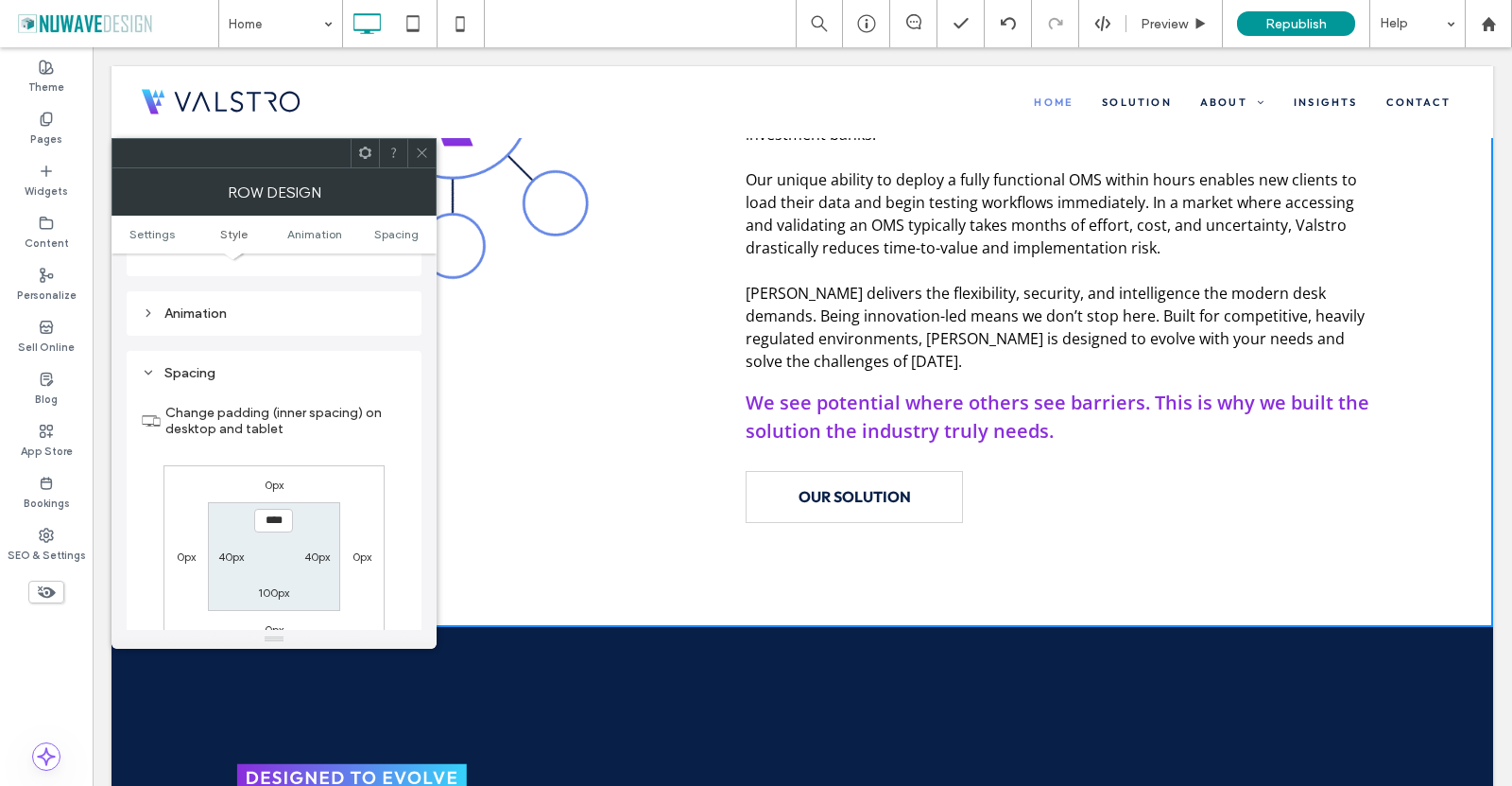
scroll to position [521, 0]
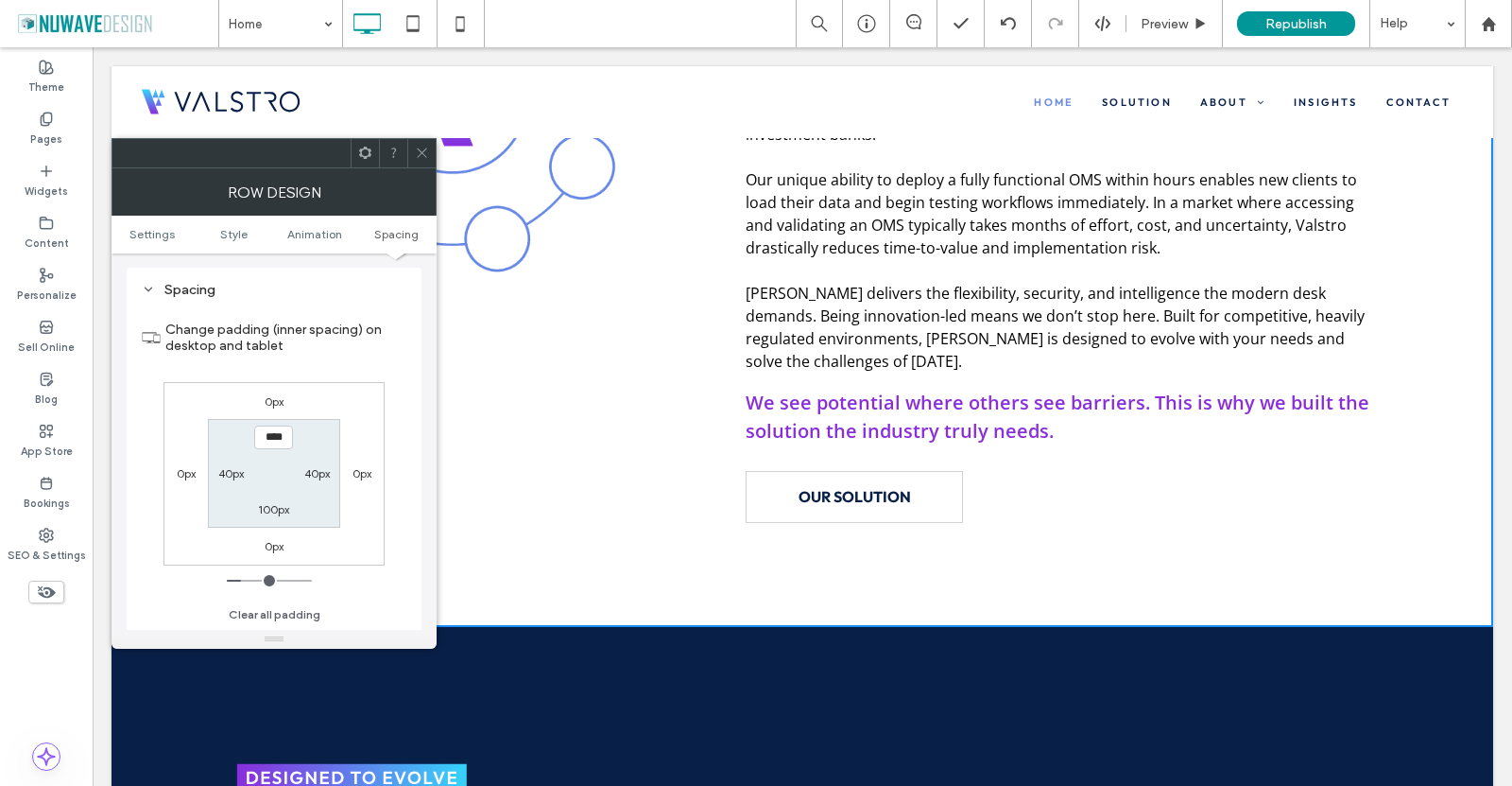
click at [270, 517] on label "100px" at bounding box center [273, 509] width 32 height 14
type input "***"
type input "**"
type input "****"
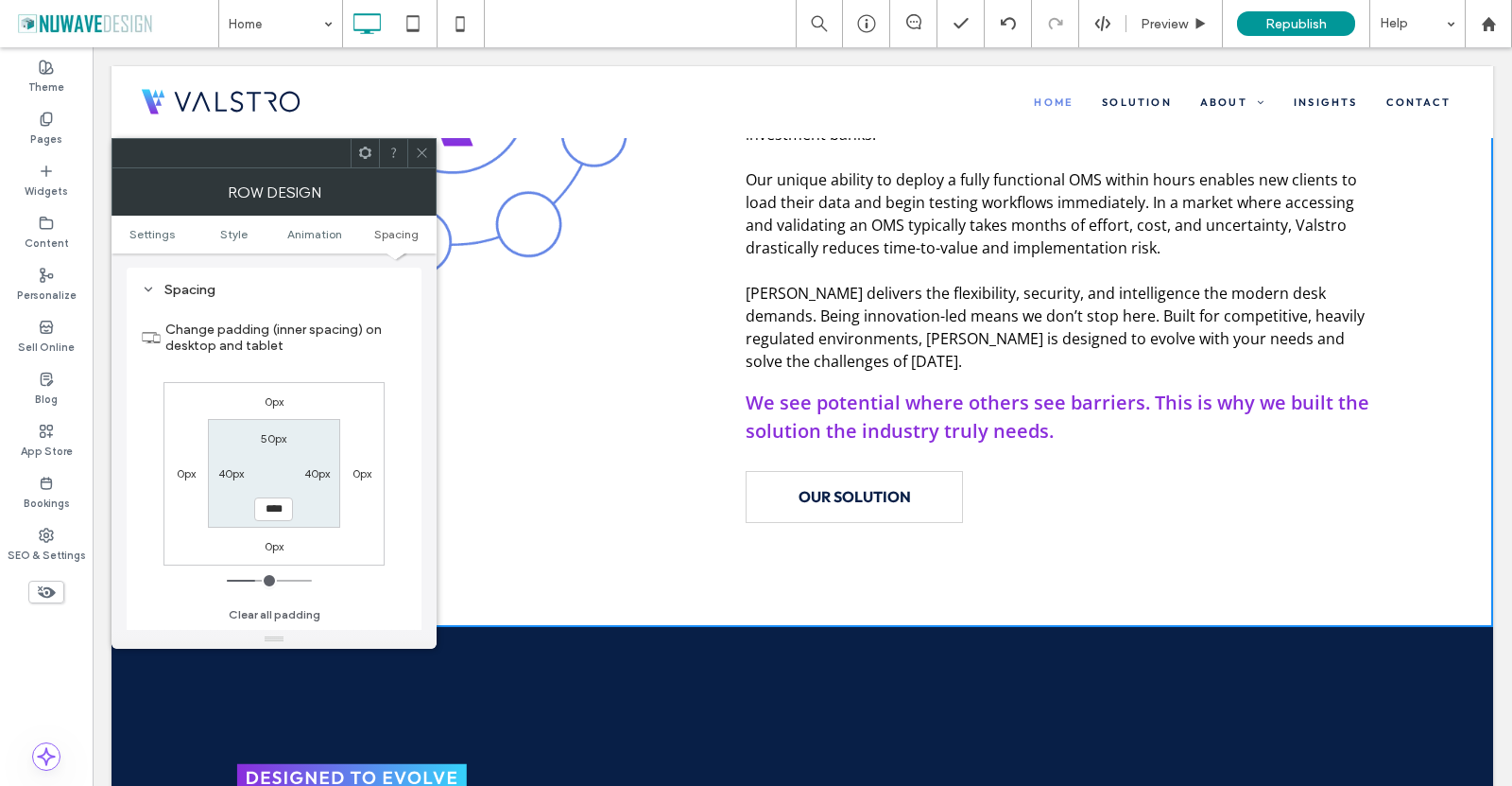
click at [360, 550] on div "0px 0px 0px 0px 50px 40px **** 40px" at bounding box center [274, 474] width 221 height 183
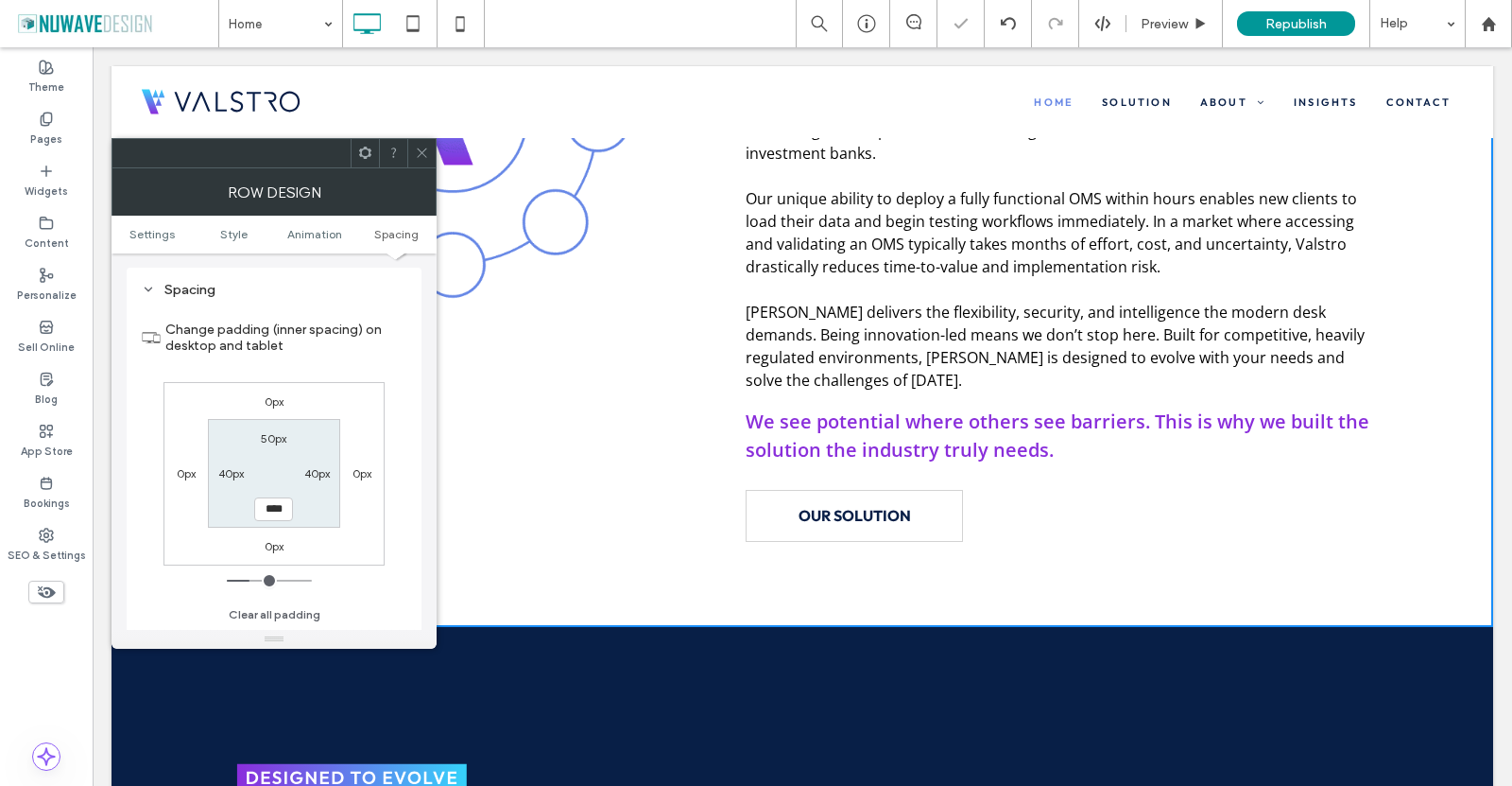
click at [417, 150] on icon at bounding box center [422, 153] width 14 height 14
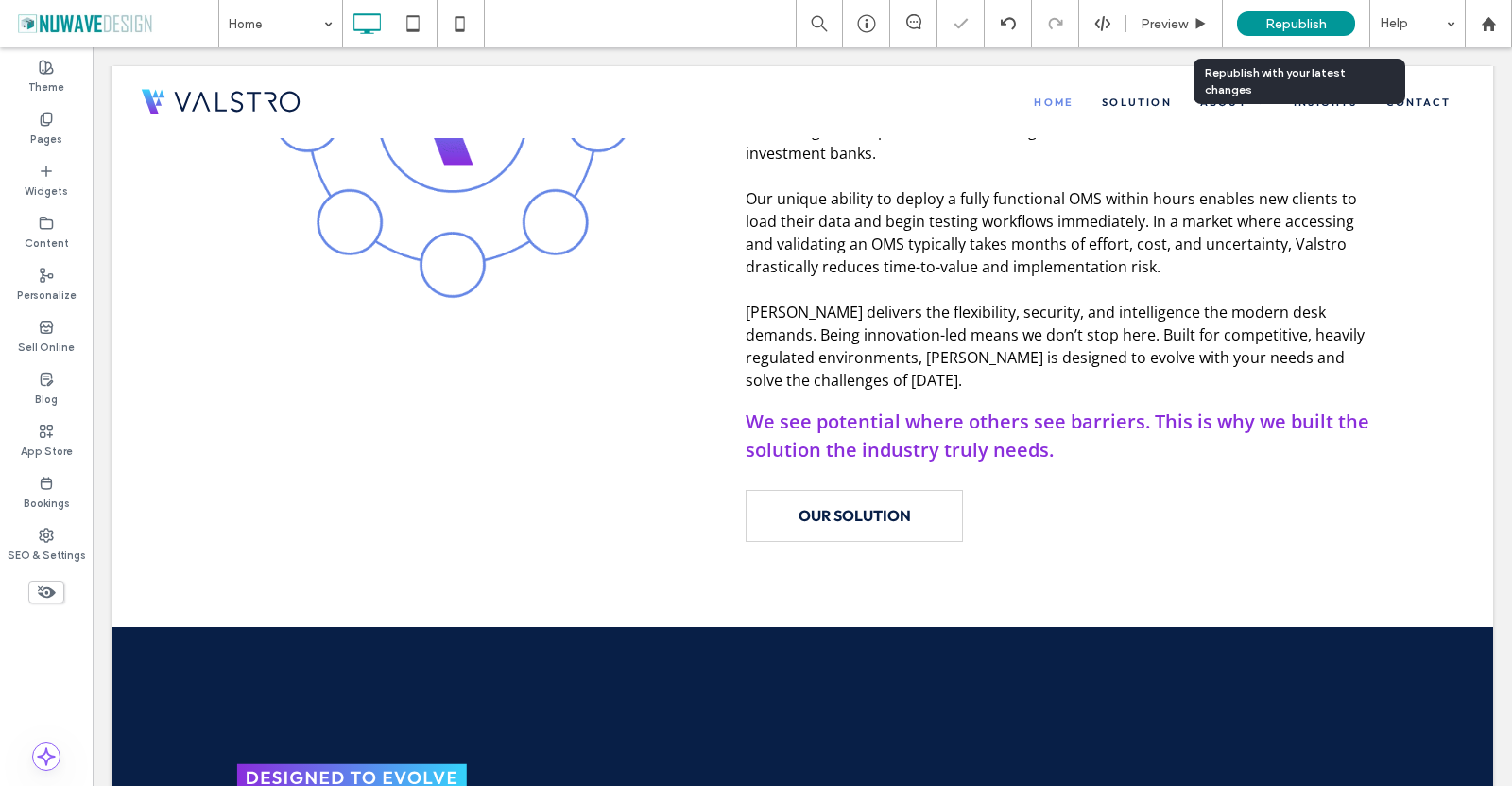
click at [1307, 15] on div "Republish" at bounding box center [1296, 24] width 118 height 25
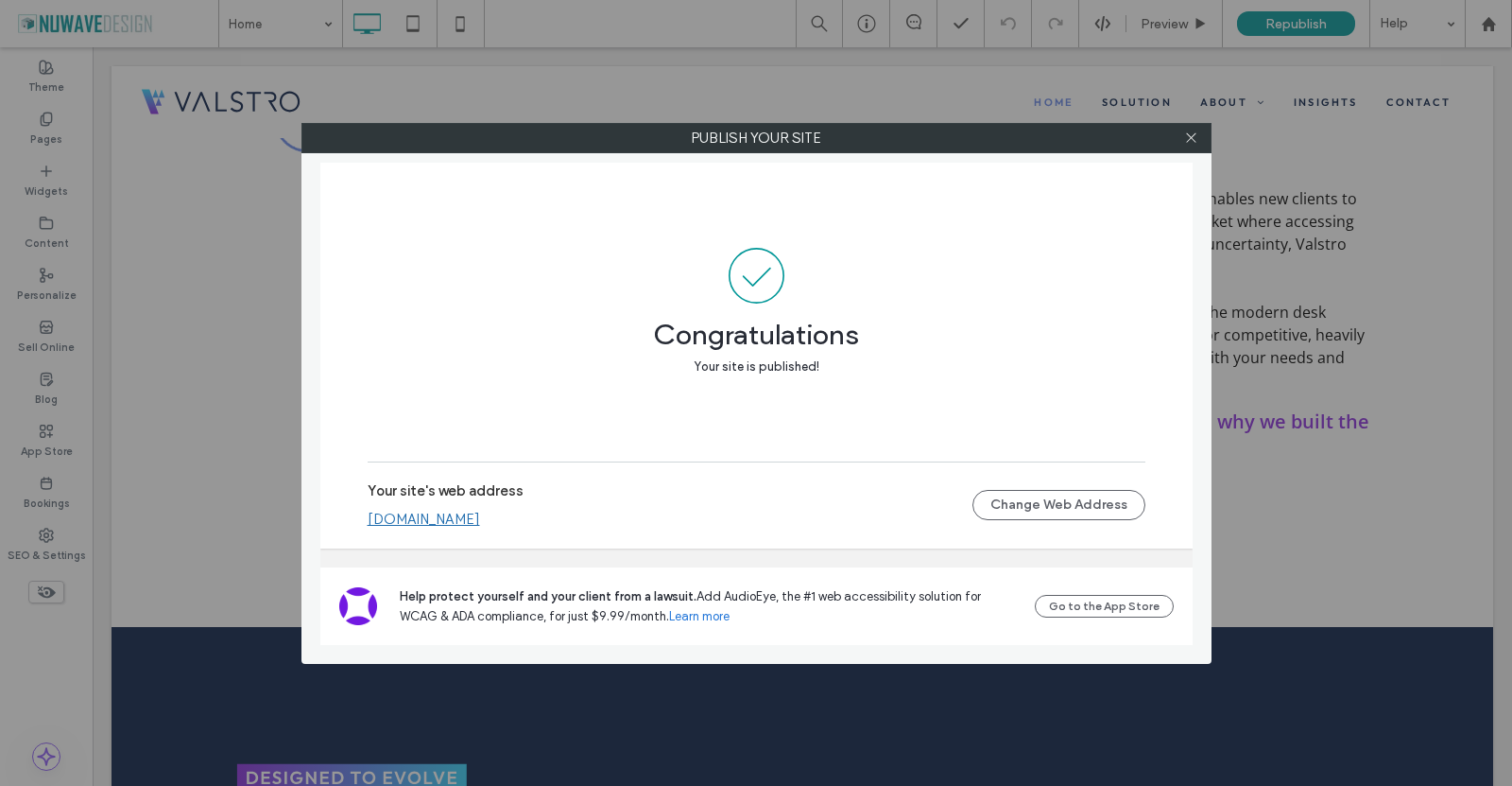
click at [480, 521] on link "[DOMAIN_NAME]" at bounding box center [424, 520] width 113 height 17
click at [1178, 144] on div at bounding box center [1192, 138] width 29 height 29
click at [1194, 138] on icon at bounding box center [1191, 138] width 14 height 14
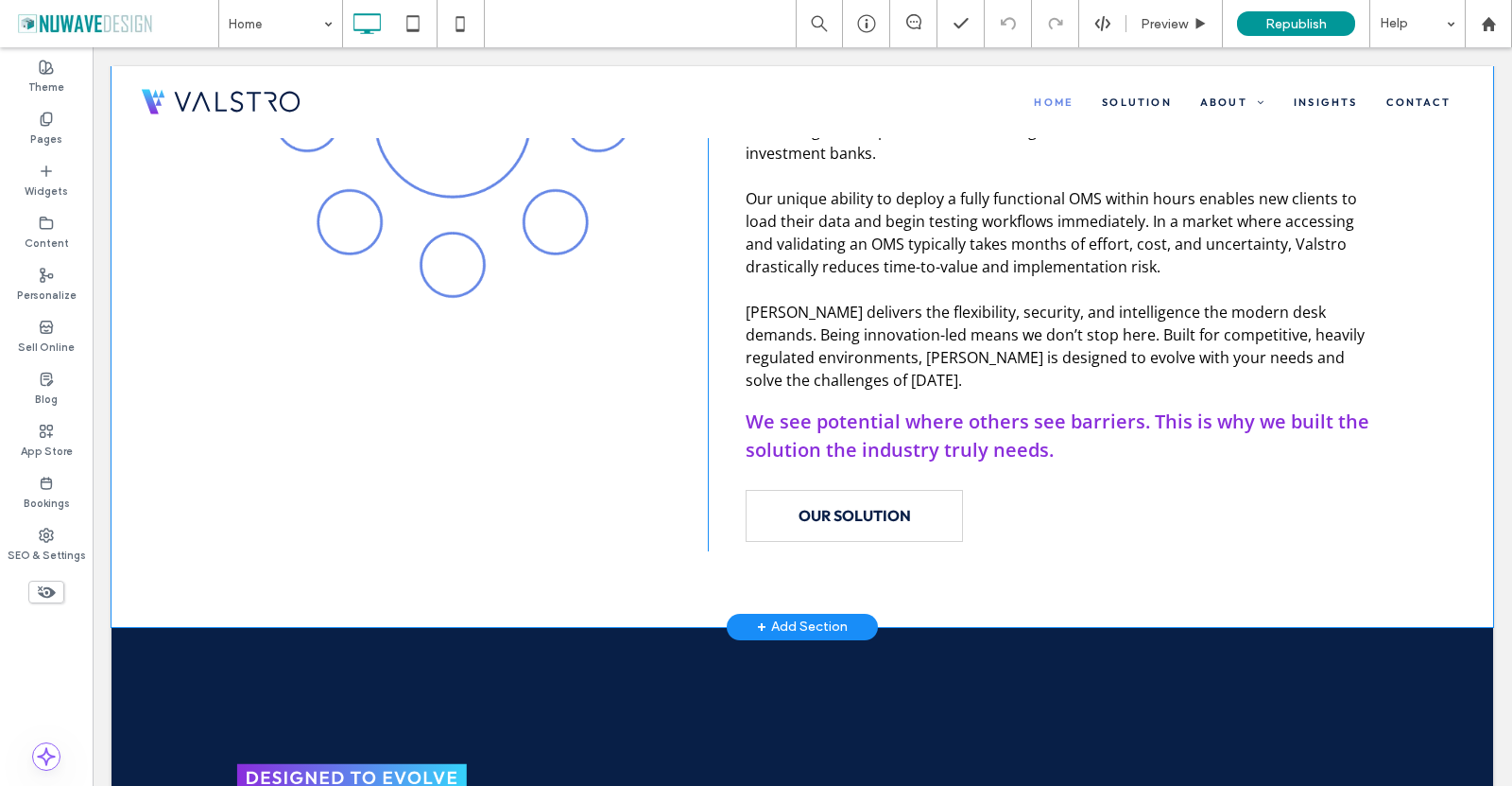
scroll to position [737, 0]
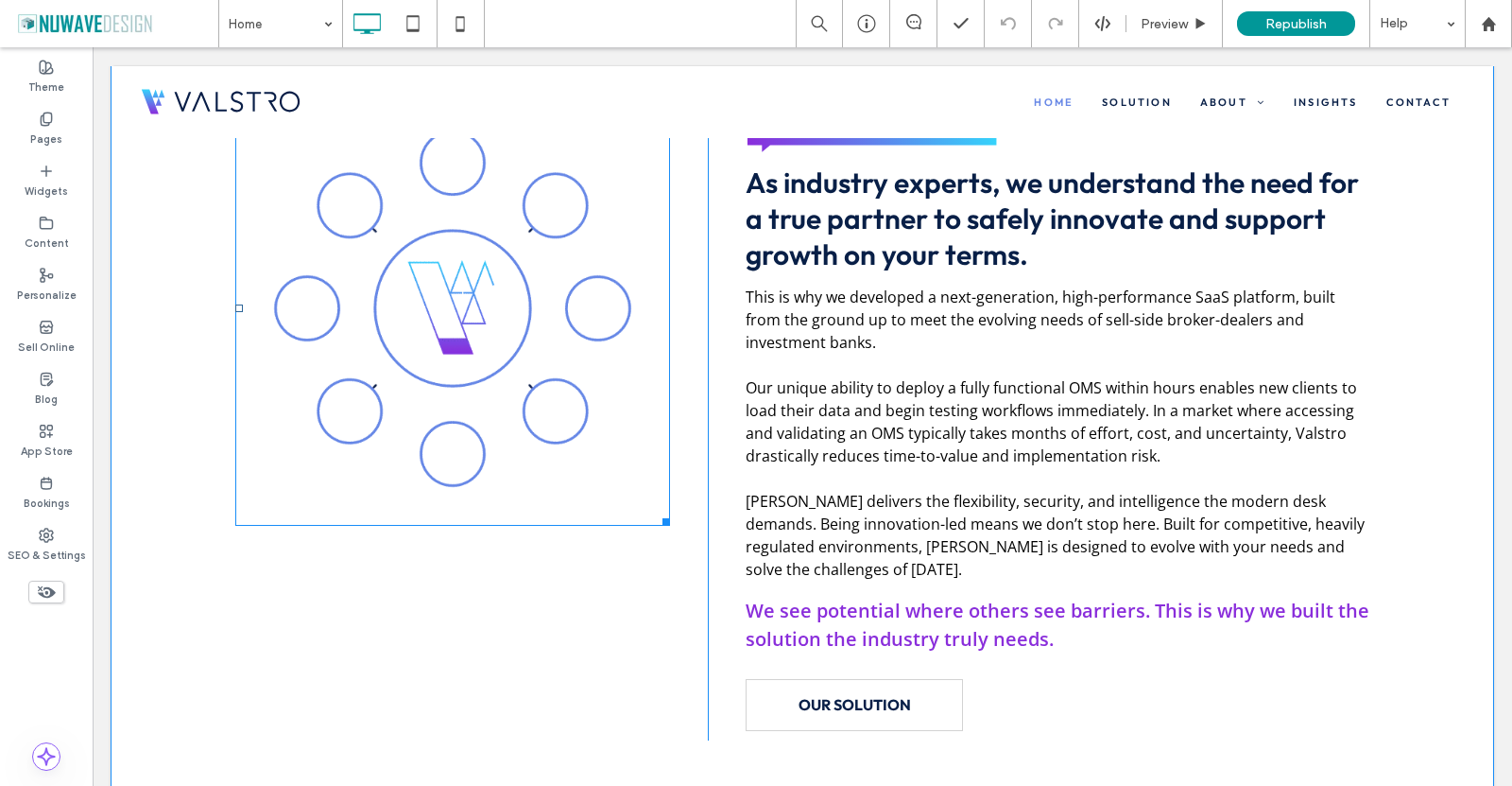
click at [476, 356] on img at bounding box center [453, 308] width 435 height 435
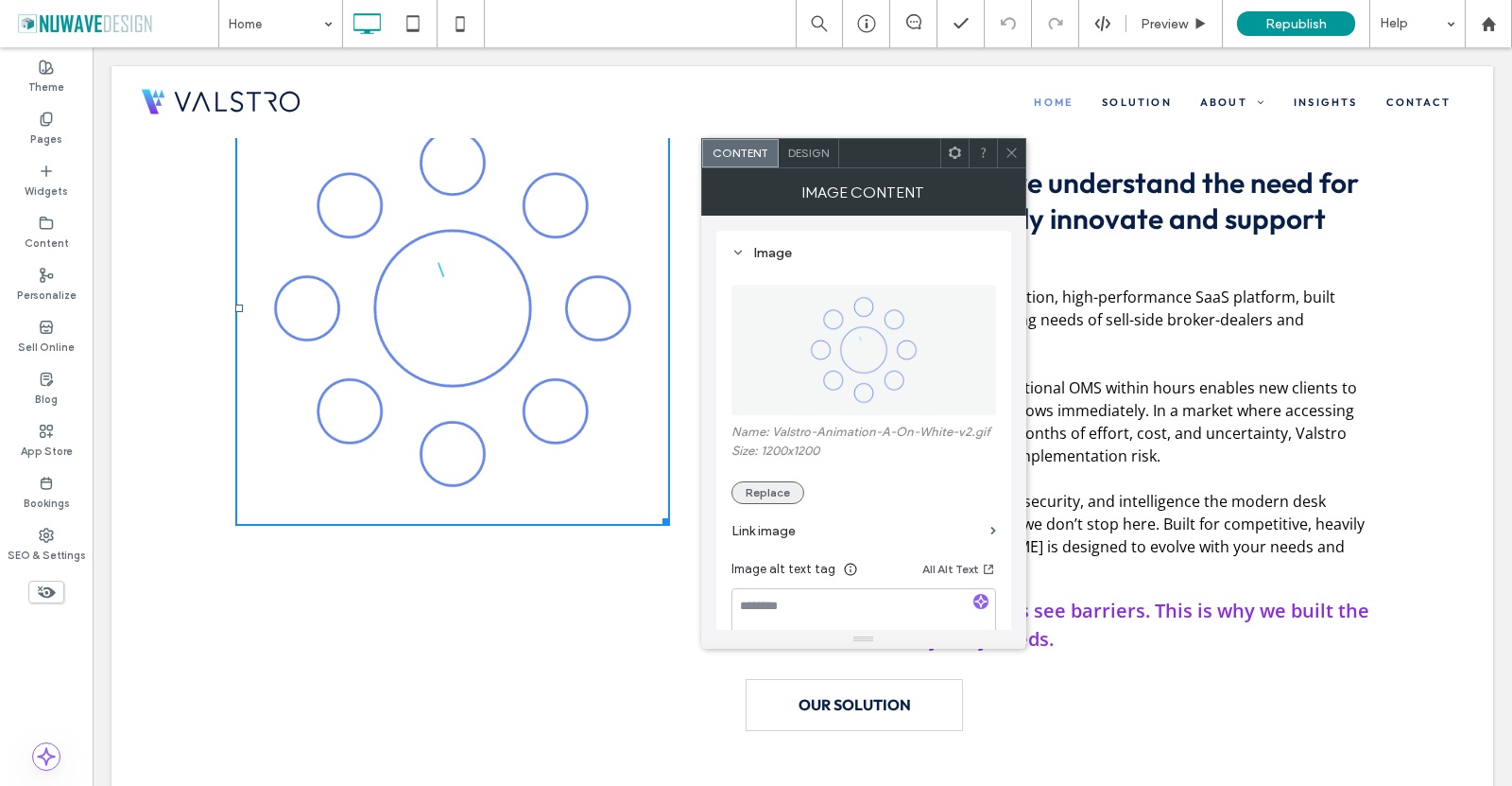
click at [777, 486] on button "Replace" at bounding box center [767, 493] width 73 height 23
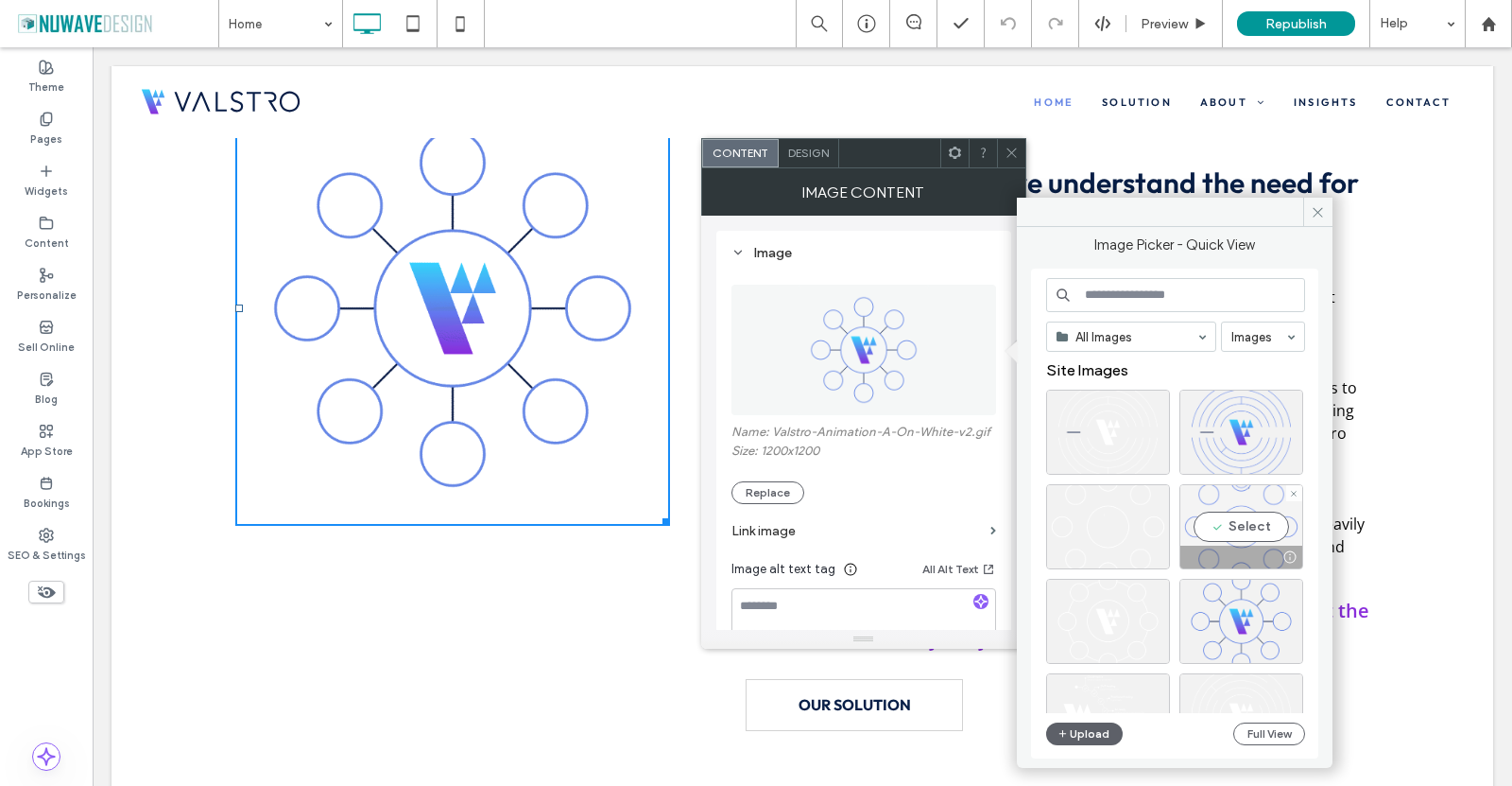
click at [1233, 536] on div "Select" at bounding box center [1242, 526] width 124 height 85
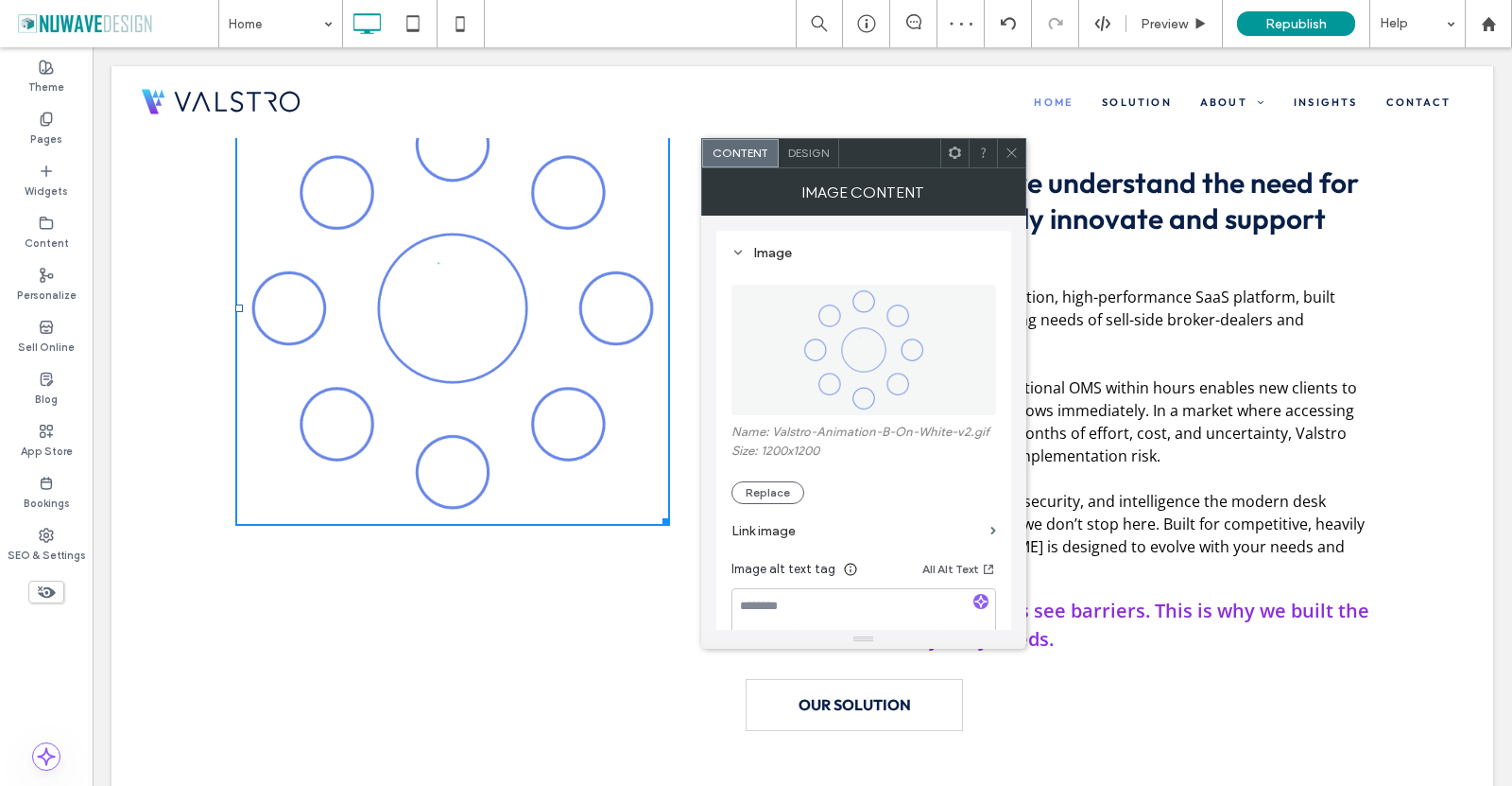
click at [1008, 151] on icon at bounding box center [1012, 153] width 14 height 14
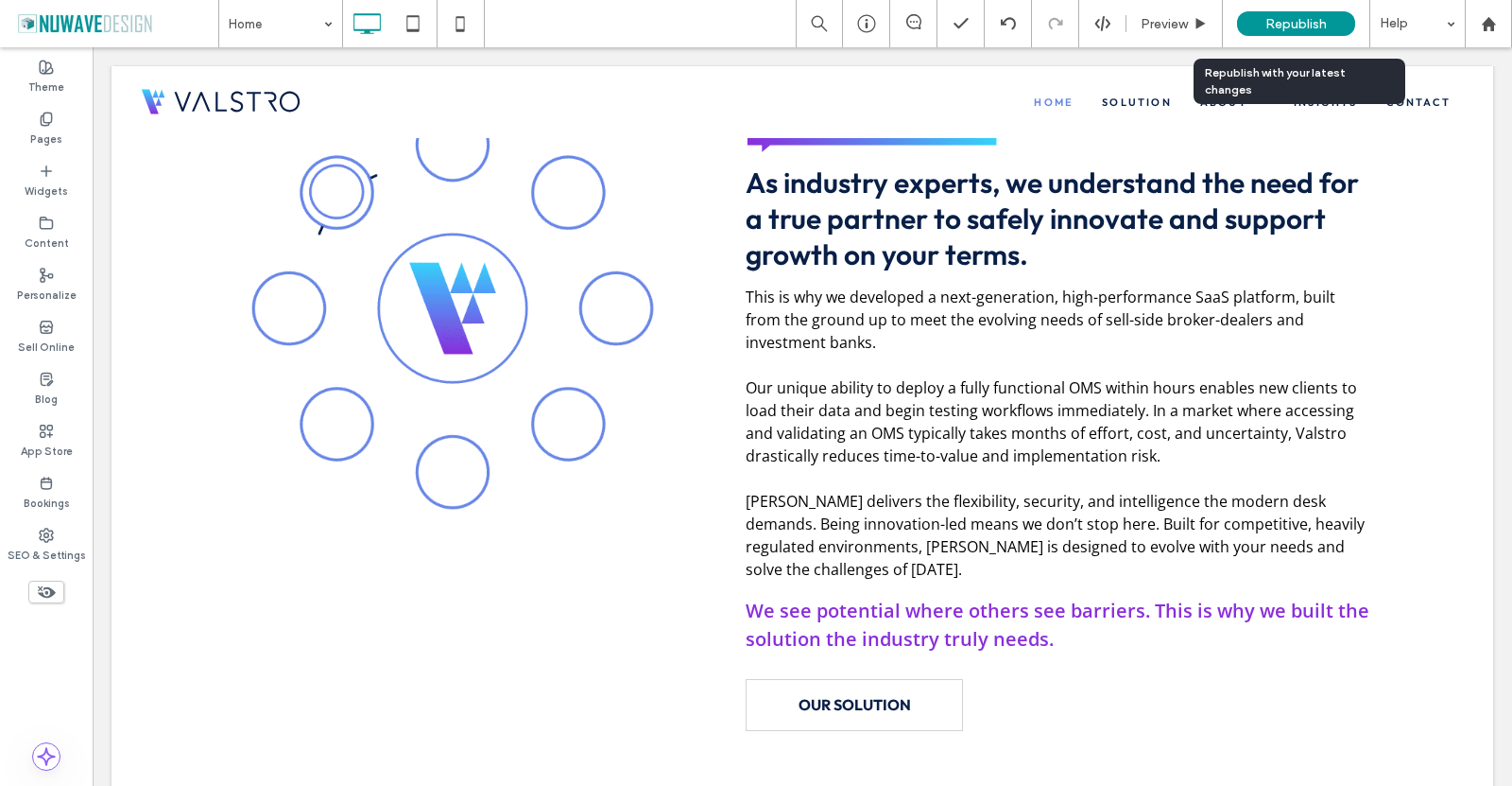
click at [1269, 27] on span "Republish" at bounding box center [1296, 24] width 61 height 16
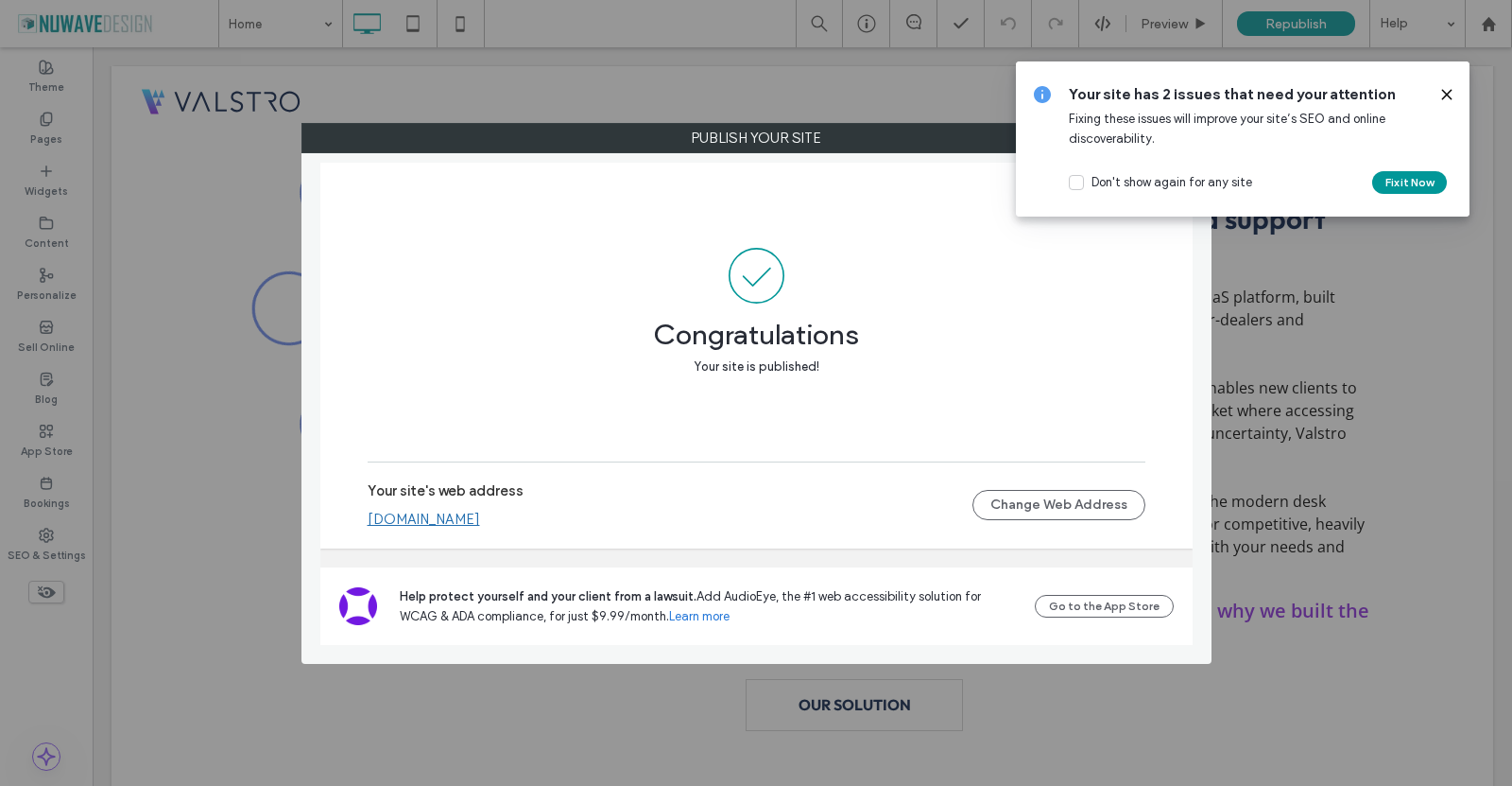
click at [1444, 92] on icon at bounding box center [1447, 95] width 15 height 15
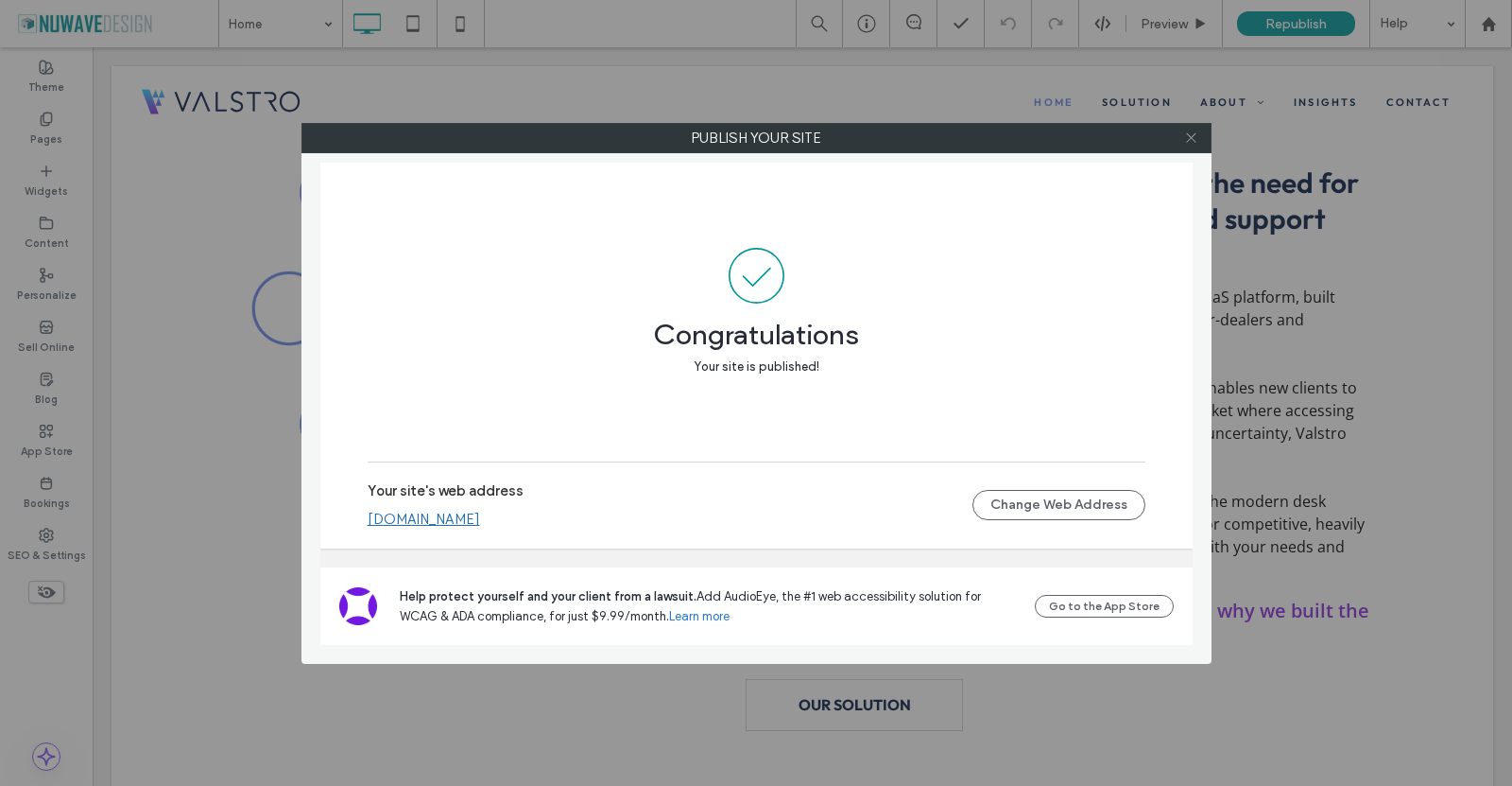
click at [1186, 131] on icon at bounding box center [1191, 138] width 14 height 14
